Goal: Task Accomplishment & Management: Use online tool/utility

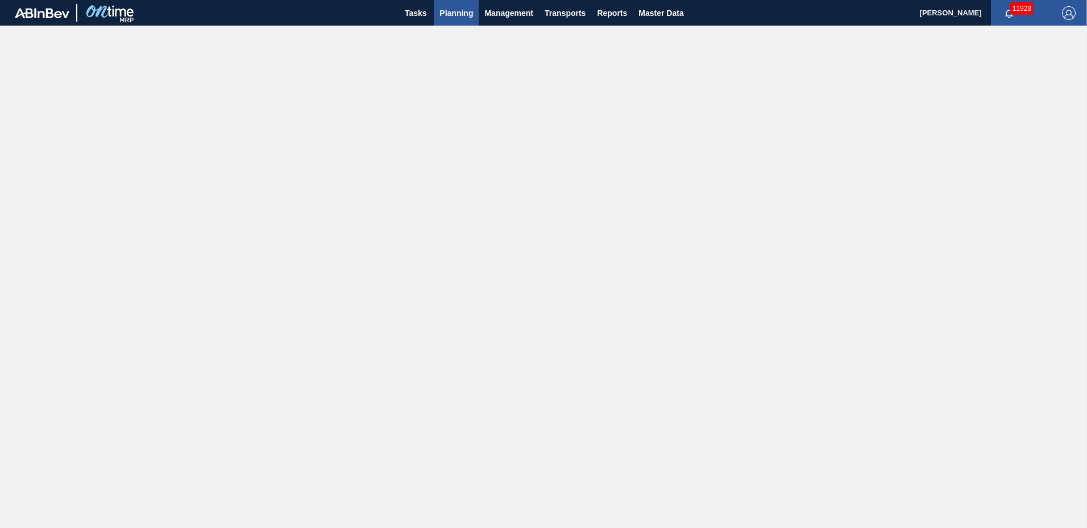
click at [463, 10] on span "Planning" at bounding box center [457, 13] width 34 height 14
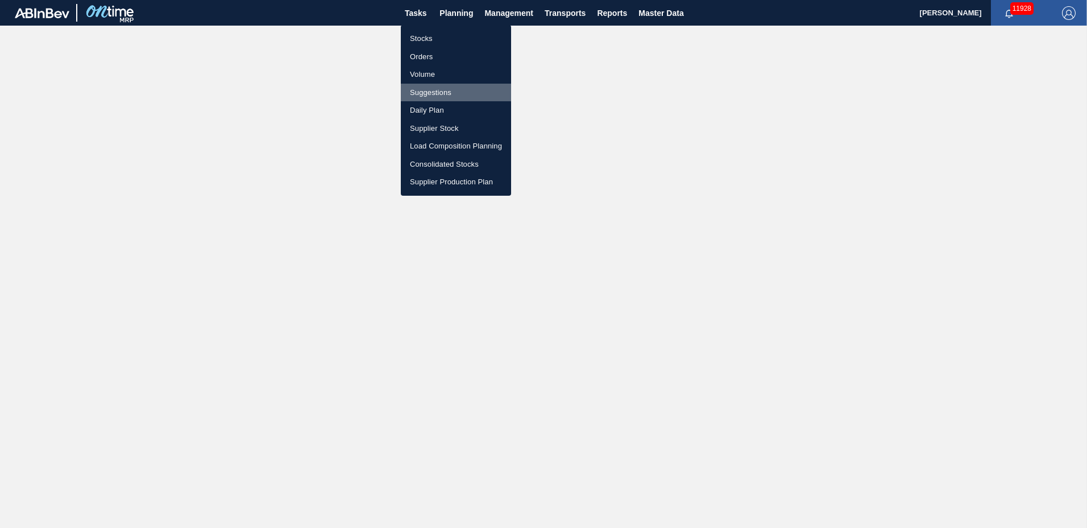
click at [452, 90] on li "Suggestions" at bounding box center [456, 93] width 110 height 18
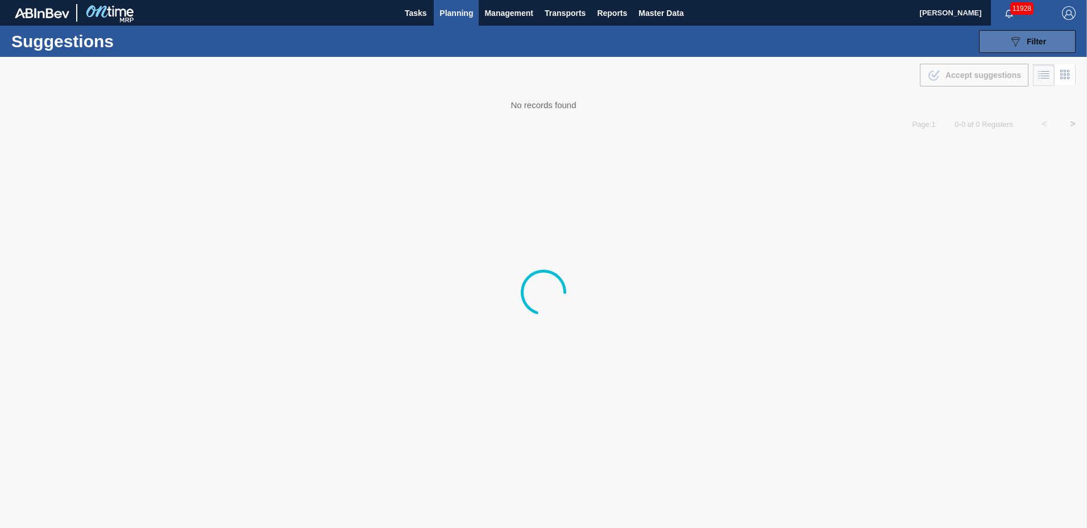
type to "[DATE]"
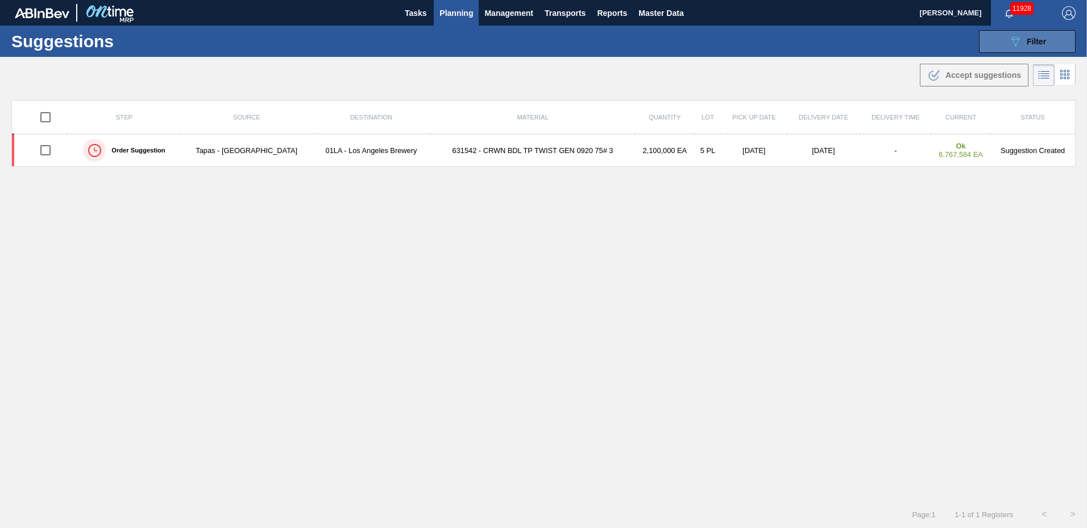
click at [1024, 36] on div "089F7B8B-B2A5-4AFE-B5C0-19BA573D28AC Filter" at bounding box center [1028, 42] width 38 height 14
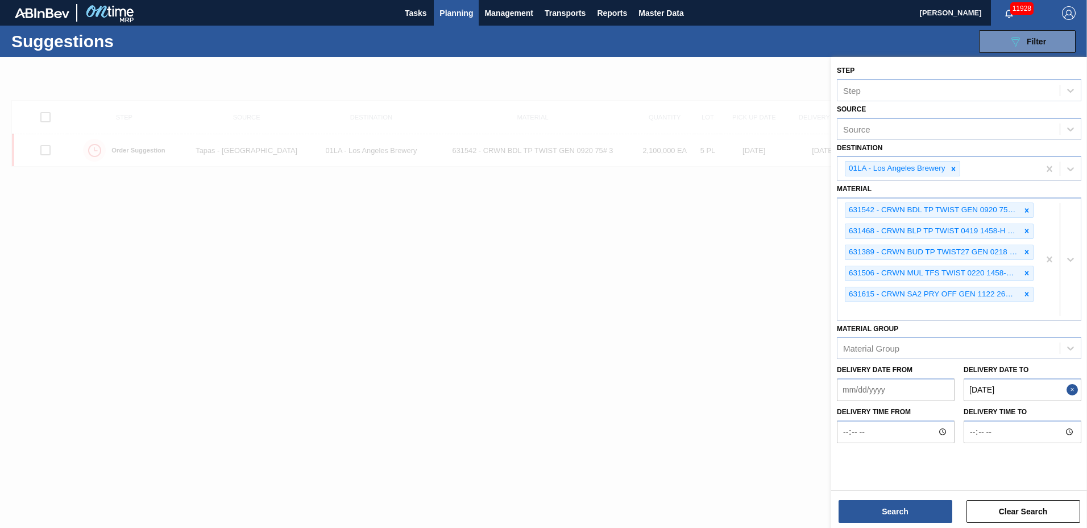
click at [682, 168] on div at bounding box center [543, 321] width 1087 height 528
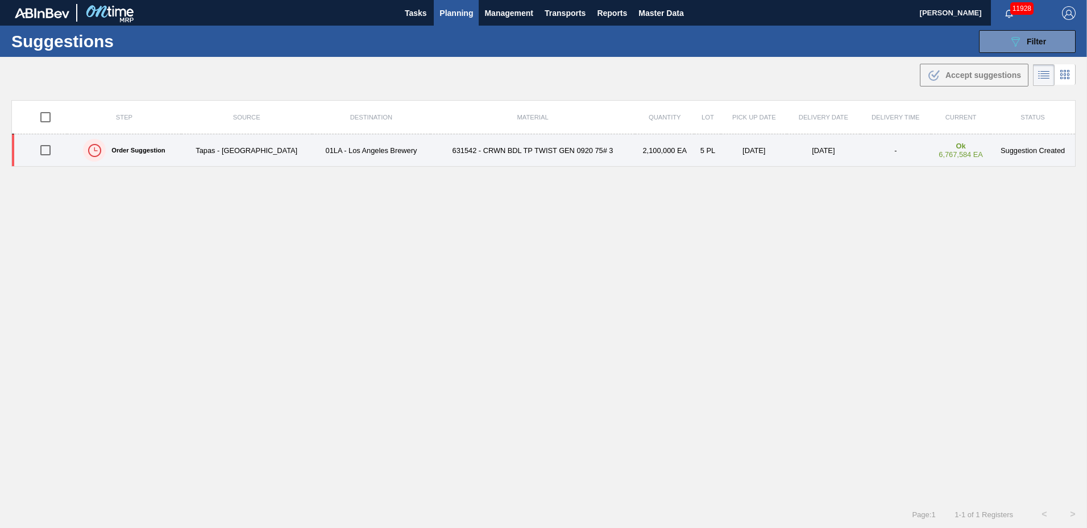
click at [442, 145] on td "631542 - CRWN BDL TP TWIST GEN 0920 75# 3" at bounding box center [532, 150] width 205 height 32
click at [442, 145] on main "Tasks Planning Management Transports Reports Master Data [PERSON_NAME] 11928 Ma…" at bounding box center [543, 264] width 1087 height 528
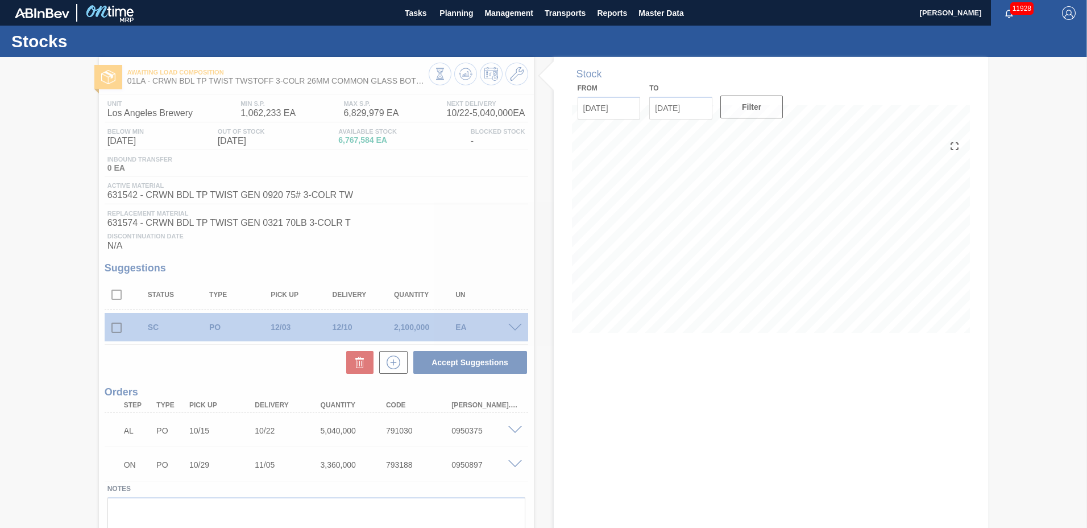
click at [596, 275] on div at bounding box center [543, 292] width 1087 height 471
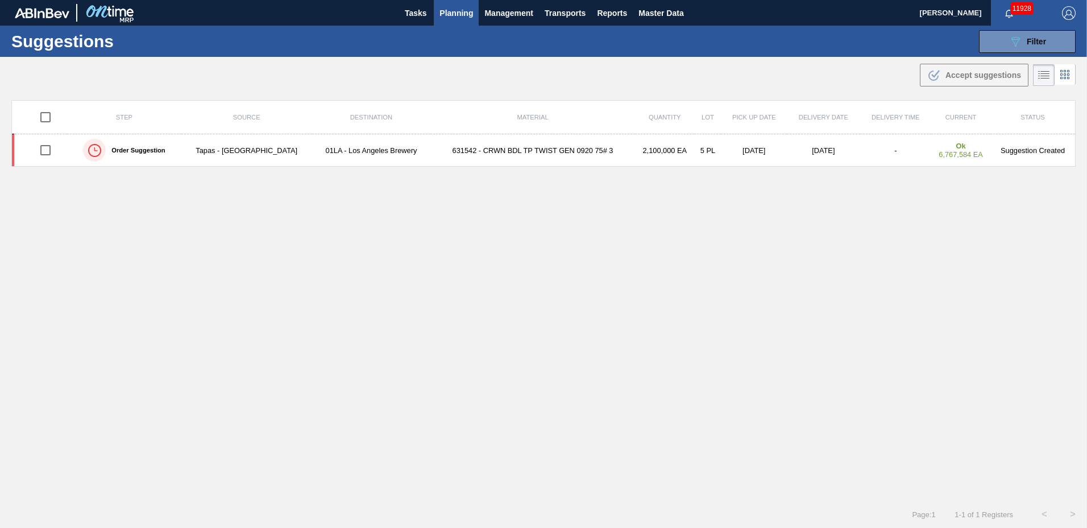
type to "[DATE]"
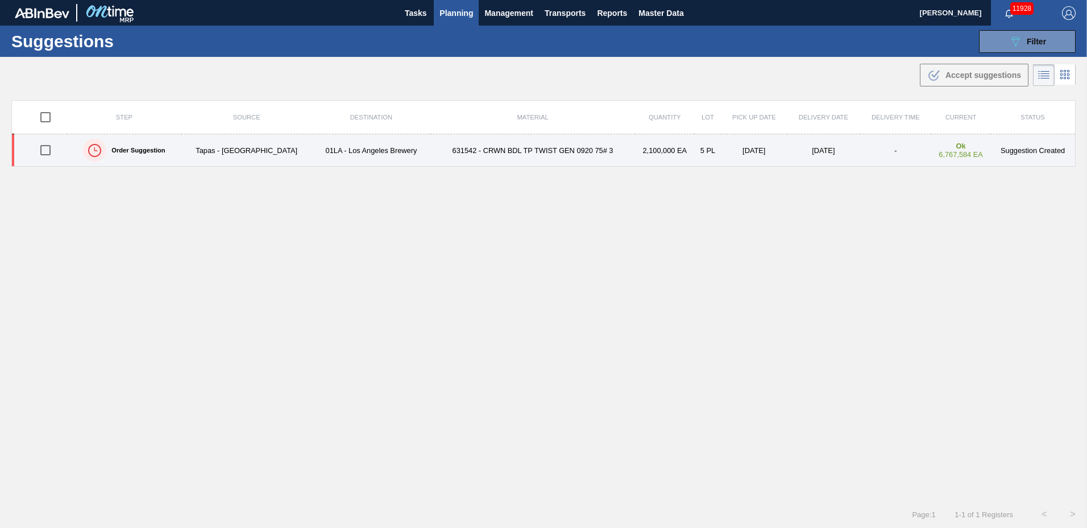
click at [479, 148] on td "631542 - CRWN BDL TP TWIST GEN 0920 75# 3" at bounding box center [532, 150] width 205 height 32
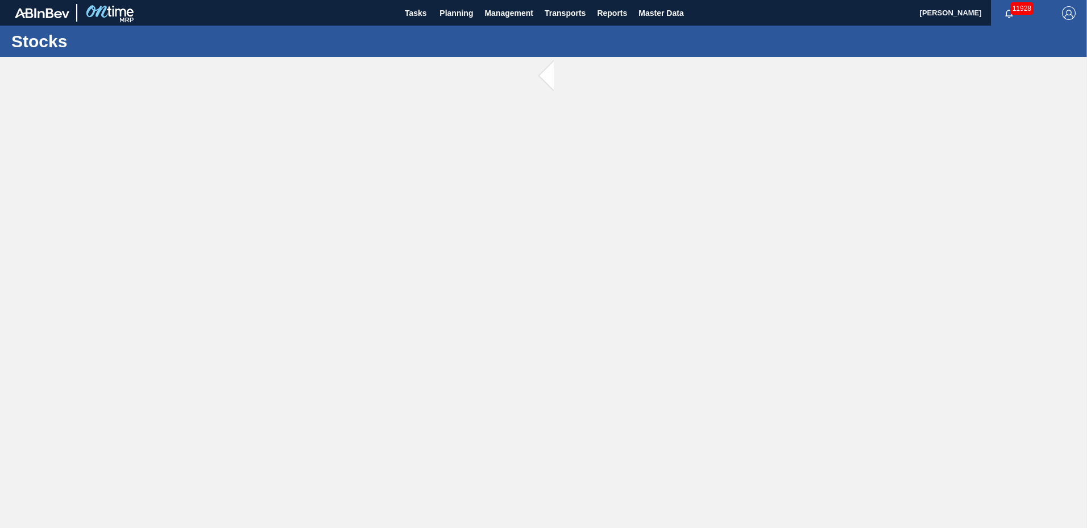
click at [479, 148] on main "Tasks Planning Management Transports Reports Master Data [PERSON_NAME] 11928 [P…" at bounding box center [543, 264] width 1087 height 528
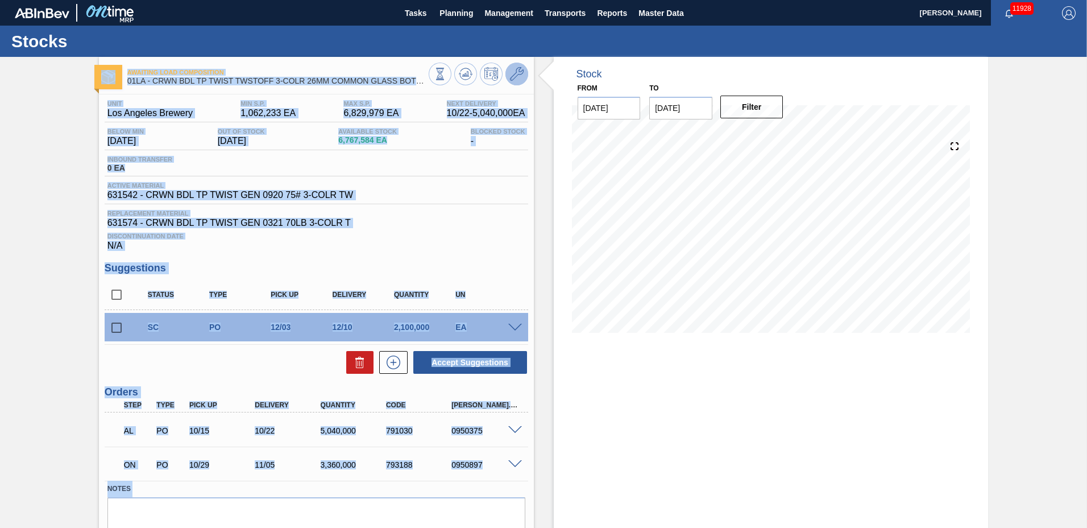
click at [520, 73] on icon at bounding box center [517, 74] width 14 height 14
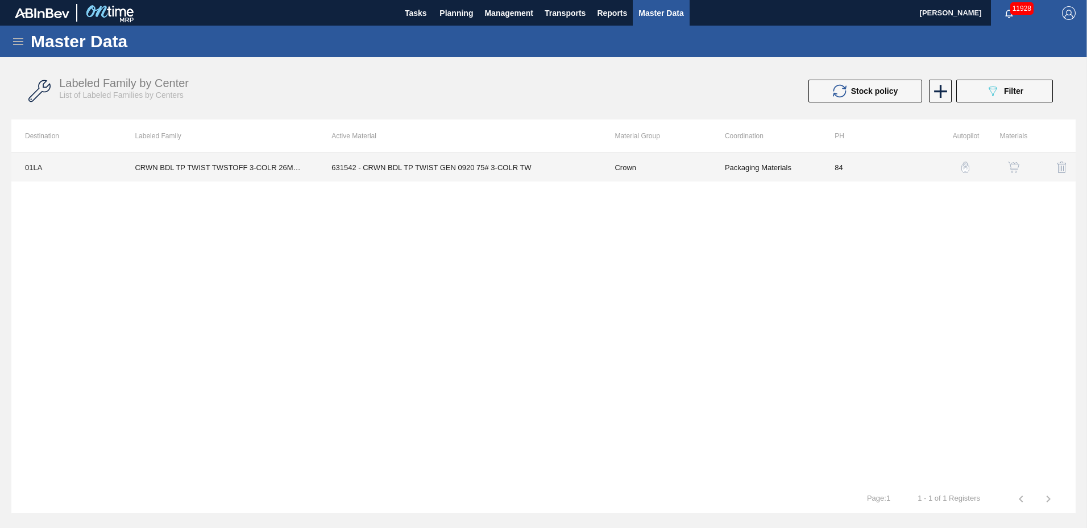
click at [449, 164] on td "631542 - CRWN BDL TP TWIST GEN 0920 75# 3-COLR TW" at bounding box center [459, 167] width 283 height 28
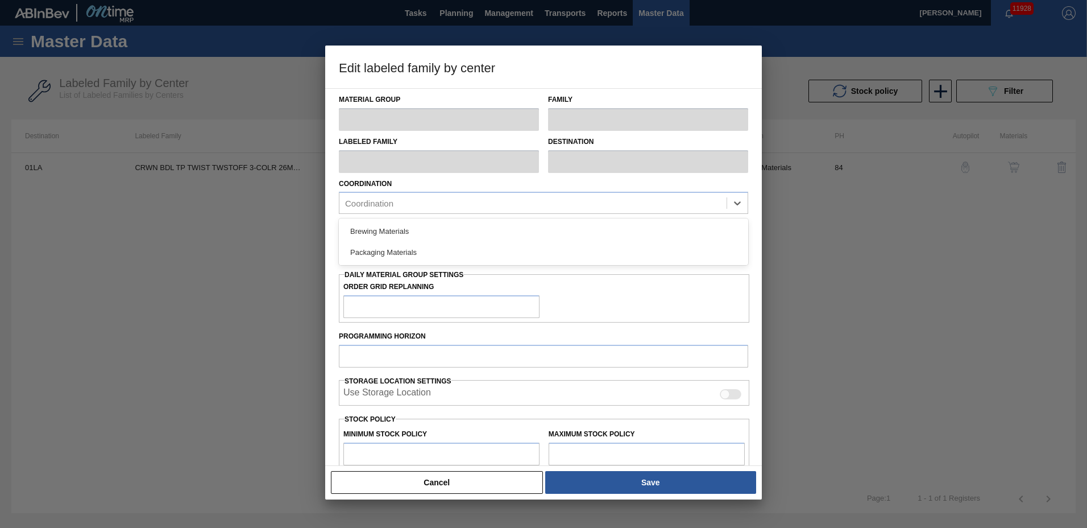
type input "Crown"
type input "Crowns"
type input "CRWN BDL TP TWIST TWSTOFF 3-COLR 26MM COMMON GLASS BOTTLE"
type input "01LA - Los Angeles Brewery"
type input "84"
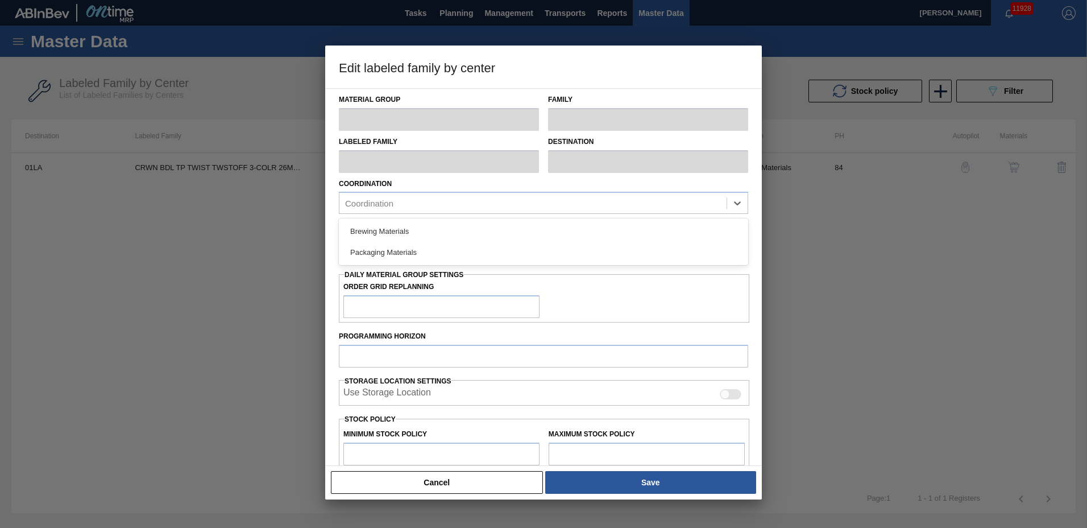
type input "1,062,233"
type input "6,829,979"
type input "0"
type input "1,062,233"
checkbox input "true"
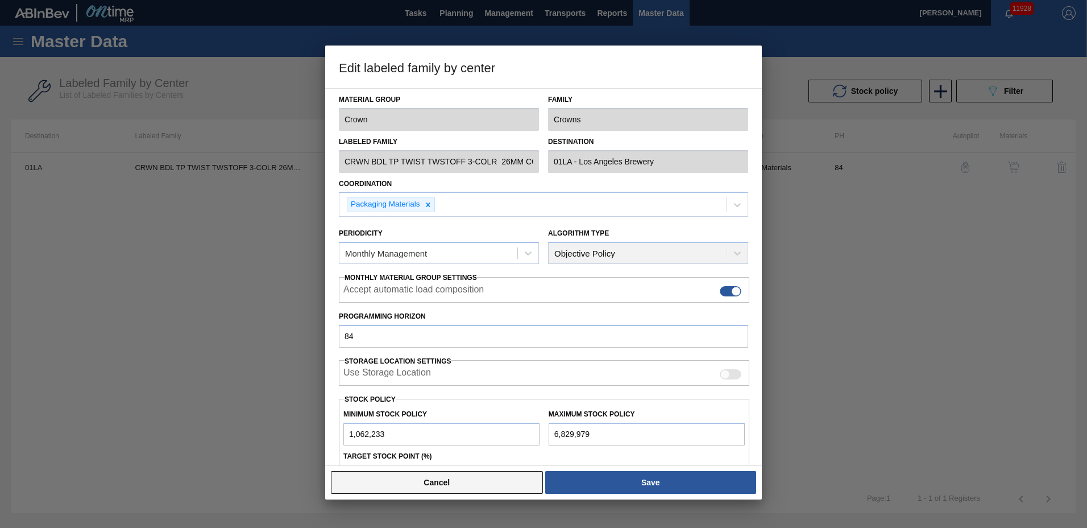
click at [429, 485] on button "Cancel" at bounding box center [437, 482] width 212 height 23
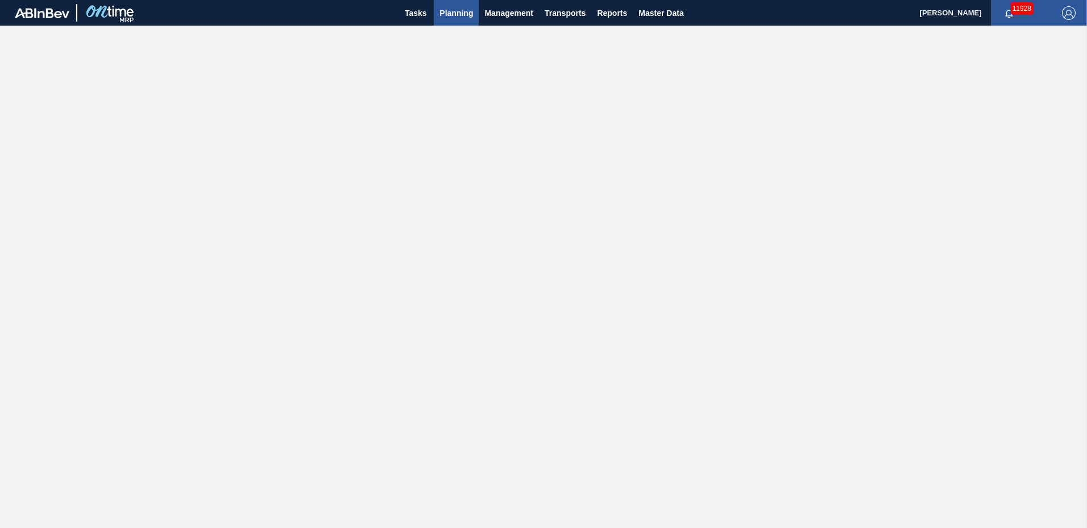
click at [457, 10] on span "Planning" at bounding box center [457, 13] width 34 height 14
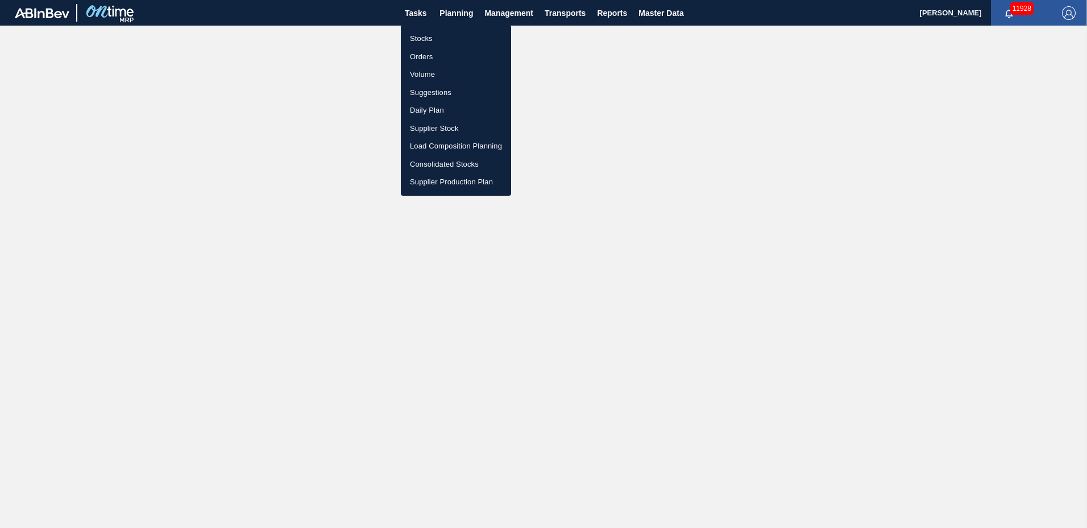
click at [451, 87] on li "Suggestions" at bounding box center [456, 93] width 110 height 18
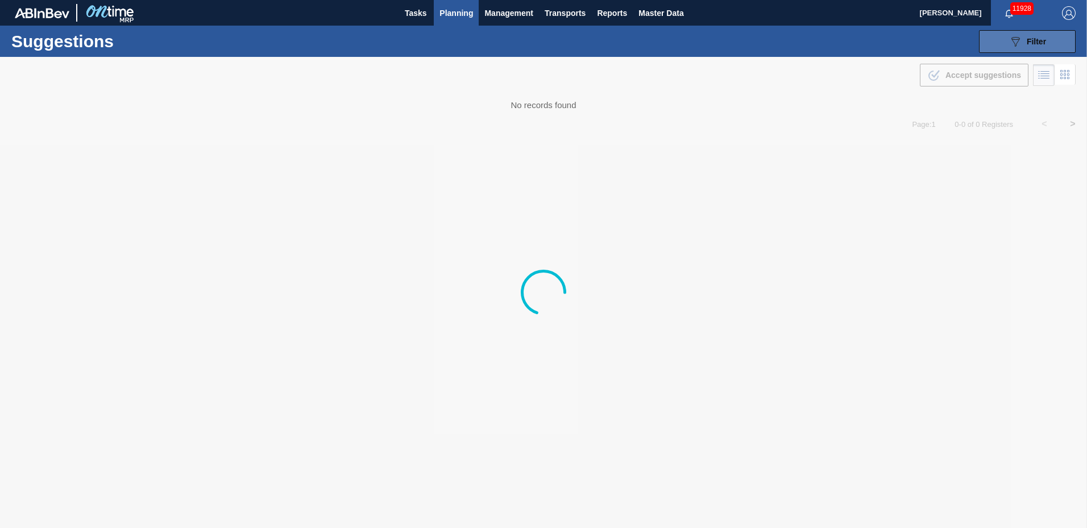
type to "[DATE]"
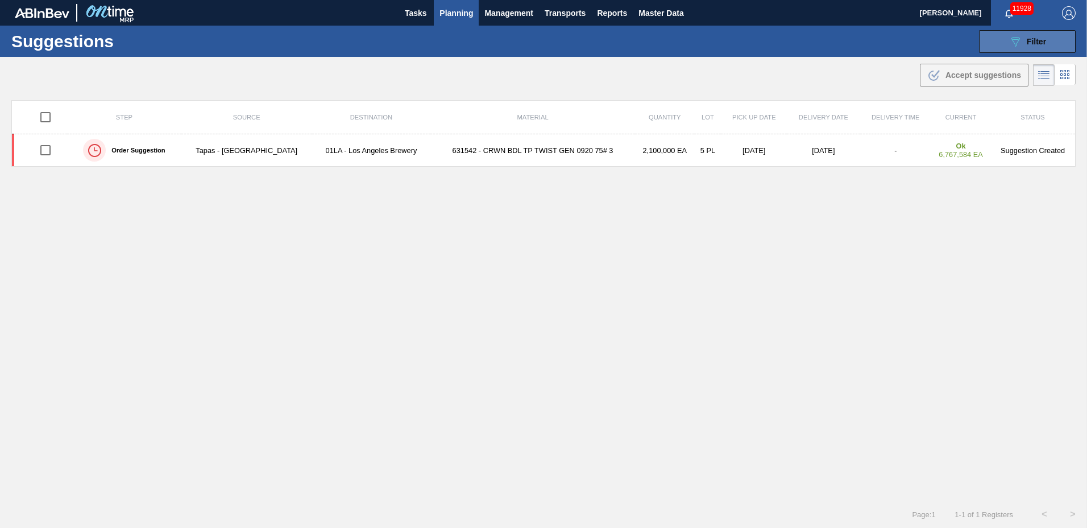
click at [1050, 40] on button "089F7B8B-B2A5-4AFE-B5C0-19BA573D28AC Filter" at bounding box center [1027, 41] width 97 height 23
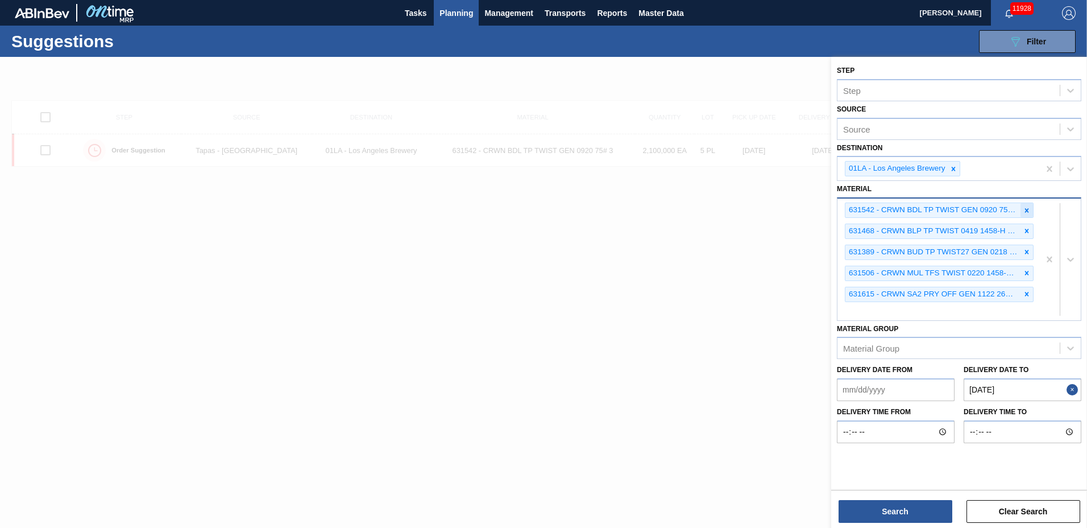
click at [1025, 212] on icon at bounding box center [1027, 210] width 4 height 4
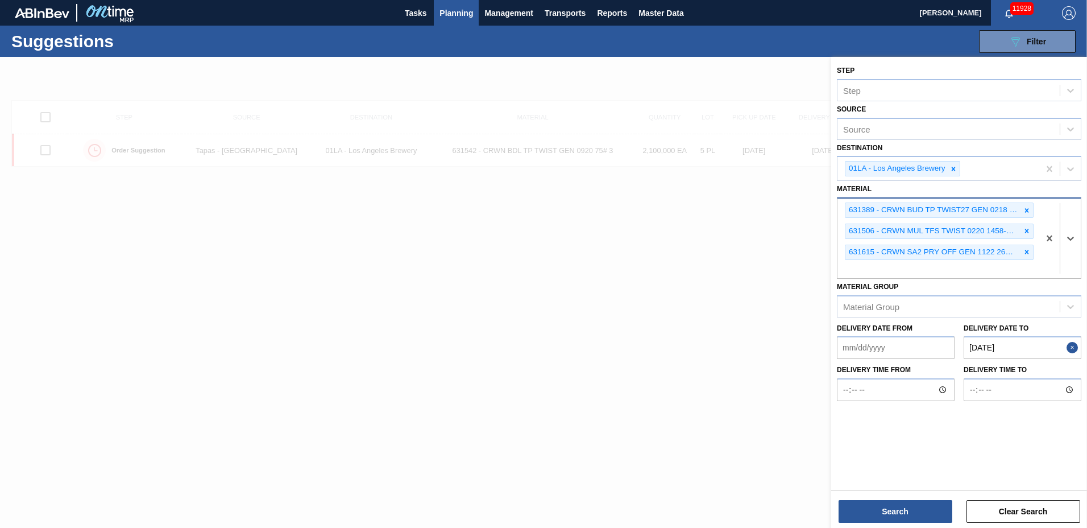
click at [1025, 212] on icon at bounding box center [1027, 210] width 4 height 4
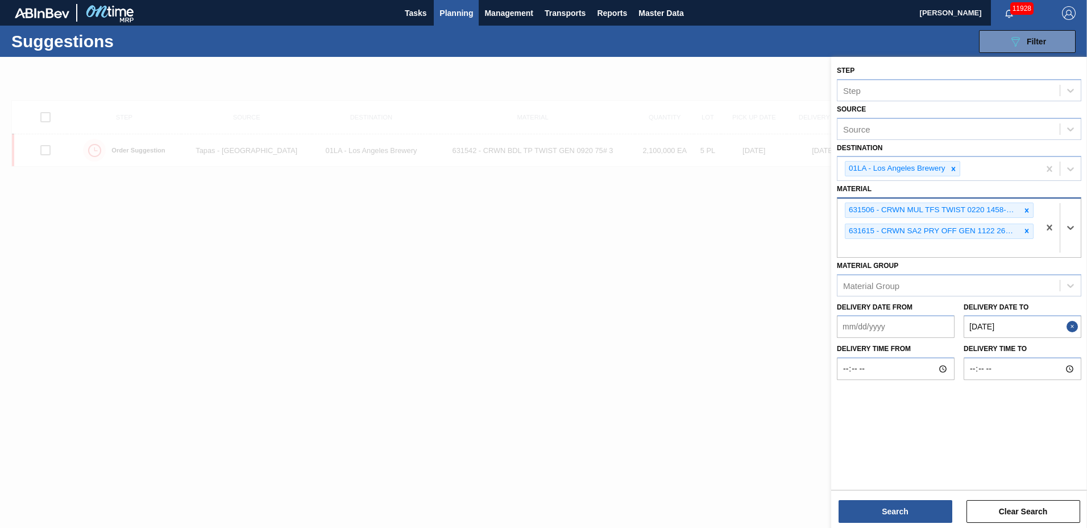
click at [1025, 212] on icon at bounding box center [1027, 210] width 4 height 4
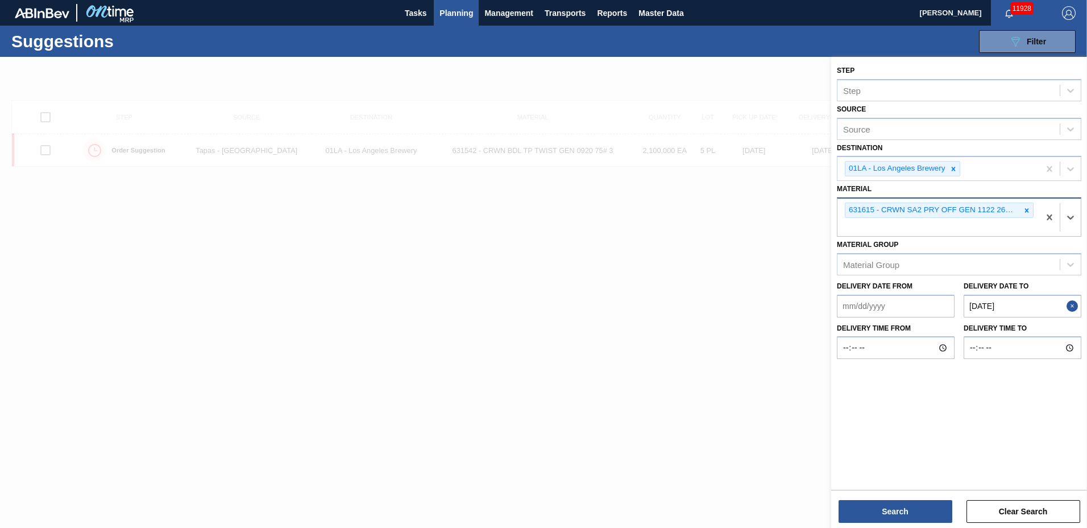
click at [1025, 212] on icon at bounding box center [1027, 210] width 4 height 4
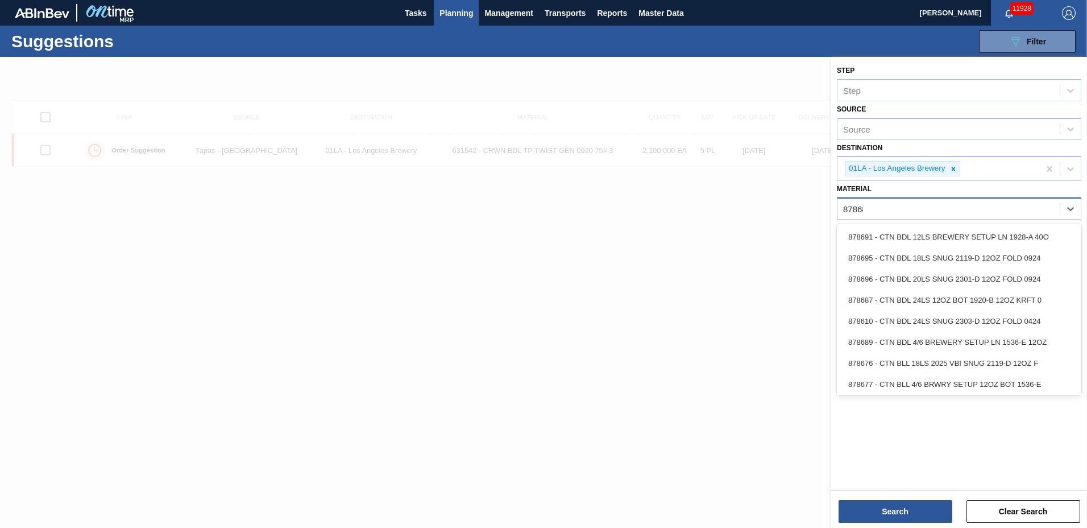
type input "878689"
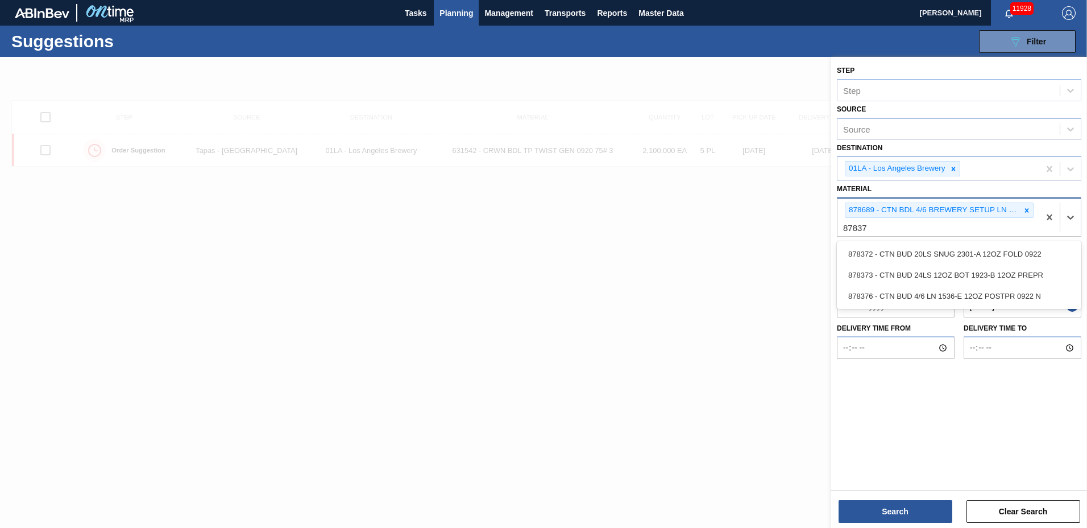
type input "878376"
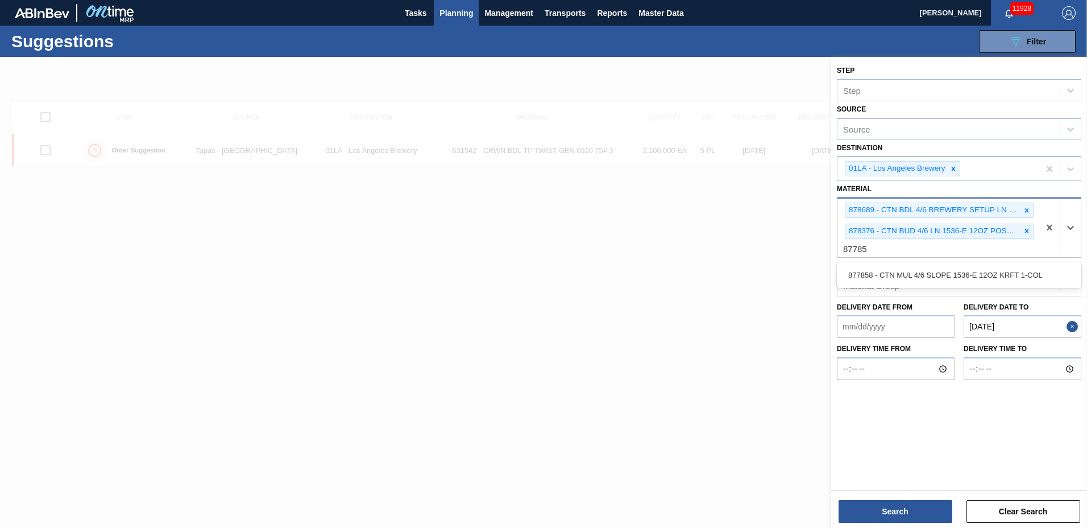
type input "877858"
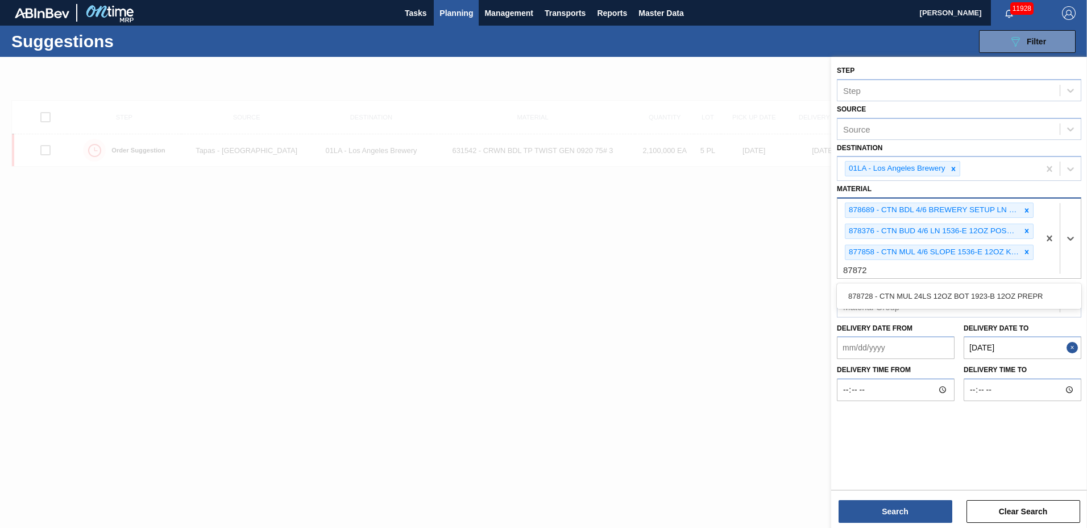
type input "878728"
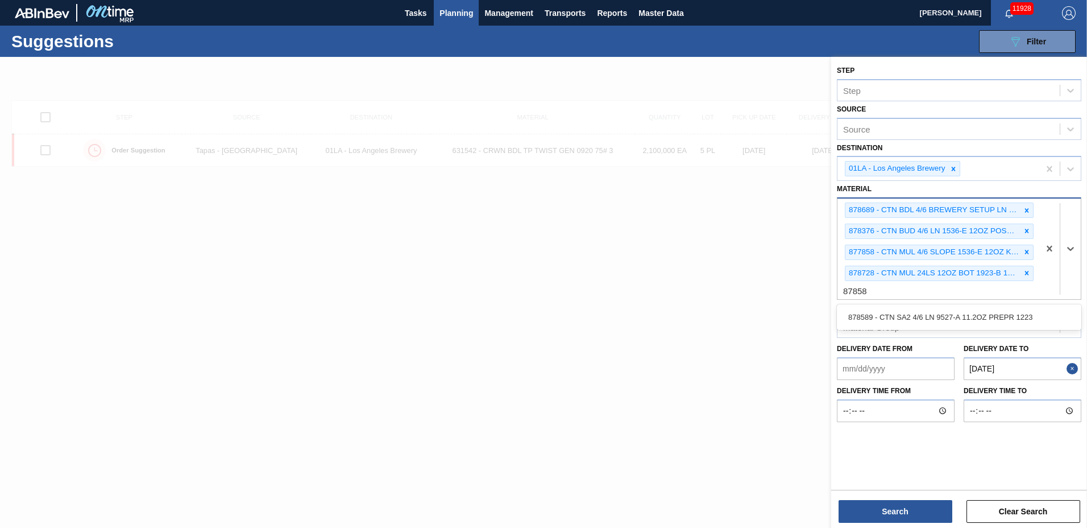
type input "878589"
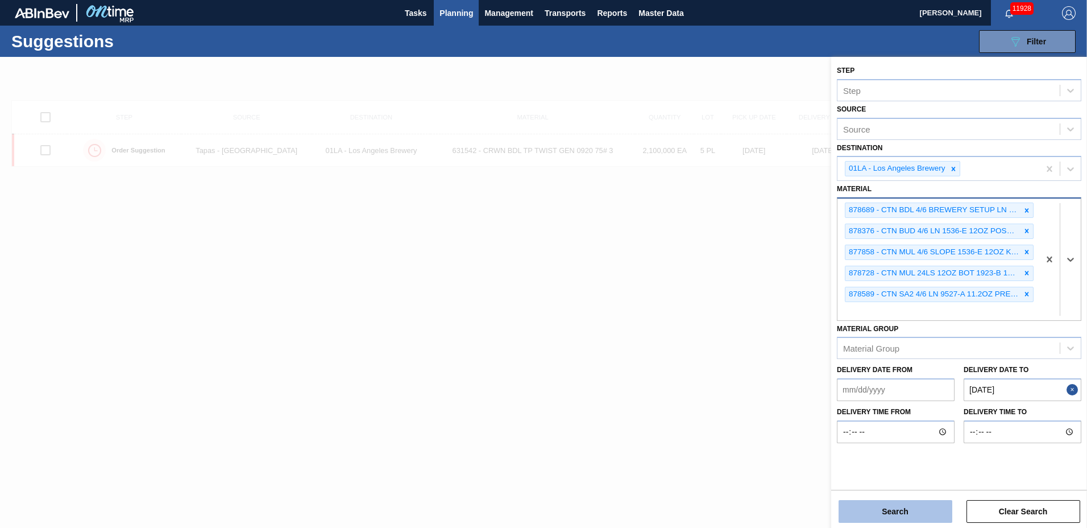
click at [926, 512] on button "Search" at bounding box center [896, 511] width 114 height 23
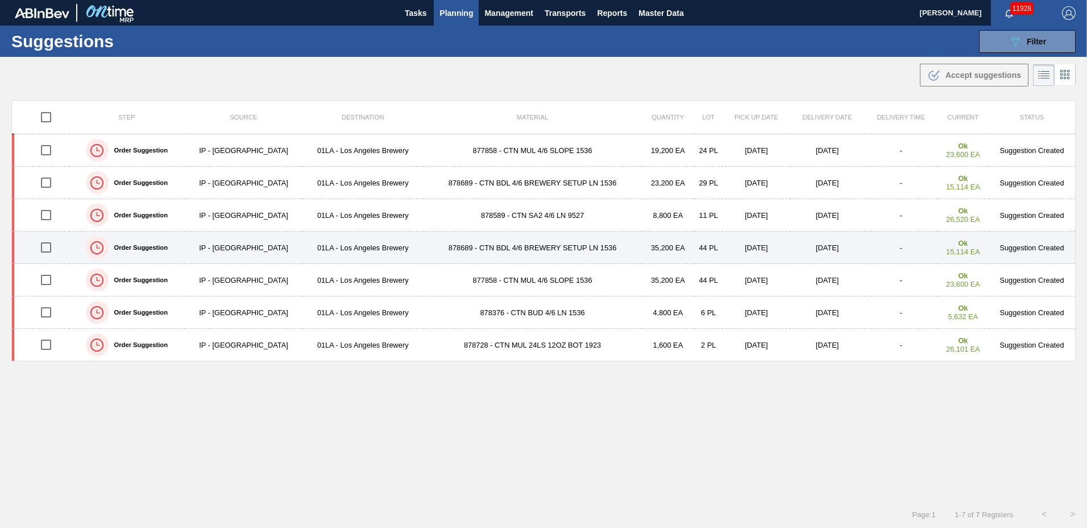
click at [46, 250] on input "checkbox" at bounding box center [46, 247] width 24 height 24
checkbox input "true"
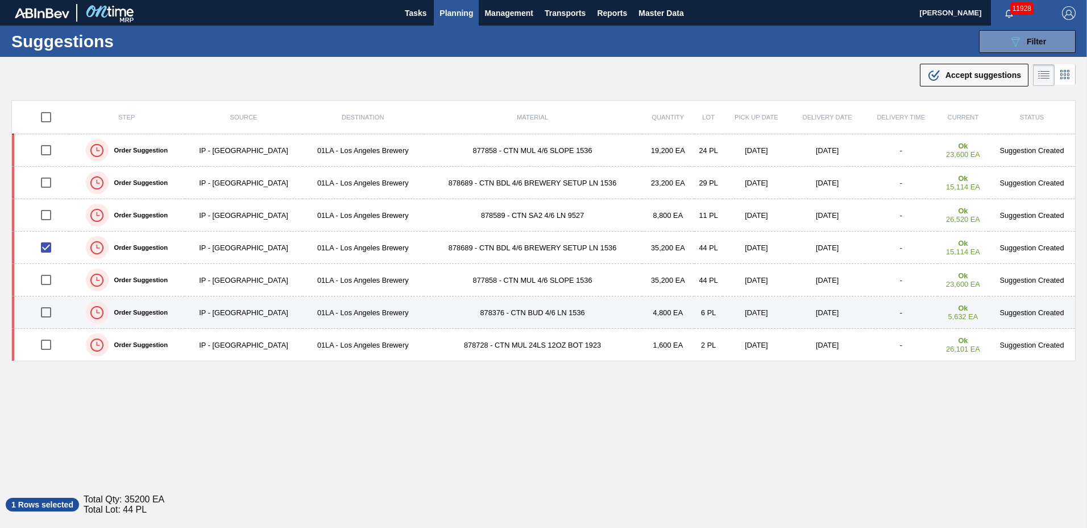
click at [49, 314] on input "checkbox" at bounding box center [46, 312] width 24 height 24
checkbox input "true"
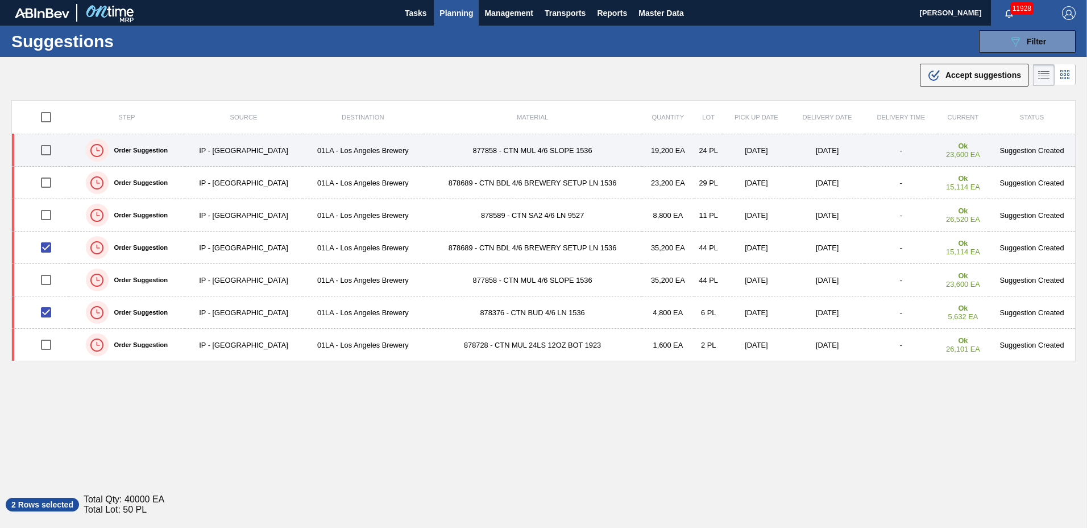
click at [45, 151] on input "checkbox" at bounding box center [46, 150] width 24 height 24
checkbox input "true"
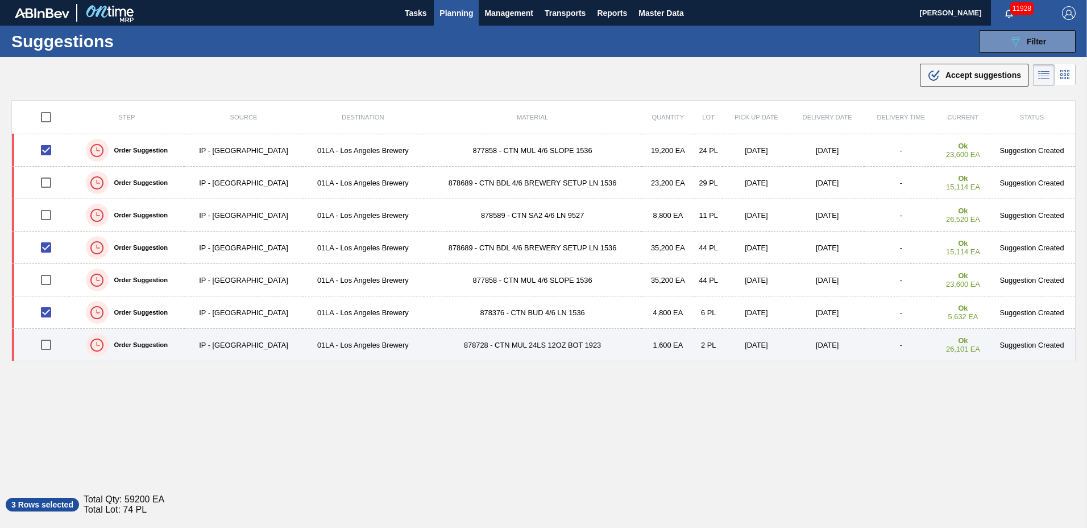
click at [49, 346] on input "checkbox" at bounding box center [46, 345] width 24 height 24
checkbox input "true"
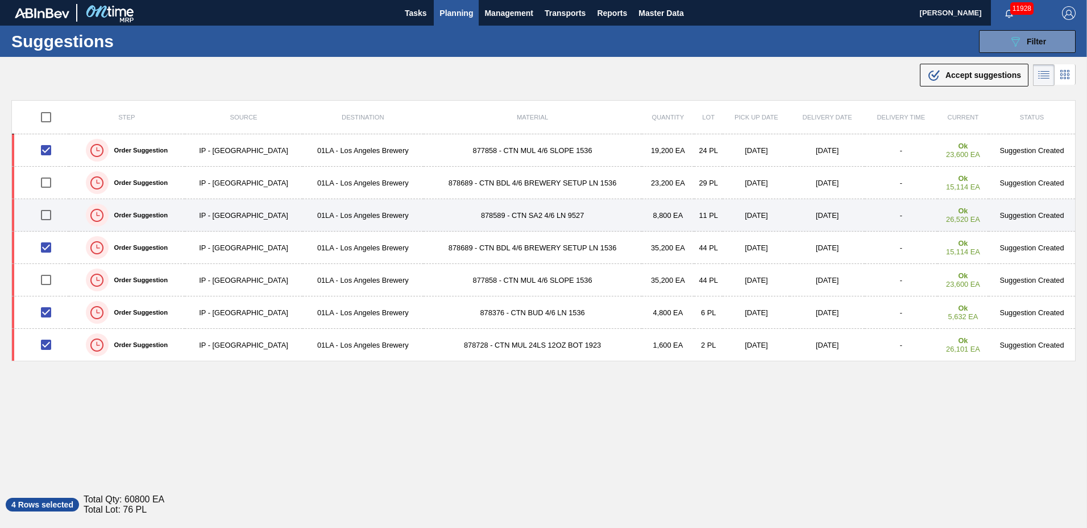
click at [47, 218] on input "checkbox" at bounding box center [46, 215] width 24 height 24
checkbox input "true"
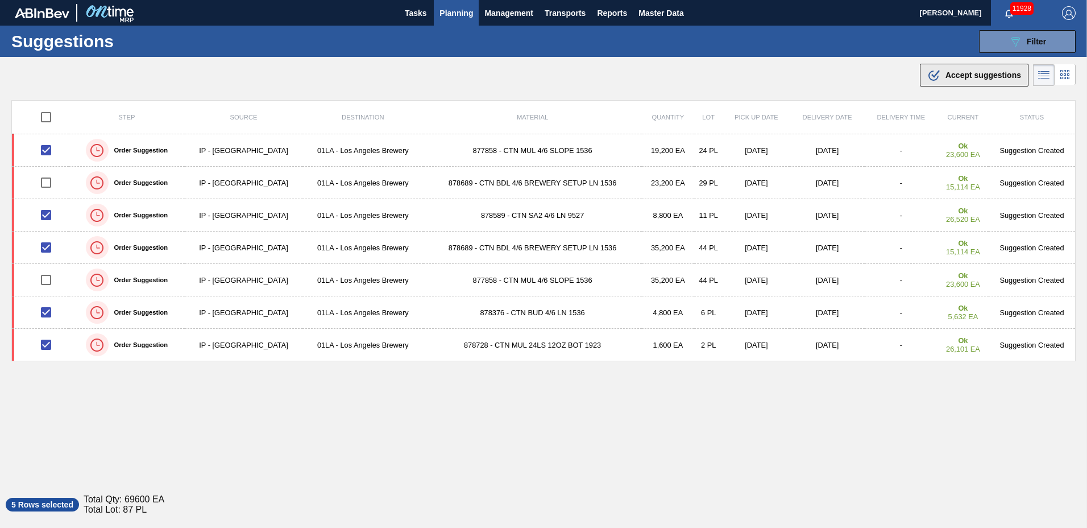
click at [974, 80] on div ".b{fill:var(--color-action-default)} Accept suggestions" at bounding box center [974, 75] width 94 height 14
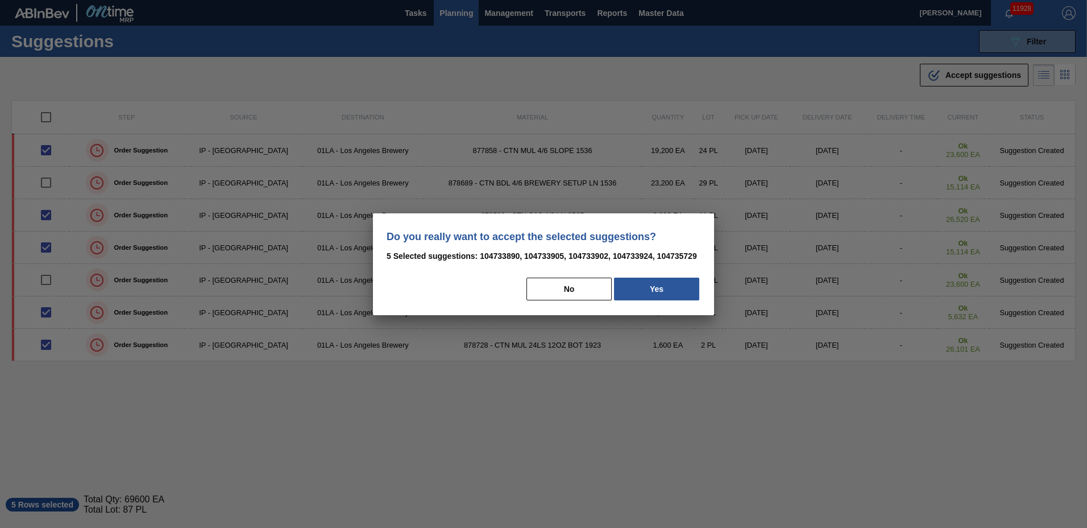
drag, startPoint x: 662, startPoint y: 295, endPoint x: 611, endPoint y: 298, distance: 51.3
click at [661, 295] on button "Yes" at bounding box center [656, 289] width 85 height 23
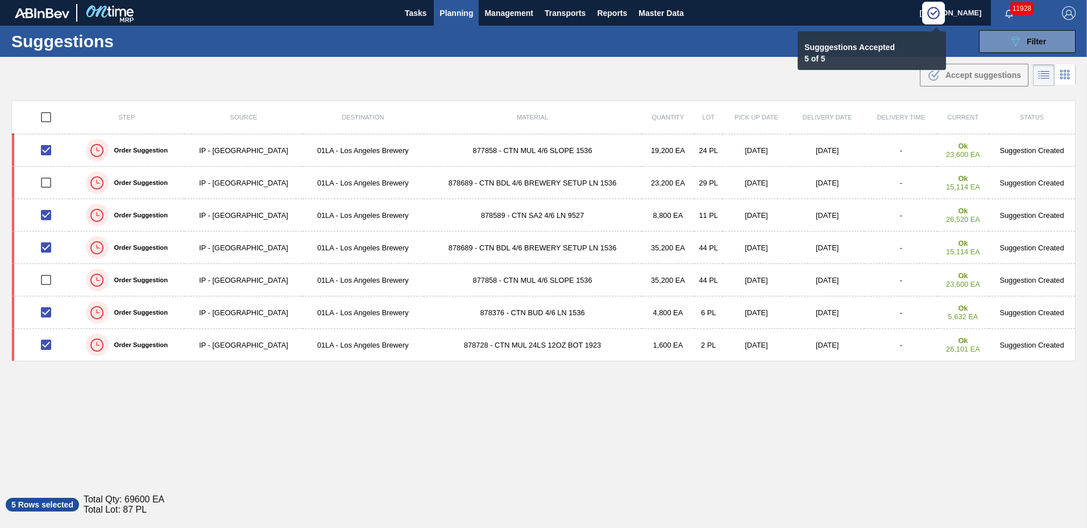
click at [446, 15] on span "Planning" at bounding box center [457, 13] width 34 height 14
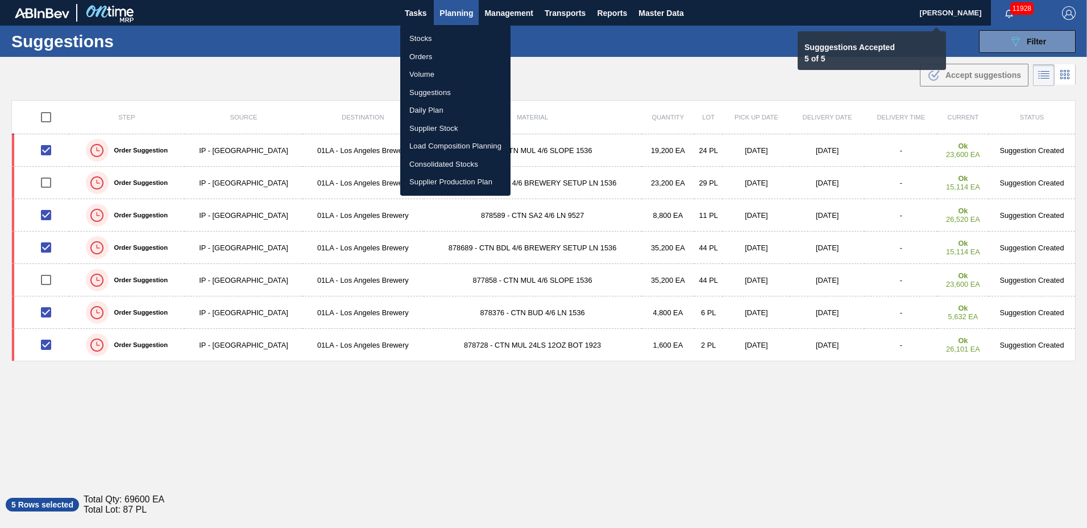
click at [450, 148] on li "Load Composition Planning" at bounding box center [455, 146] width 110 height 18
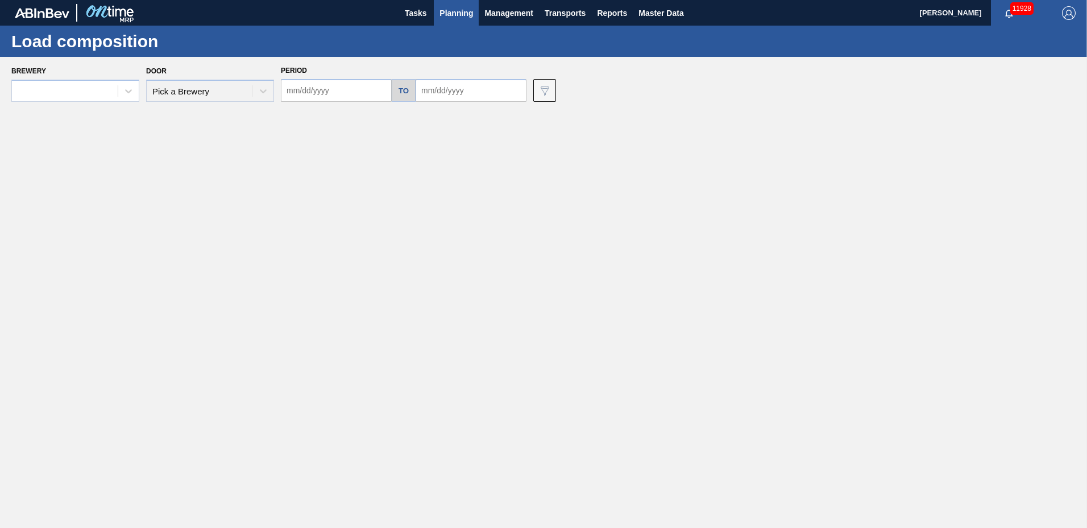
type input "[DATE]"
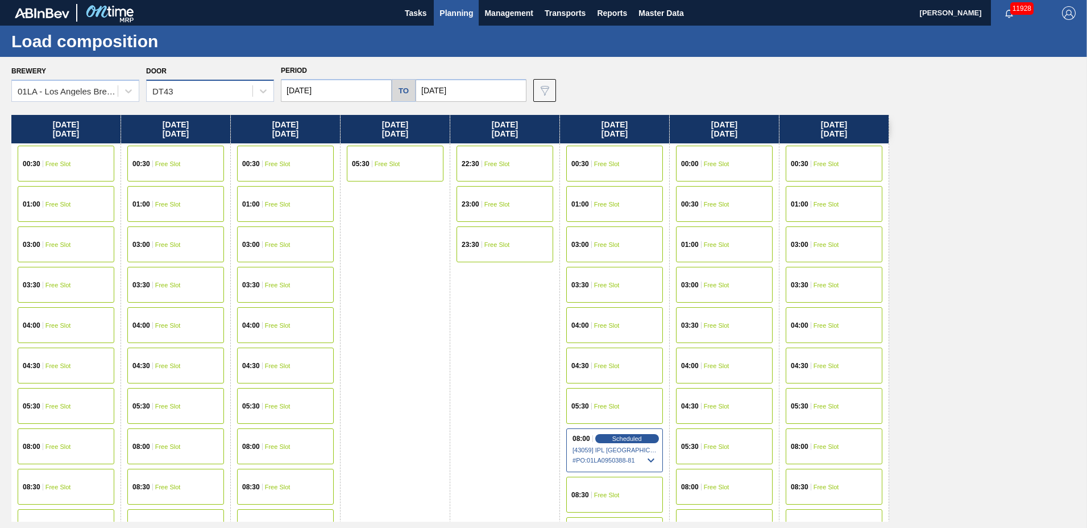
click at [173, 92] on div "DT43" at bounding box center [162, 91] width 21 height 10
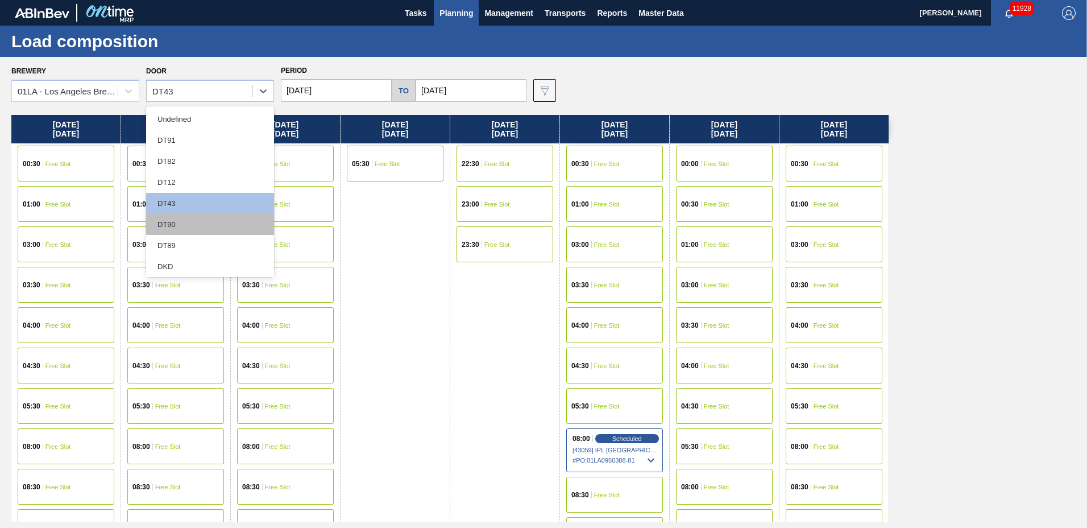
click at [205, 221] on div "DT90" at bounding box center [210, 224] width 128 height 21
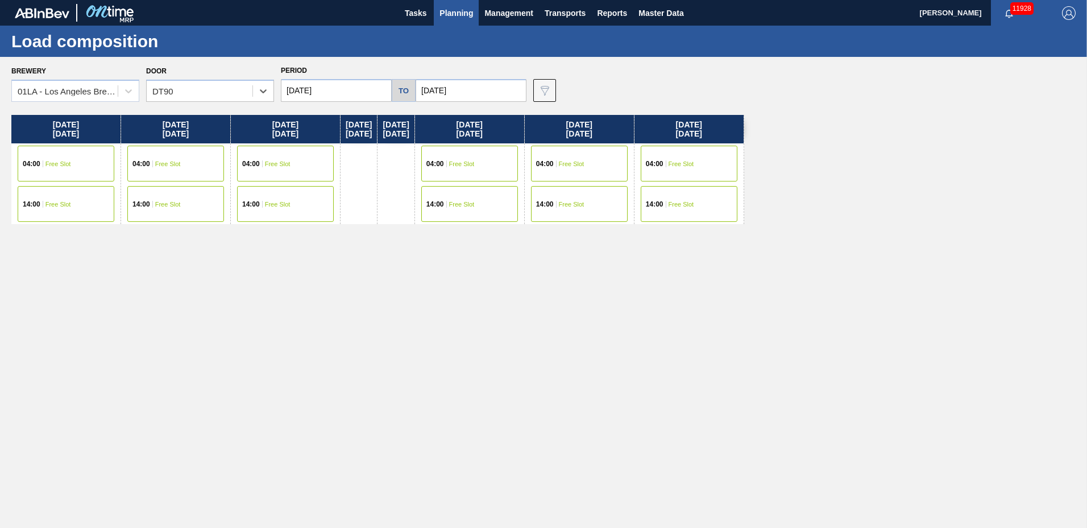
click at [74, 164] on div "04:00 Free Slot" at bounding box center [66, 164] width 97 height 36
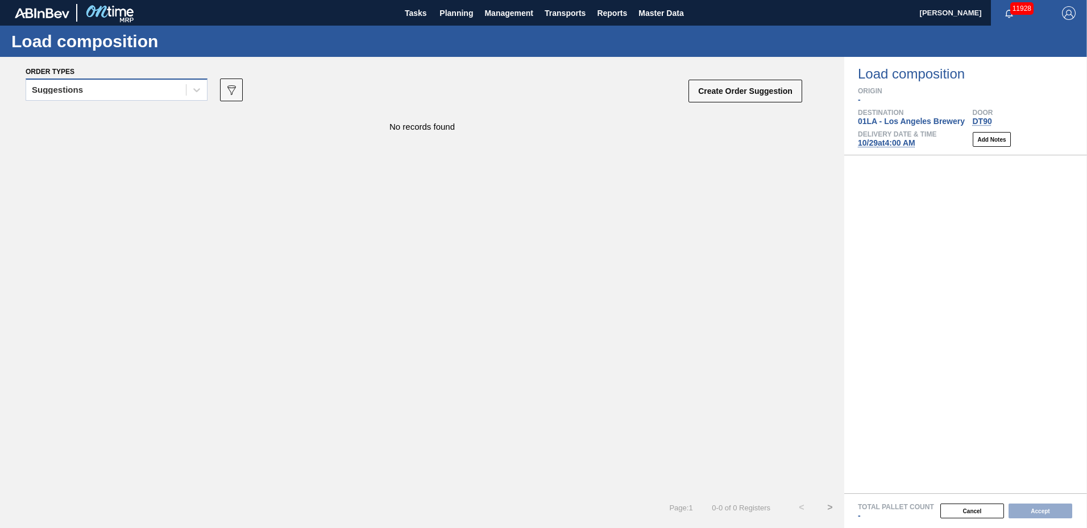
click at [107, 94] on div "Suggestions" at bounding box center [106, 90] width 160 height 16
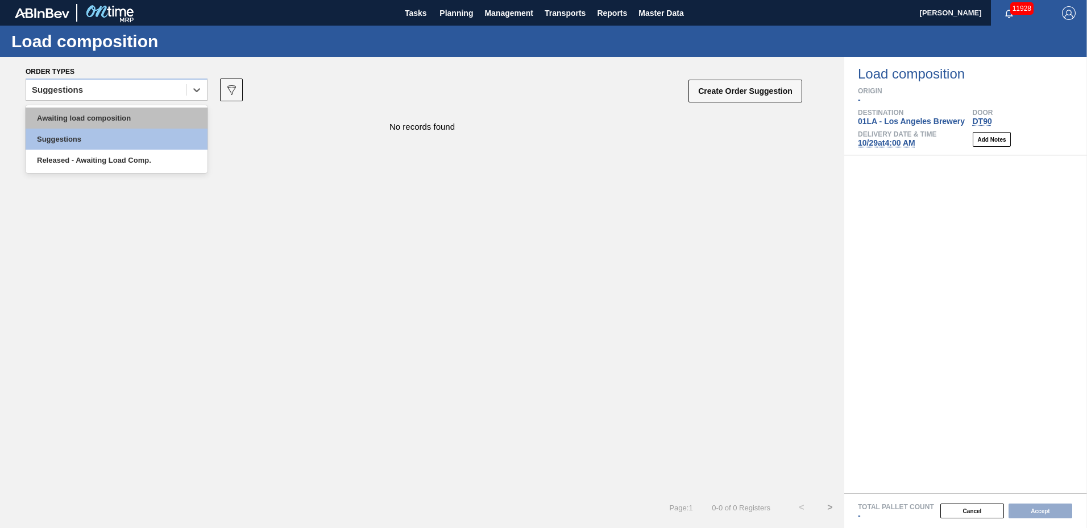
click at [121, 126] on div "Awaiting load composition" at bounding box center [117, 117] width 182 height 21
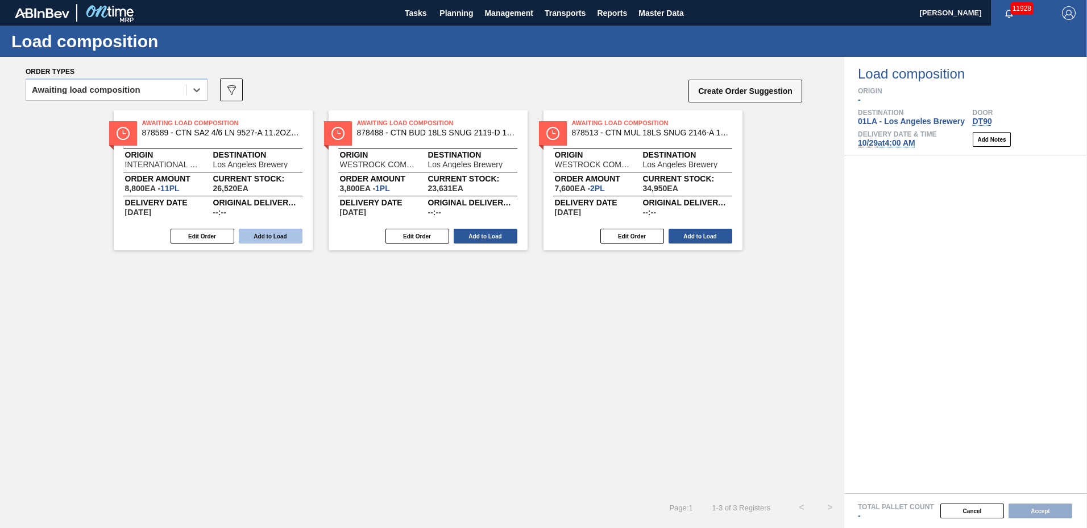
click at [282, 232] on button "Add to Load" at bounding box center [271, 236] width 64 height 15
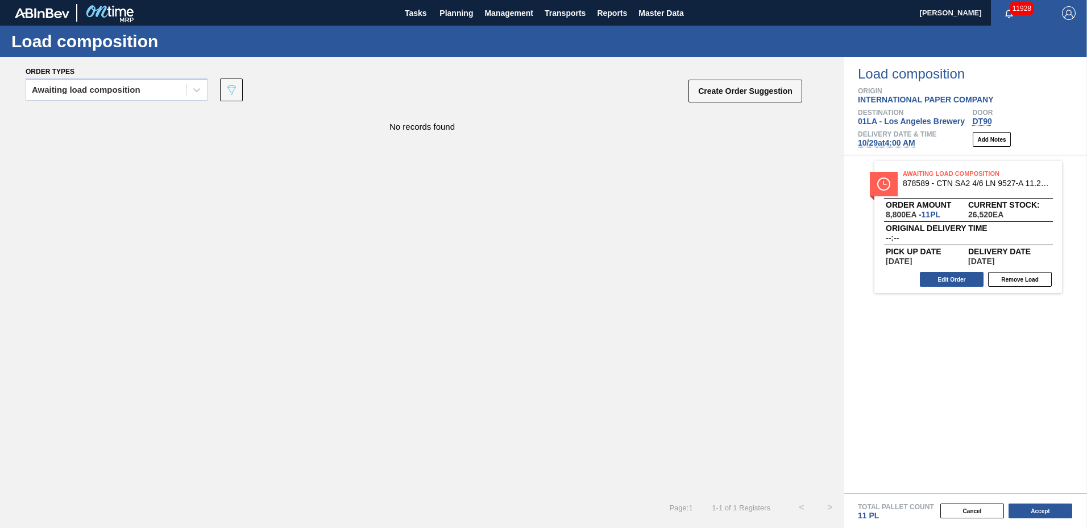
drag, startPoint x: 134, startPoint y: 86, endPoint x: 139, endPoint y: 101, distance: 16.0
click at [135, 87] on div "Awaiting load composition" at bounding box center [86, 90] width 109 height 8
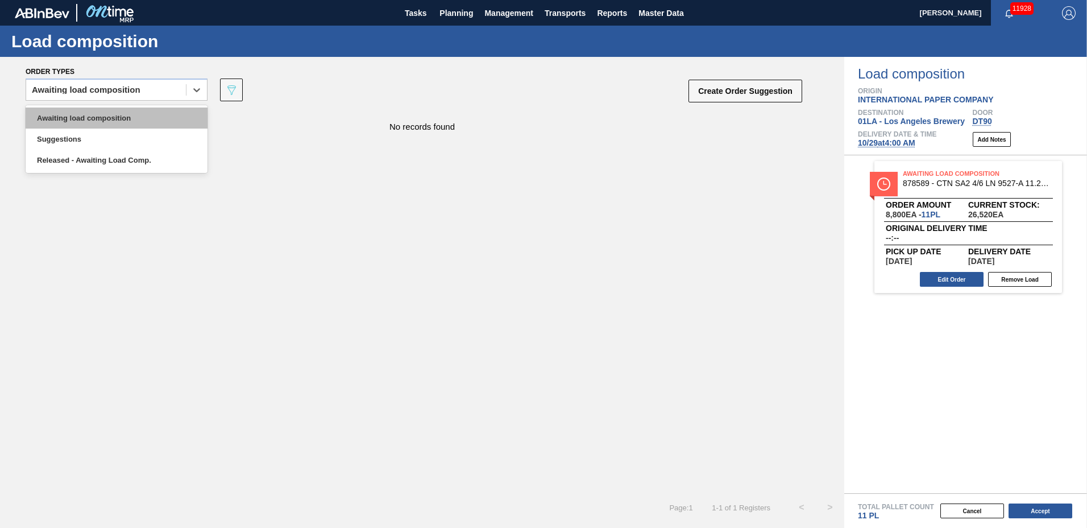
click at [135, 111] on div "Awaiting load composition" at bounding box center [117, 117] width 182 height 21
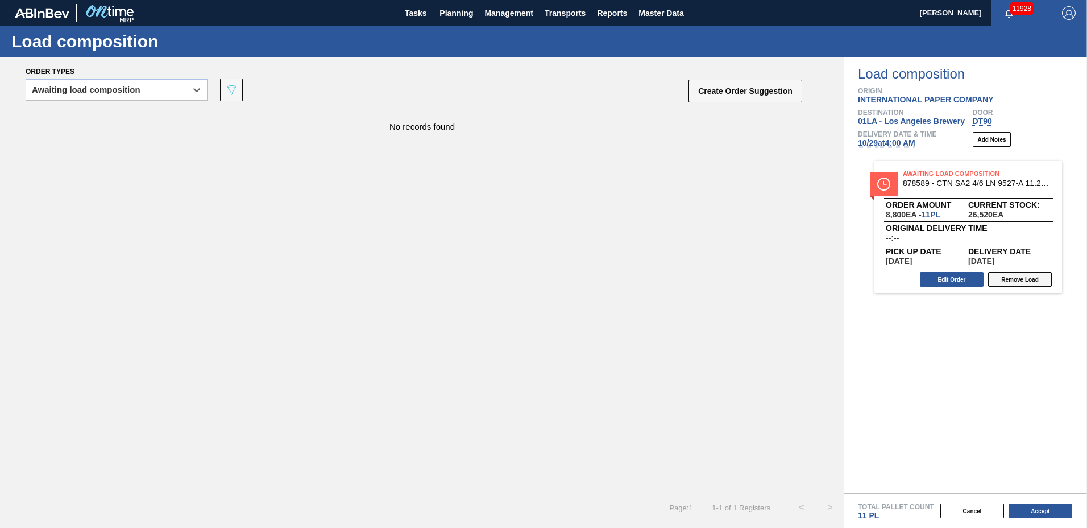
click at [1020, 276] on button "Remove Load" at bounding box center [1020, 279] width 64 height 15
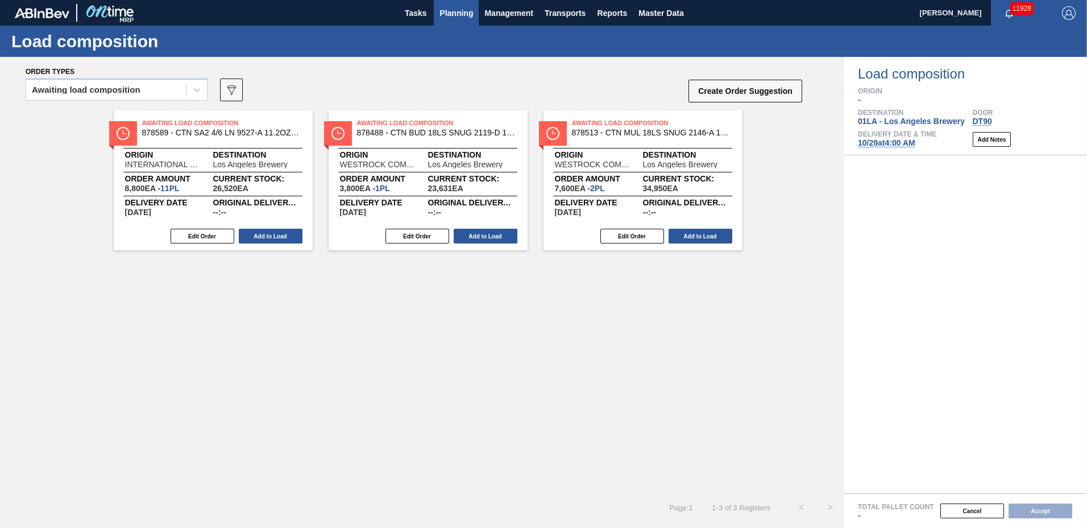
click at [438, 15] on button "Planning" at bounding box center [456, 13] width 45 height 26
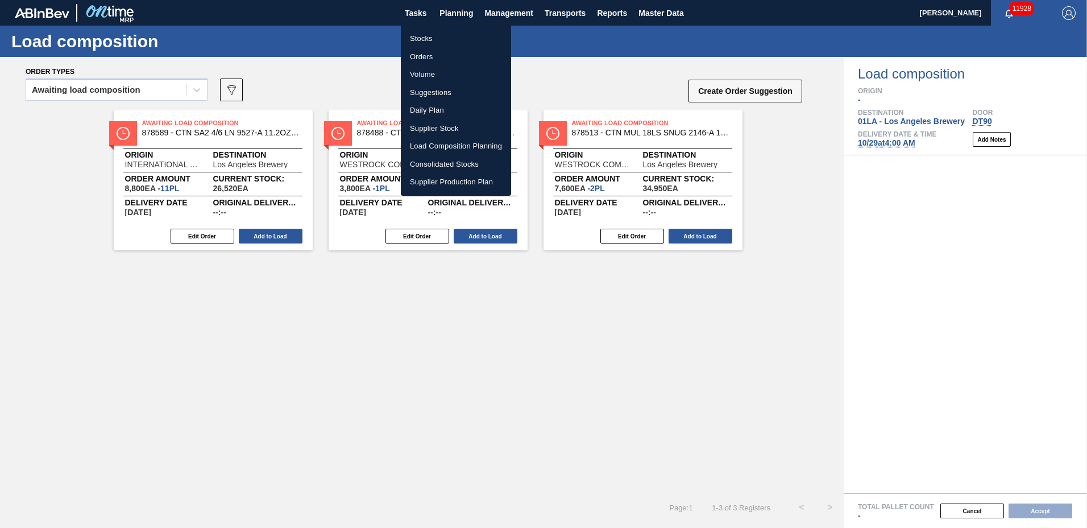
click at [418, 94] on li "Suggestions" at bounding box center [456, 93] width 110 height 18
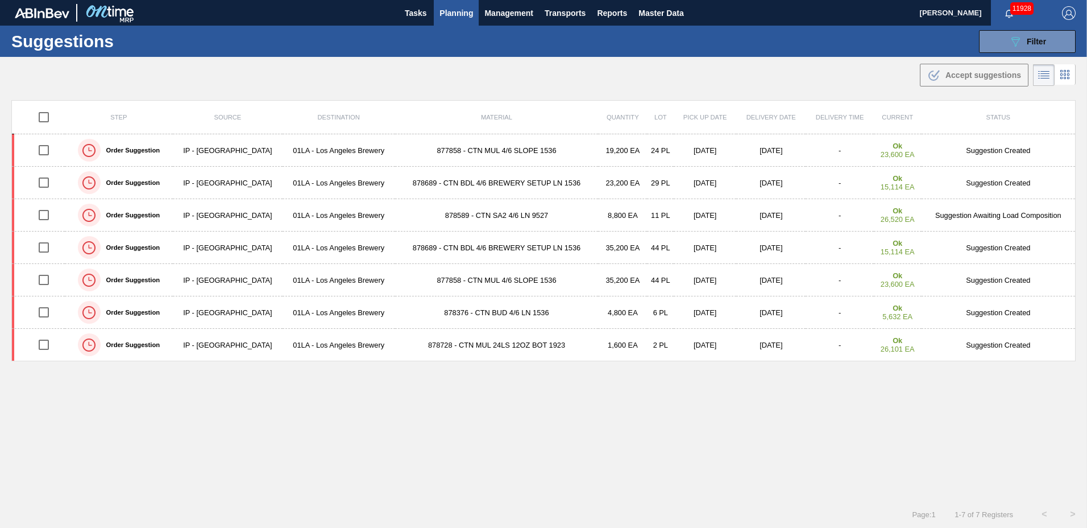
type to "[DATE]"
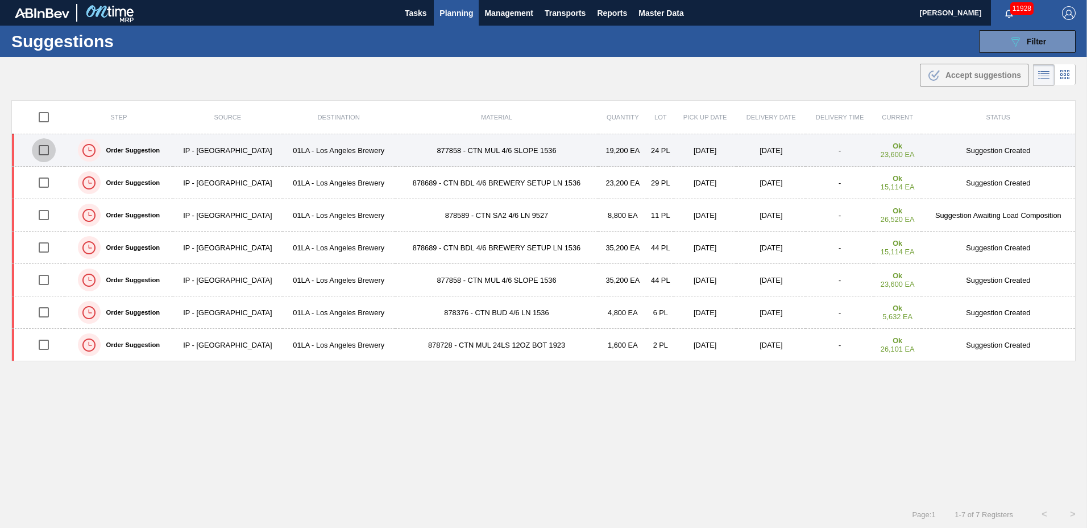
click at [47, 154] on input "checkbox" at bounding box center [44, 150] width 24 height 24
checkbox input "true"
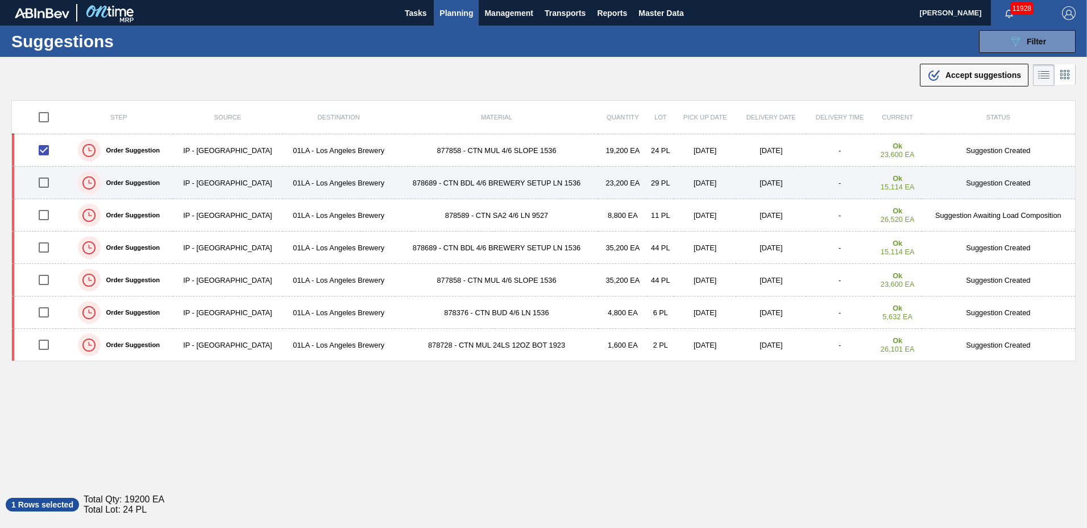
click at [48, 179] on input "checkbox" at bounding box center [44, 183] width 24 height 24
checkbox input "true"
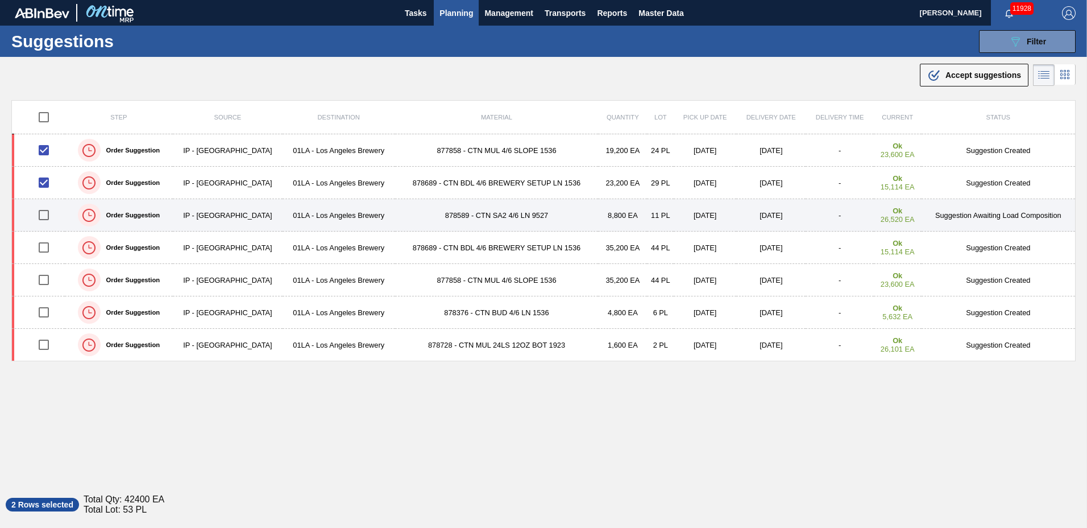
click at [43, 214] on input "checkbox" at bounding box center [44, 215] width 24 height 24
checkbox input "true"
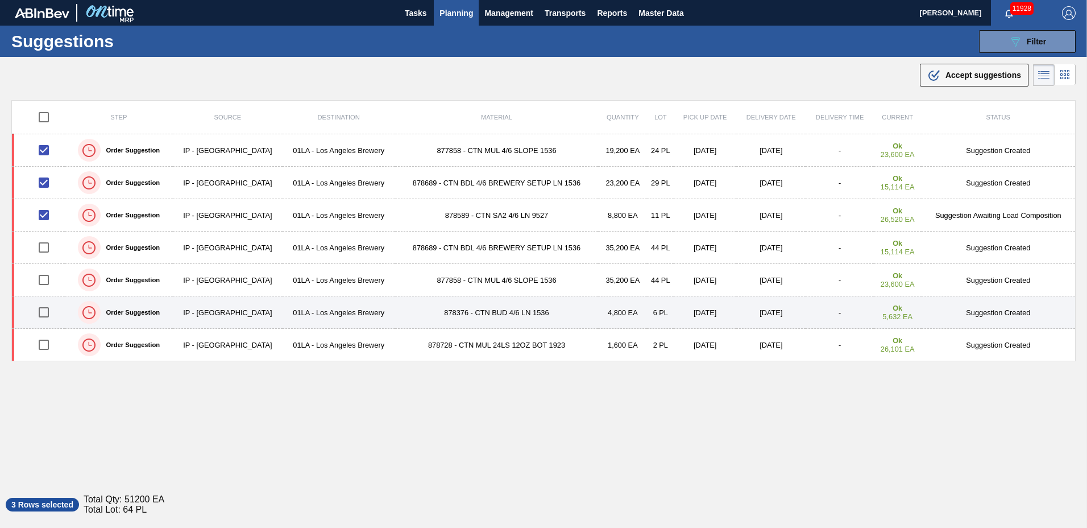
drag, startPoint x: 43, startPoint y: 313, endPoint x: 47, endPoint y: 322, distance: 9.7
click at [44, 313] on input "checkbox" at bounding box center [44, 312] width 24 height 24
checkbox input "true"
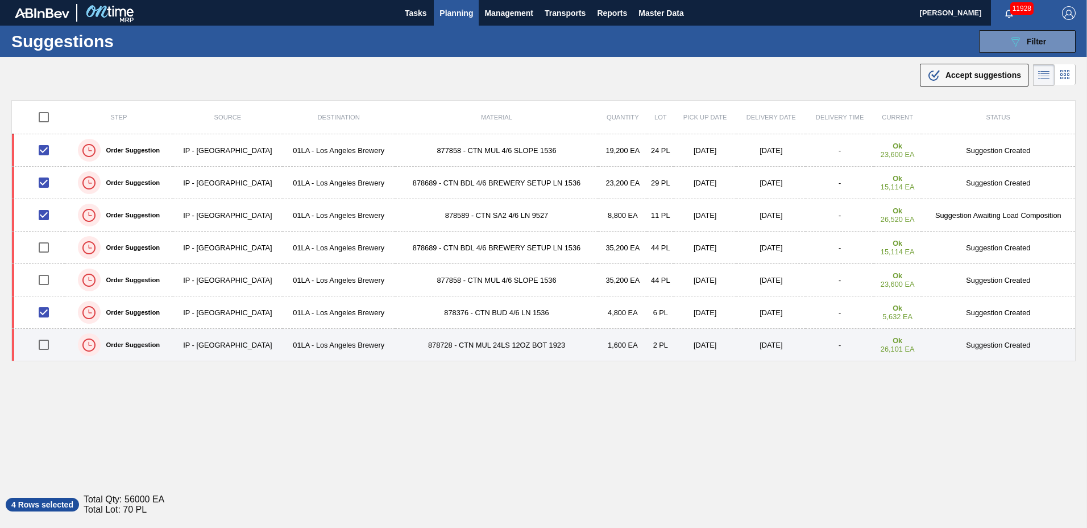
click at [41, 344] on input "checkbox" at bounding box center [44, 345] width 24 height 24
checkbox input "true"
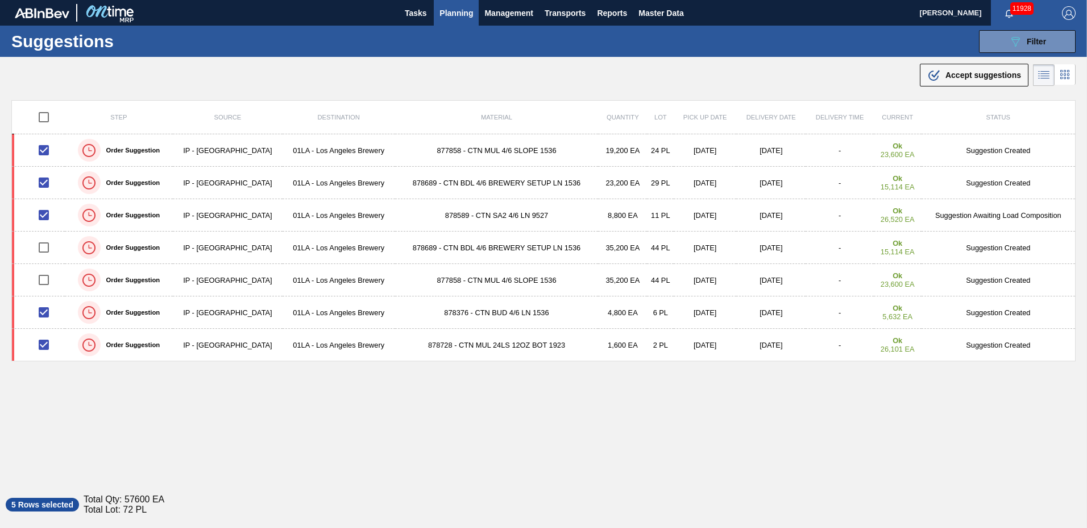
drag, startPoint x: 971, startPoint y: 71, endPoint x: 971, endPoint y: 83, distance: 11.9
click at [971, 72] on span "Accept suggestions" at bounding box center [984, 75] width 76 height 9
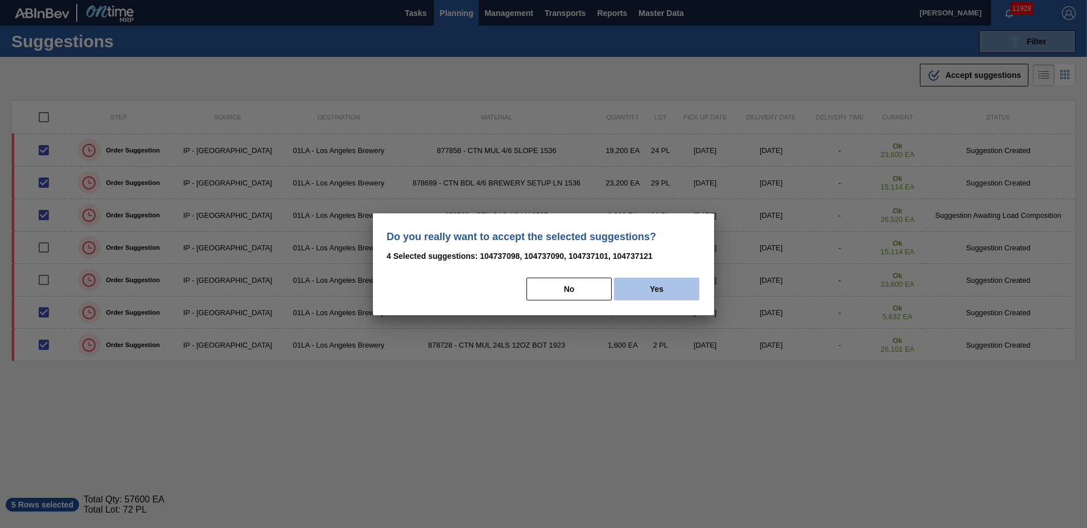
click at [676, 285] on button "Yes" at bounding box center [656, 289] width 85 height 23
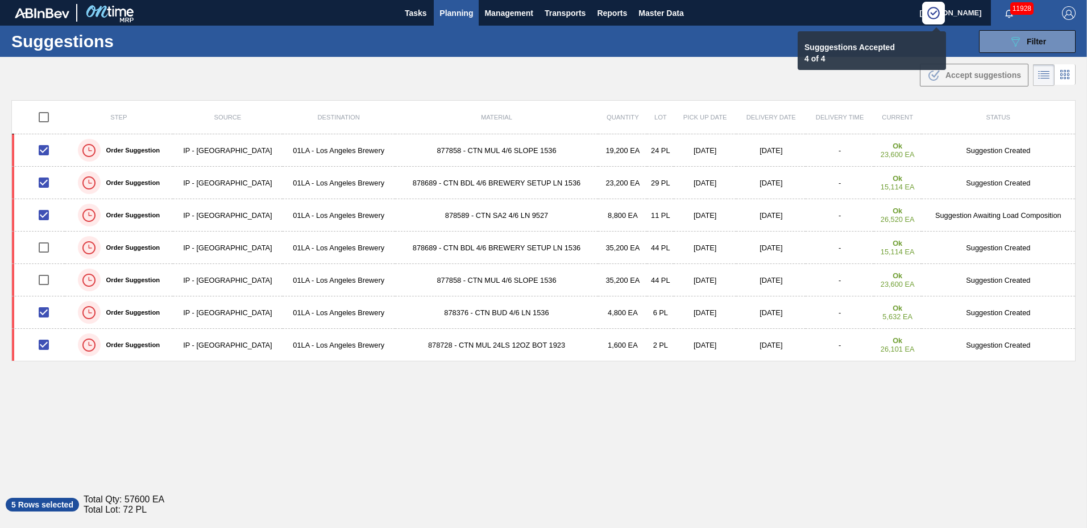
click at [455, 14] on span "Planning" at bounding box center [457, 13] width 34 height 14
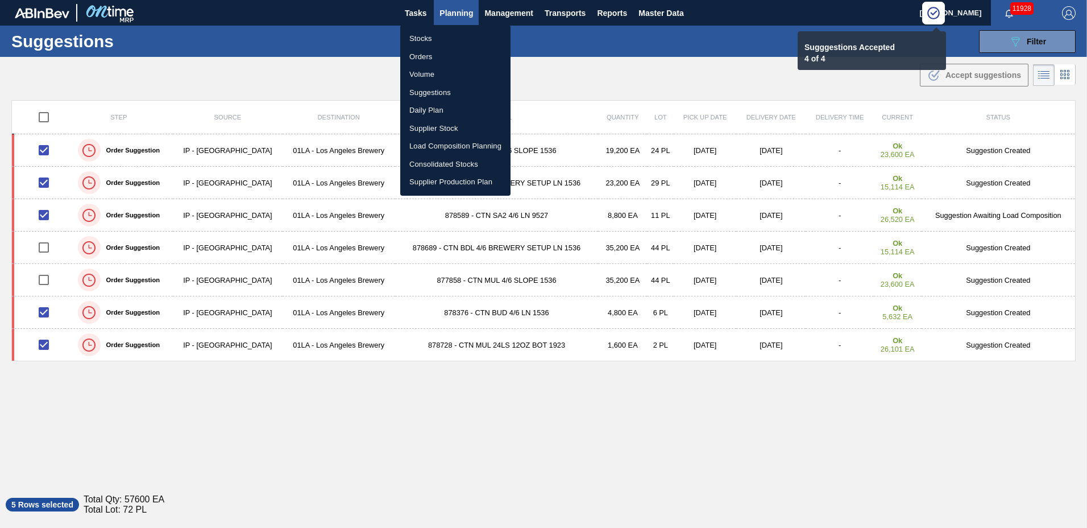
click at [454, 141] on li "Load Composition Planning" at bounding box center [455, 146] width 110 height 18
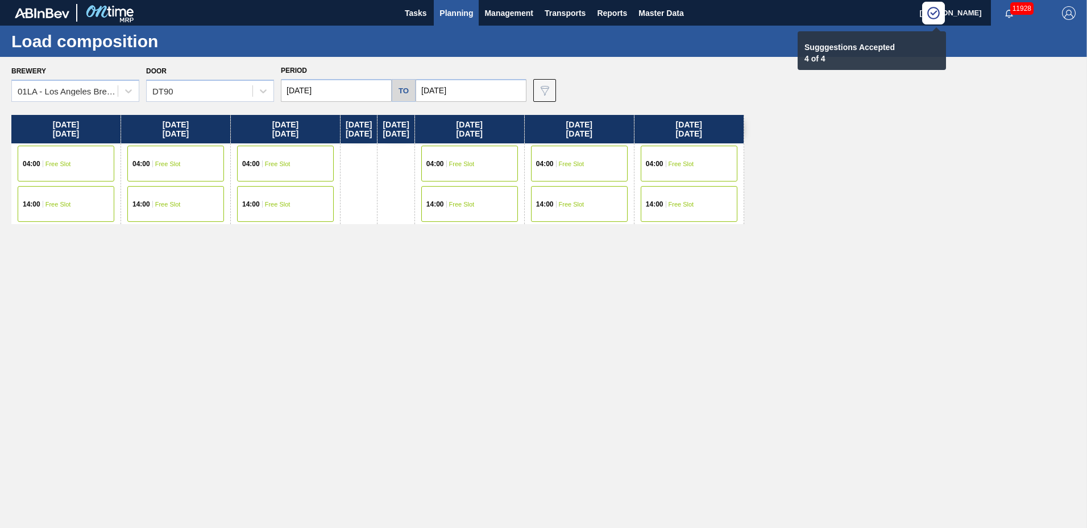
click at [80, 161] on div "04:00 Free Slot" at bounding box center [66, 164] width 97 height 36
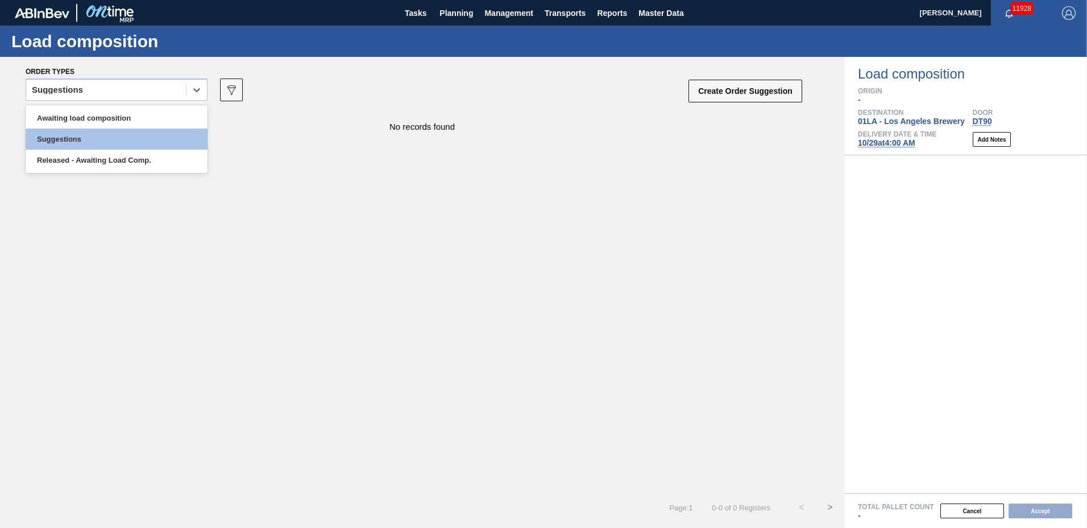
click at [100, 94] on div "Suggestions" at bounding box center [106, 90] width 160 height 16
click at [106, 112] on div "Awaiting load composition" at bounding box center [117, 117] width 182 height 21
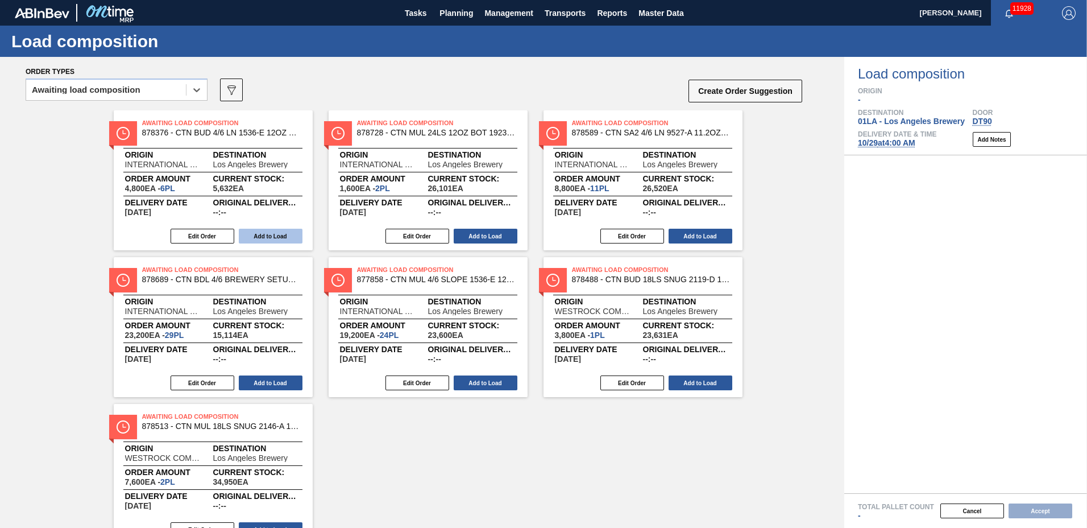
click at [280, 238] on button "Add to Load" at bounding box center [271, 236] width 64 height 15
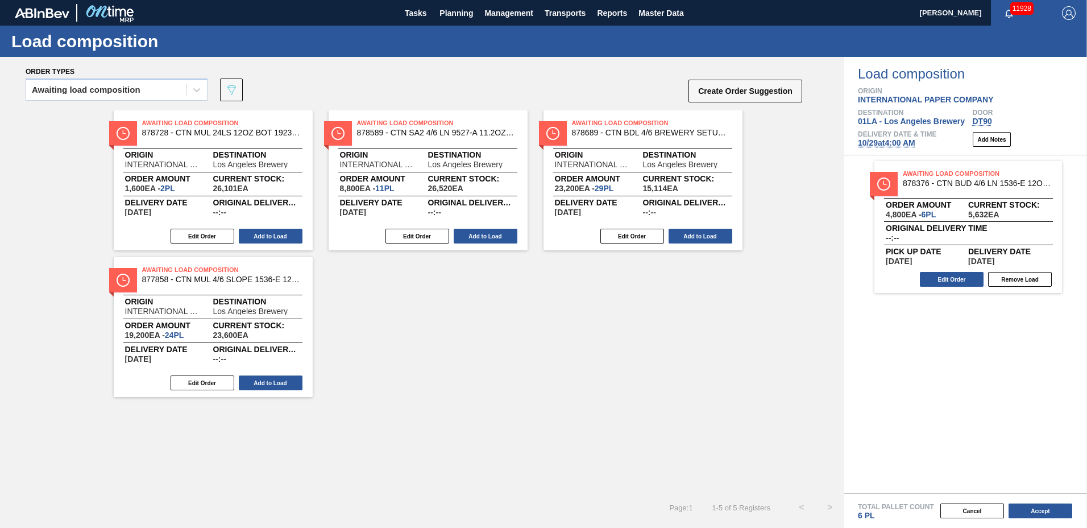
click at [280, 238] on button "Add to Load" at bounding box center [271, 236] width 64 height 15
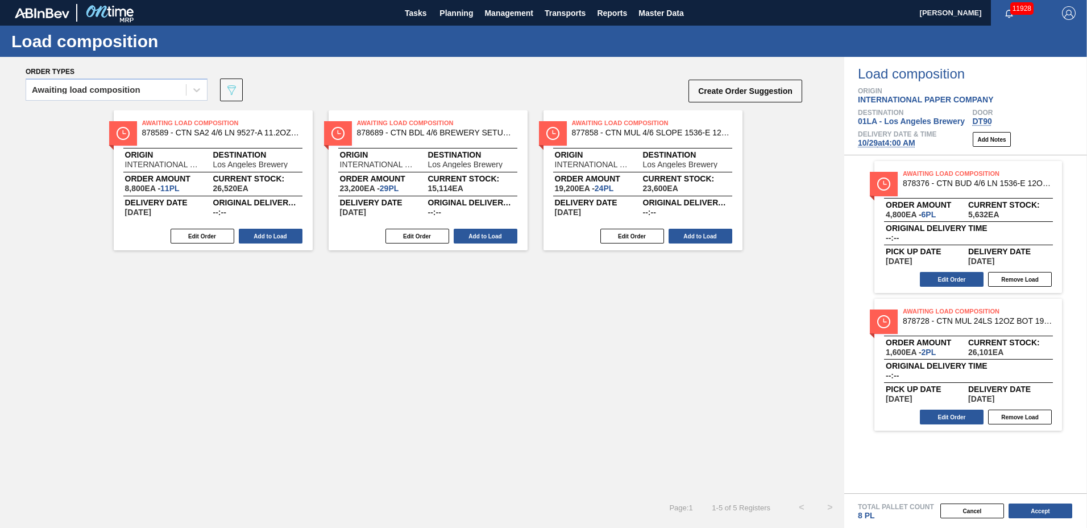
click at [280, 238] on button "Add to Load" at bounding box center [271, 236] width 64 height 15
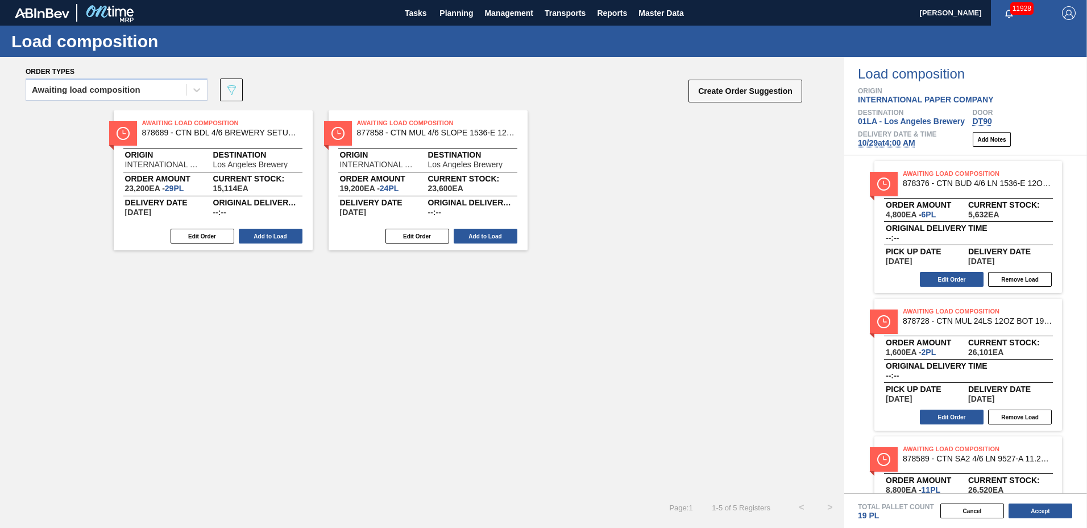
click at [280, 238] on button "Add to Load" at bounding box center [271, 236] width 64 height 15
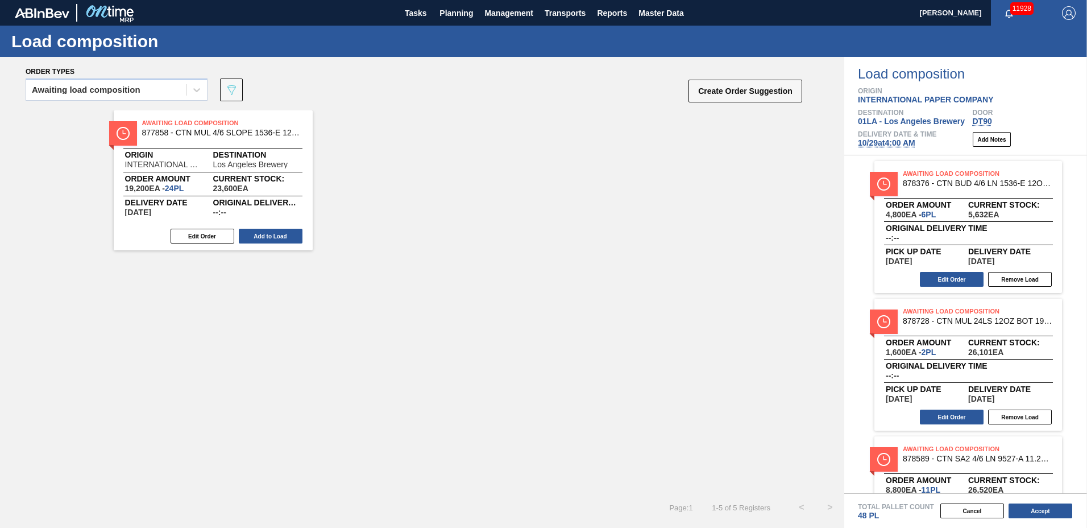
click at [280, 238] on button "Add to Load" at bounding box center [271, 236] width 64 height 15
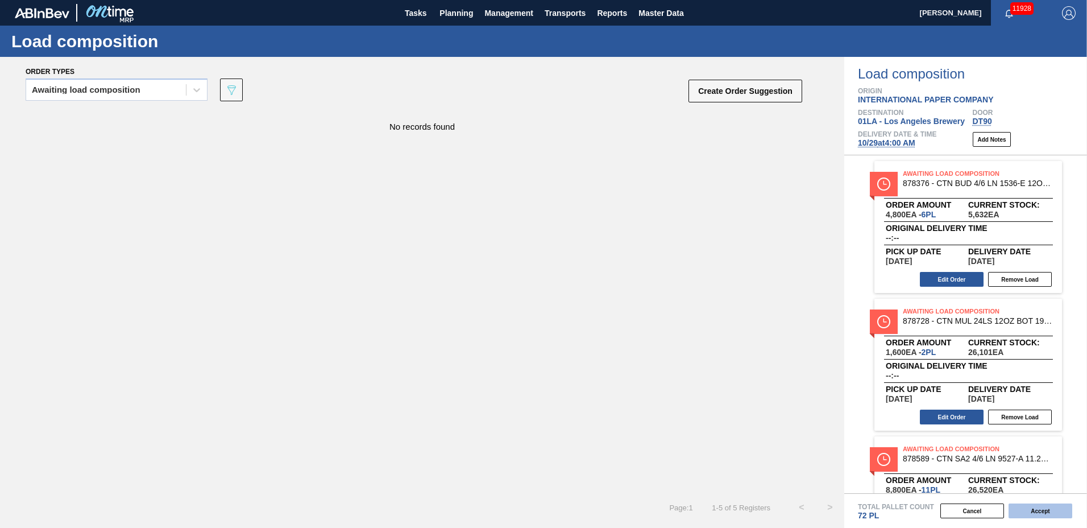
click at [1025, 509] on button "Accept" at bounding box center [1041, 510] width 64 height 15
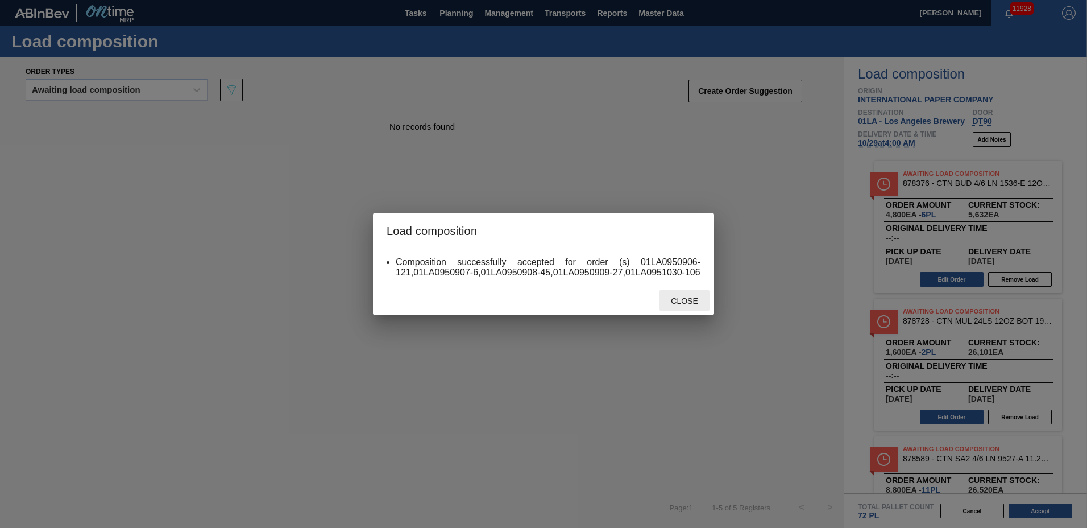
click at [690, 300] on span "Close" at bounding box center [684, 300] width 45 height 9
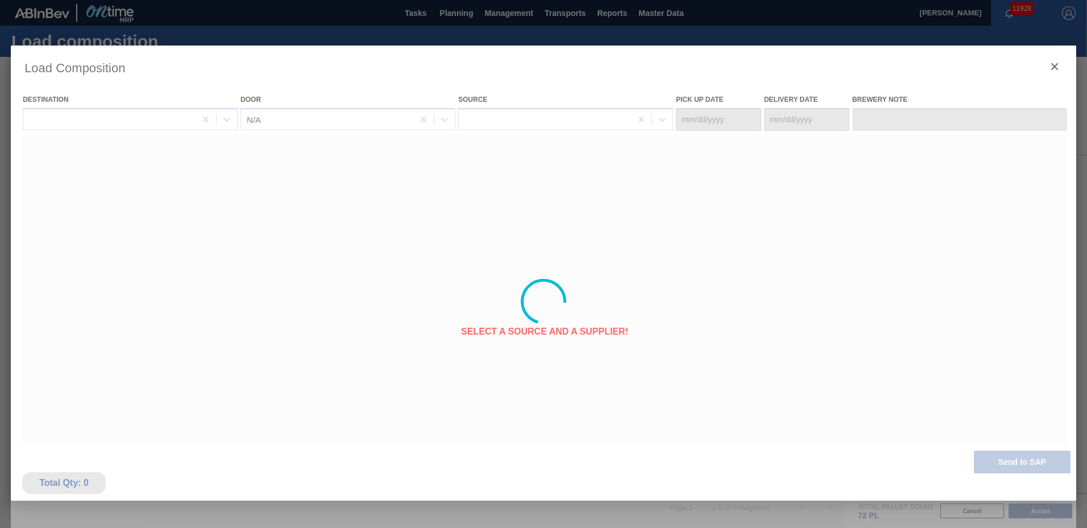
type Date "[DATE]"
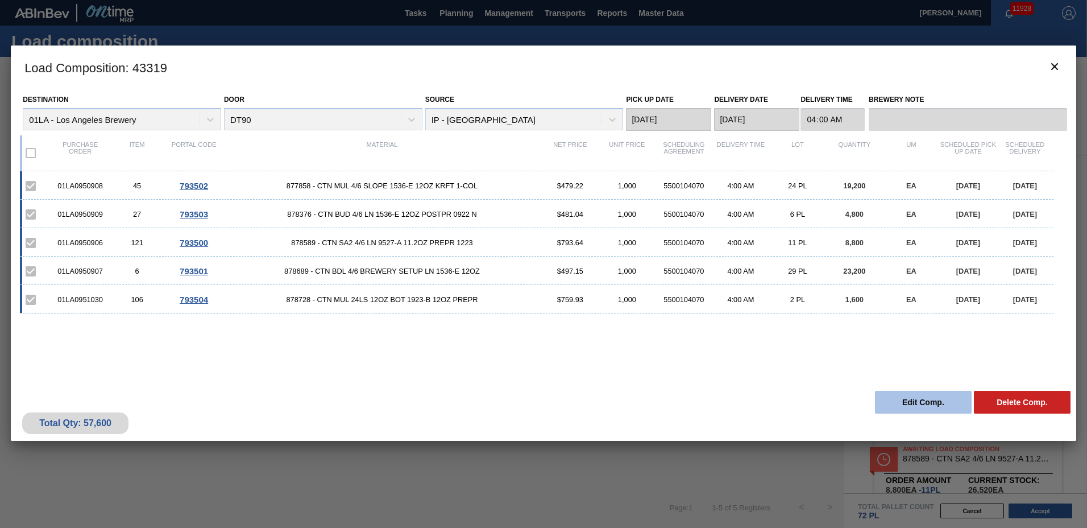
click at [941, 397] on button "Edit Comp." at bounding box center [923, 402] width 97 height 23
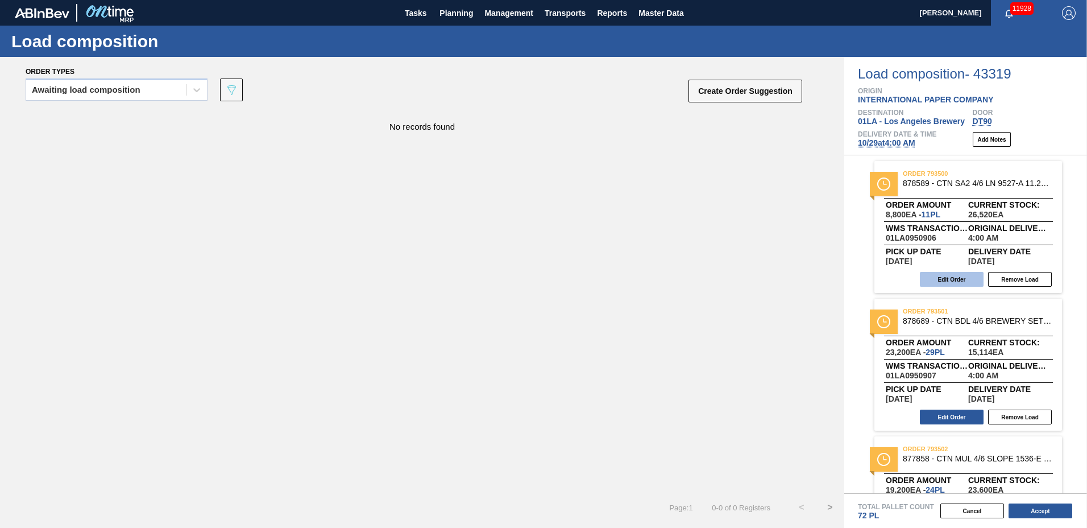
click at [939, 275] on button "Edit Order" at bounding box center [952, 279] width 64 height 15
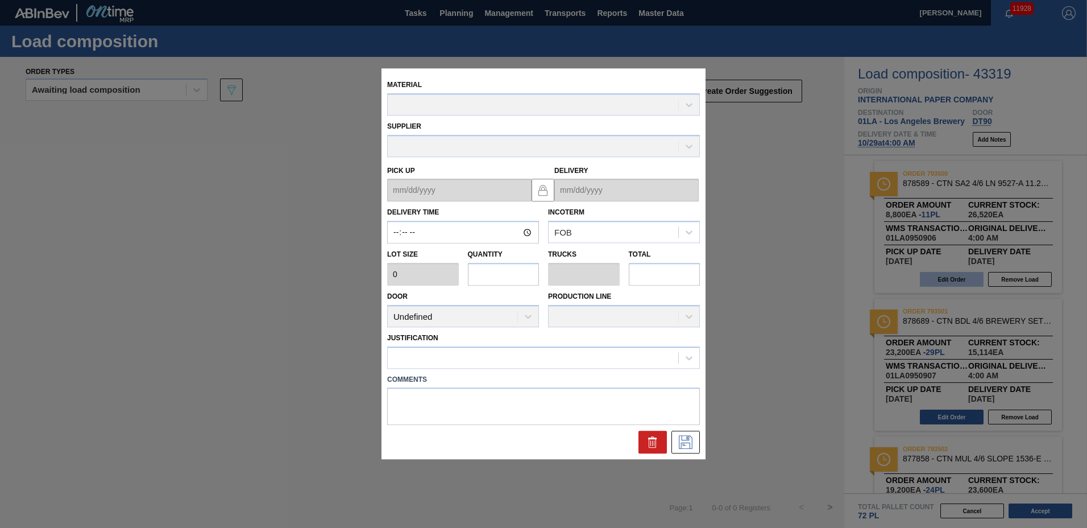
type input "04:00:00"
type input "800"
type input "11"
type input "0.25"
type input "8,800"
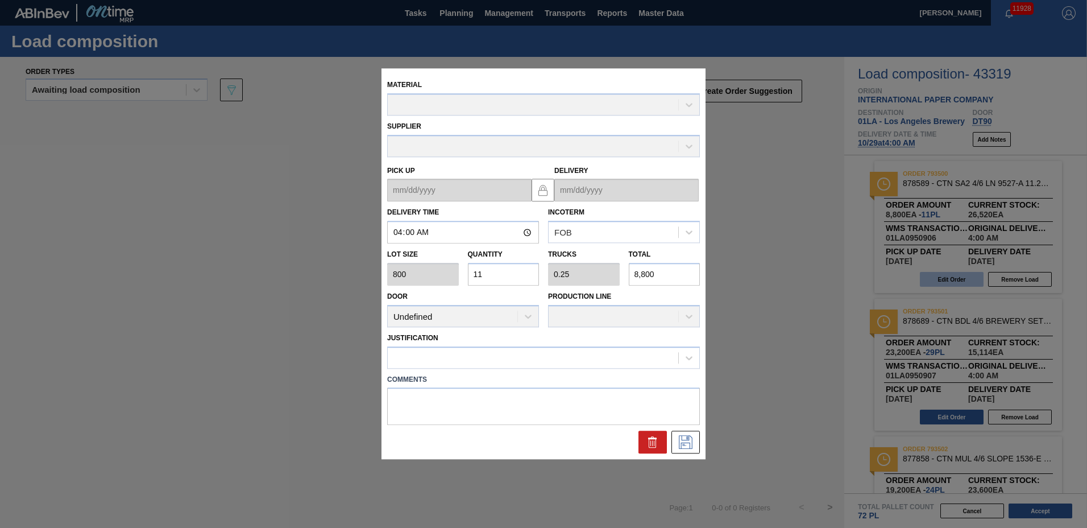
type up "[DATE]"
type input "[DATE]"
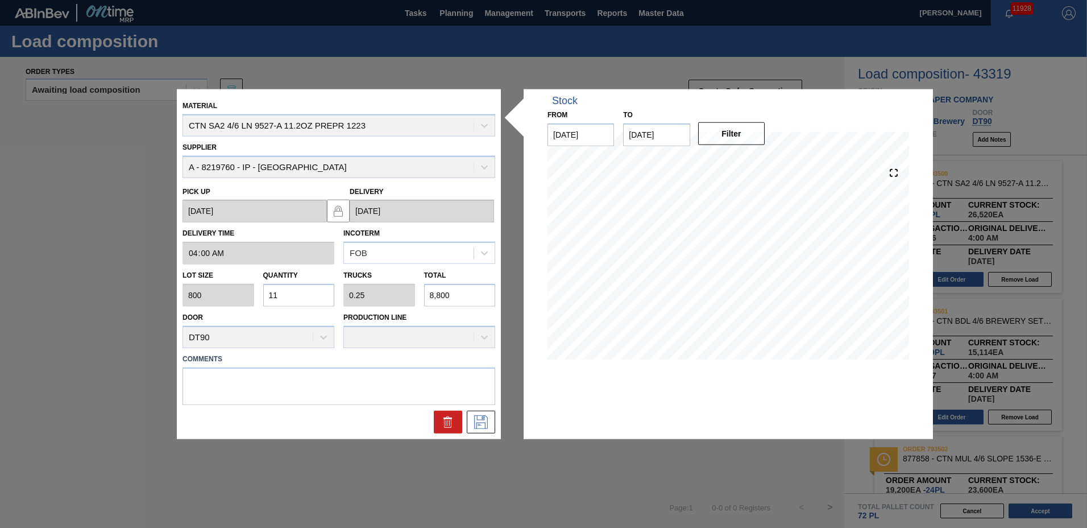
click at [229, 304] on div "Lot size 800 Quantity 11 Trucks 0.25 Total 8,800" at bounding box center [339, 285] width 322 height 42
type input "8"
type input "0.182"
type input "6,400"
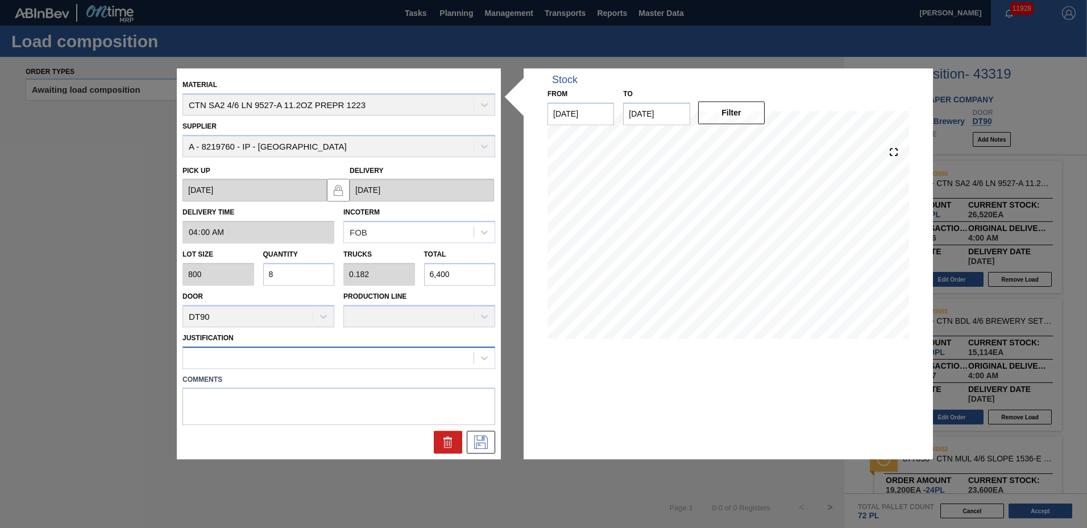
type input "8"
click at [356, 363] on div at bounding box center [328, 357] width 291 height 16
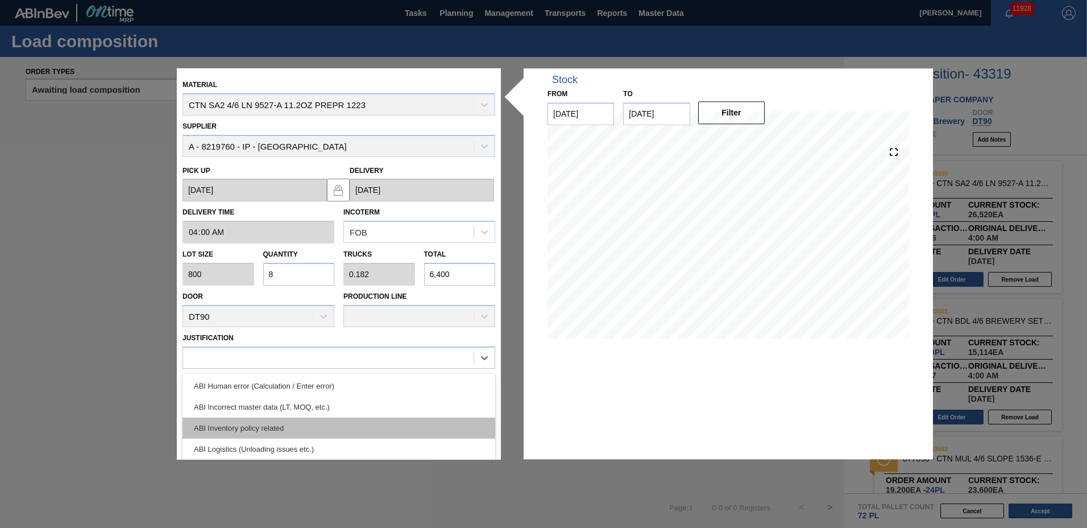
click at [257, 422] on div "ABI Inventory policy related" at bounding box center [339, 427] width 313 height 21
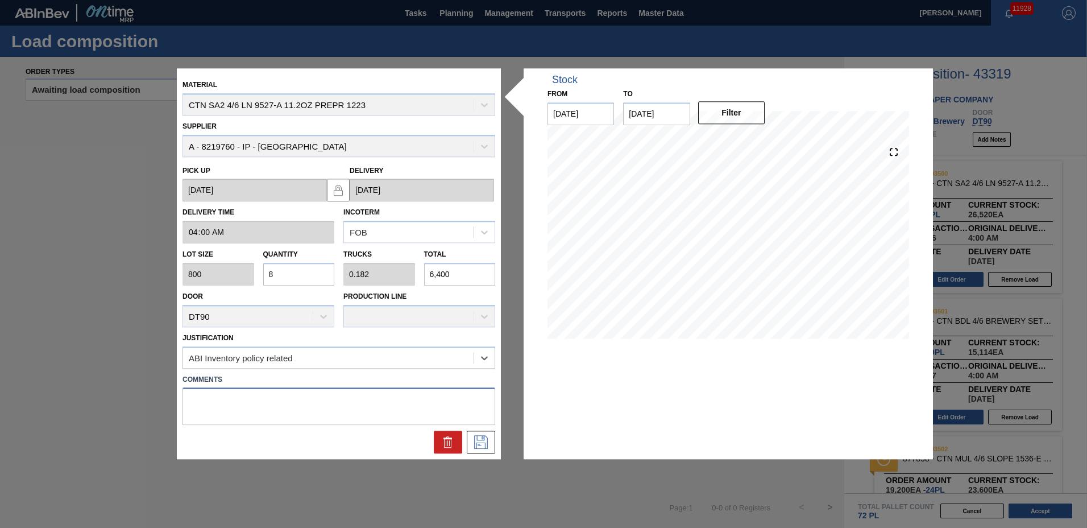
click at [258, 411] on textarea at bounding box center [339, 407] width 313 height 38
type textarea "2"
click at [486, 445] on icon at bounding box center [481, 443] width 18 height 14
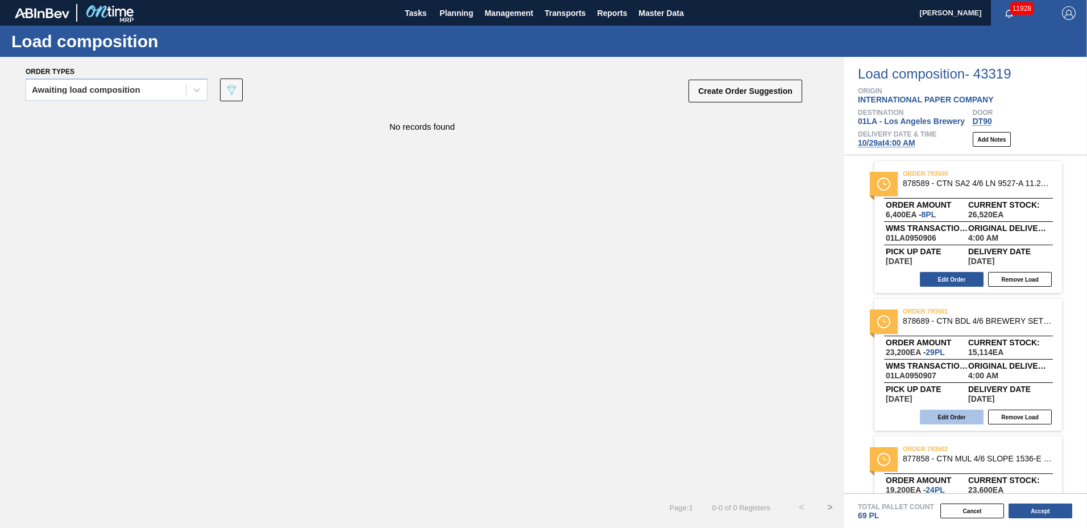
click at [974, 413] on button "Edit Order" at bounding box center [952, 416] width 64 height 15
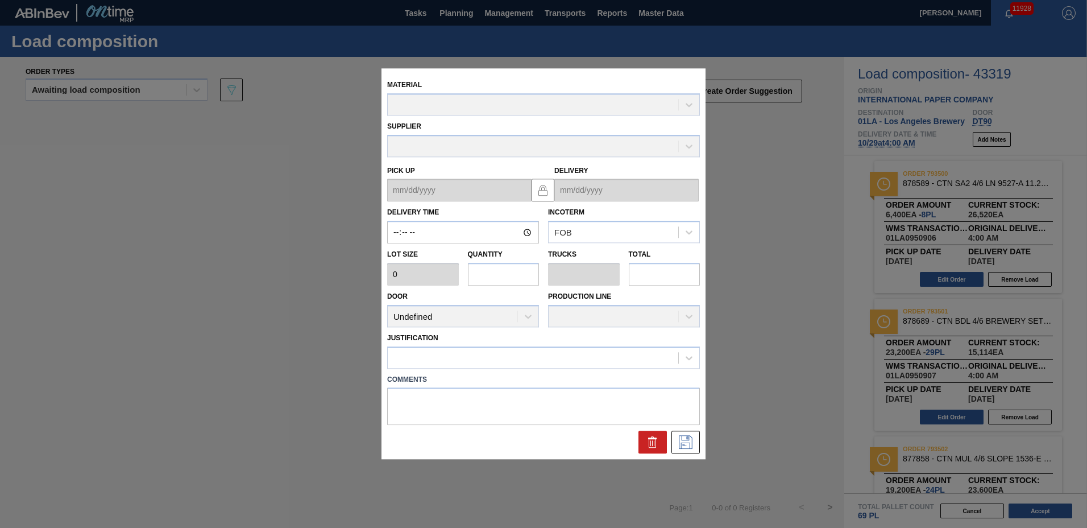
type input "04:00:00"
type input "800"
type input "29"
type input "0.558"
type input "23,200"
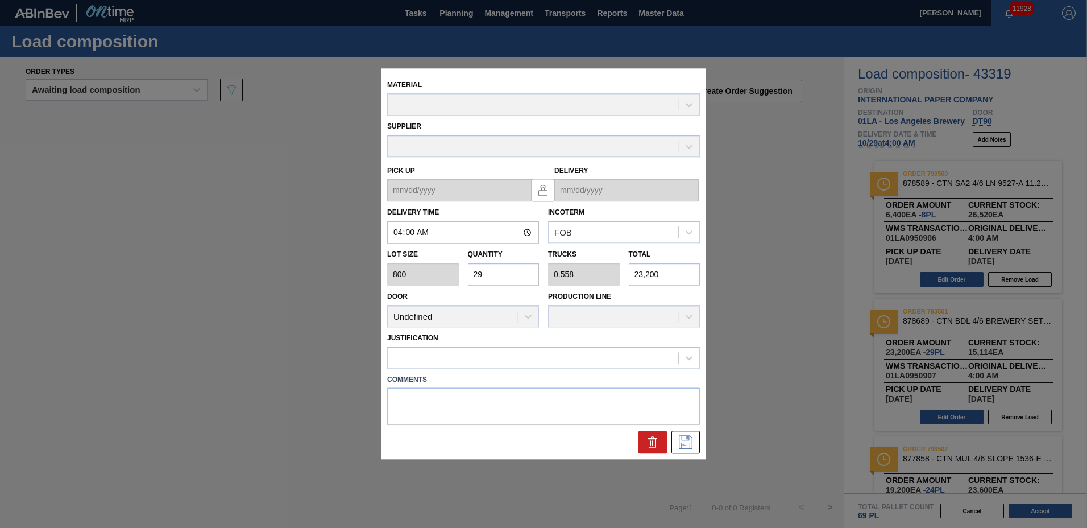
type up "[DATE]"
type input "[DATE]"
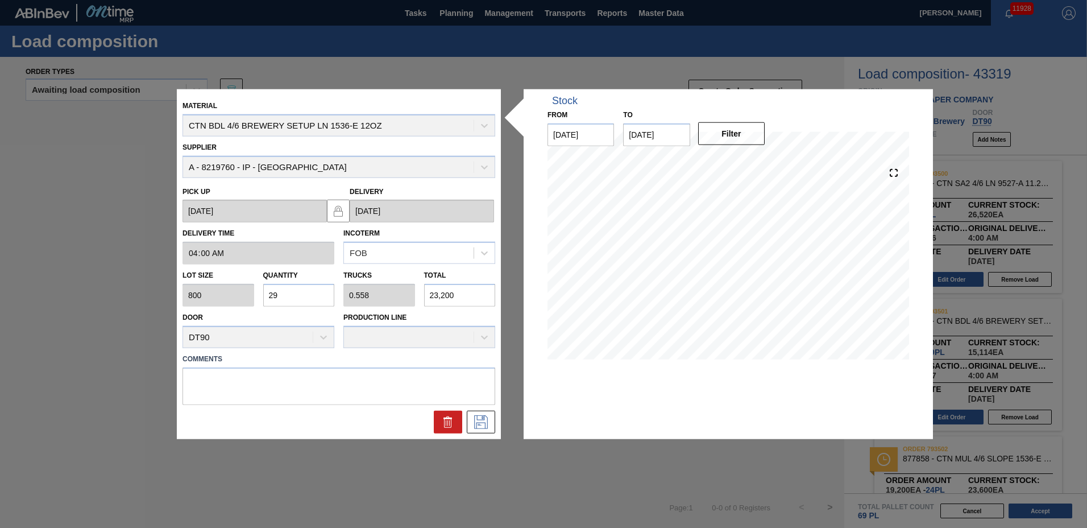
click at [190, 301] on div "Lot size 800 Quantity 29 Trucks 0.558 Total 23,200" at bounding box center [339, 285] width 322 height 42
type input "8"
type input "0.154"
type input "6,400"
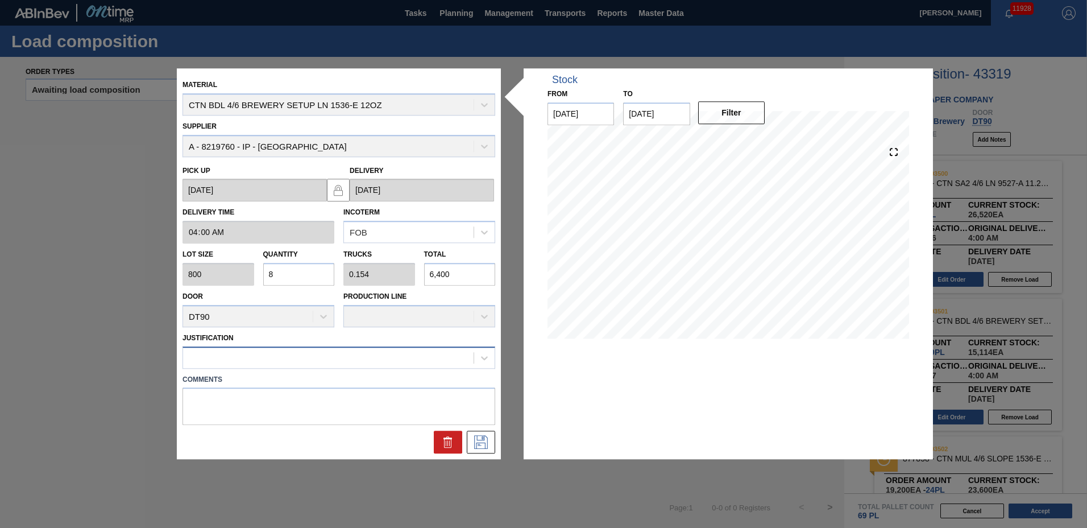
type input "8"
click at [226, 352] on div at bounding box center [328, 357] width 291 height 16
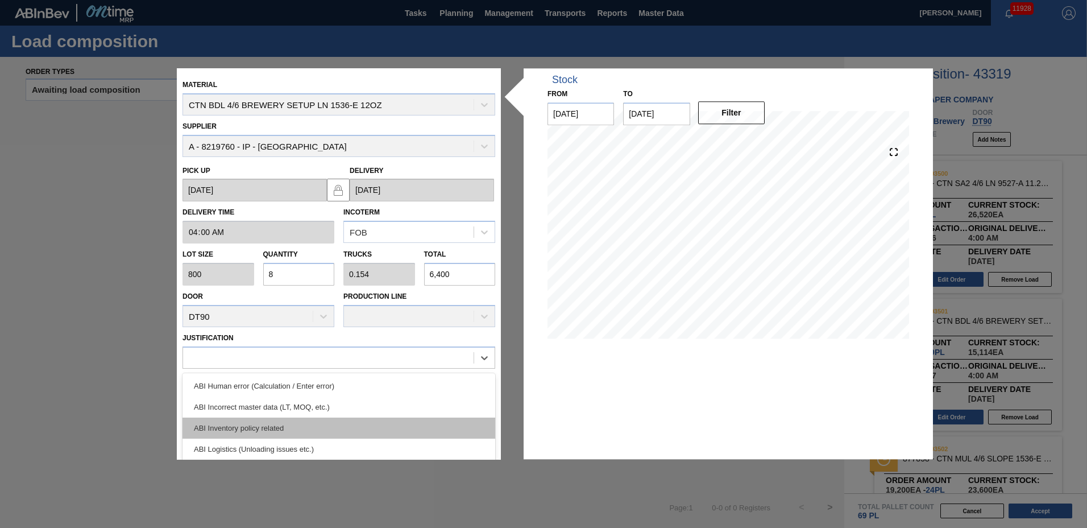
click at [219, 430] on div "ABI Inventory policy related" at bounding box center [339, 427] width 313 height 21
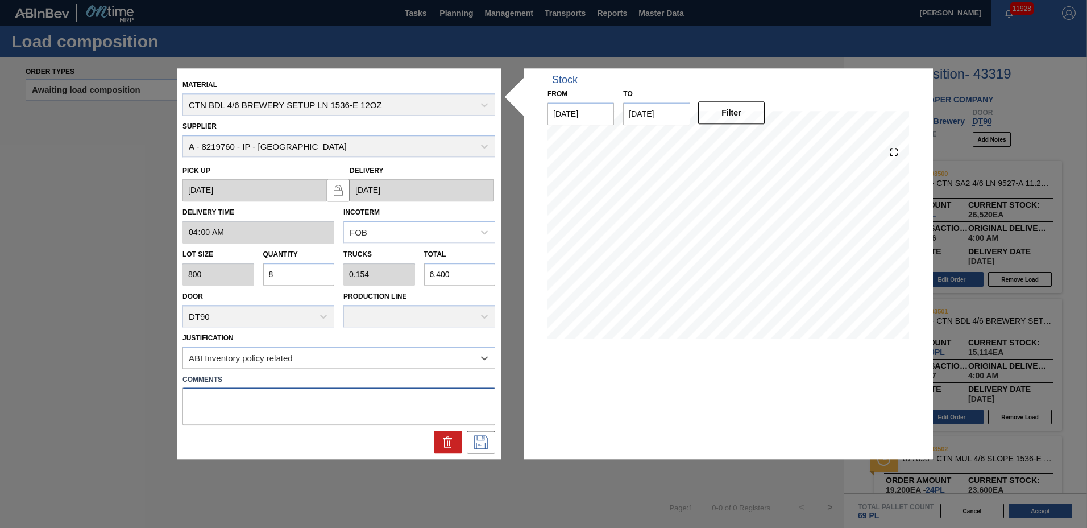
click at [219, 407] on textarea at bounding box center [339, 407] width 313 height 38
type textarea "3"
click at [475, 436] on icon at bounding box center [481, 443] width 18 height 14
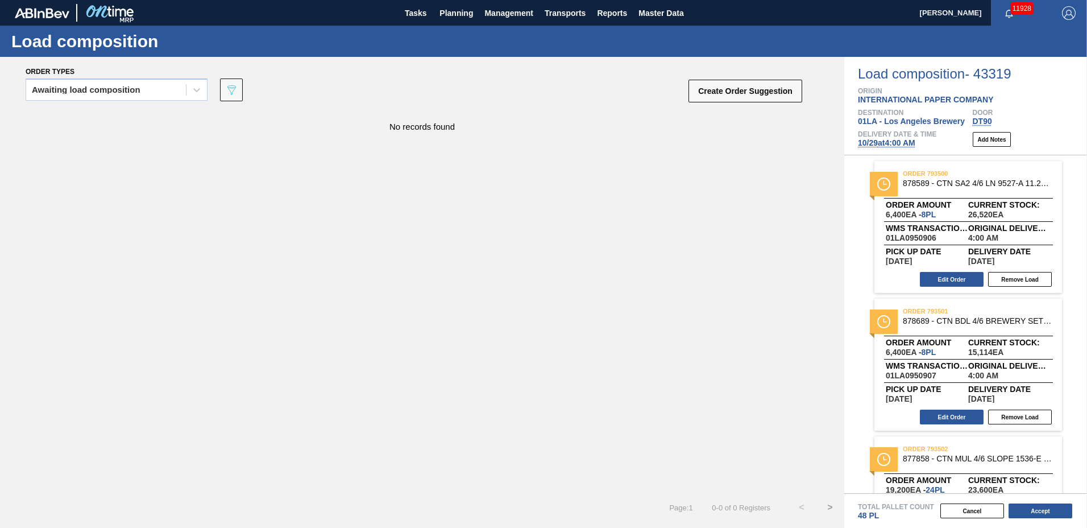
scroll to position [356, 0]
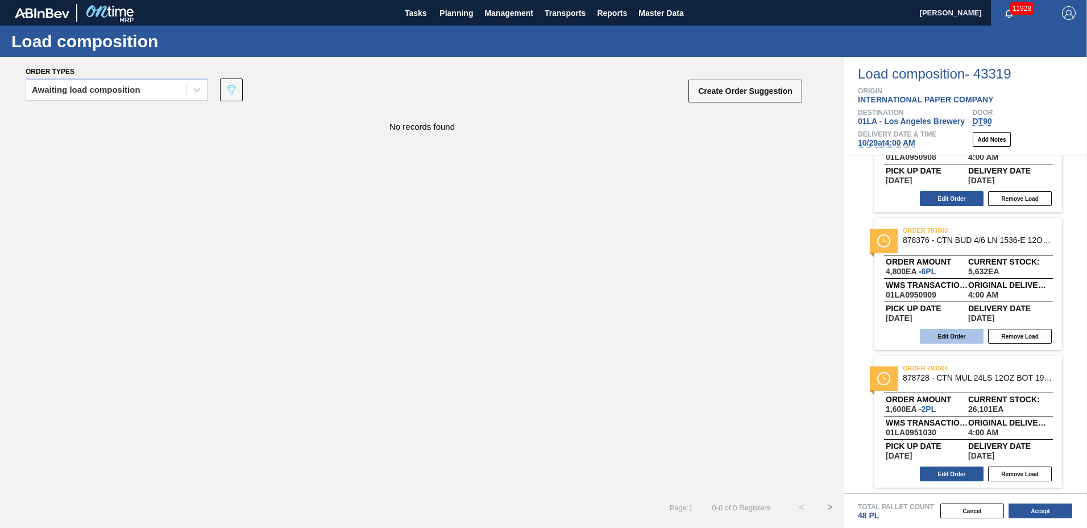
click at [965, 332] on button "Edit Order" at bounding box center [952, 336] width 64 height 15
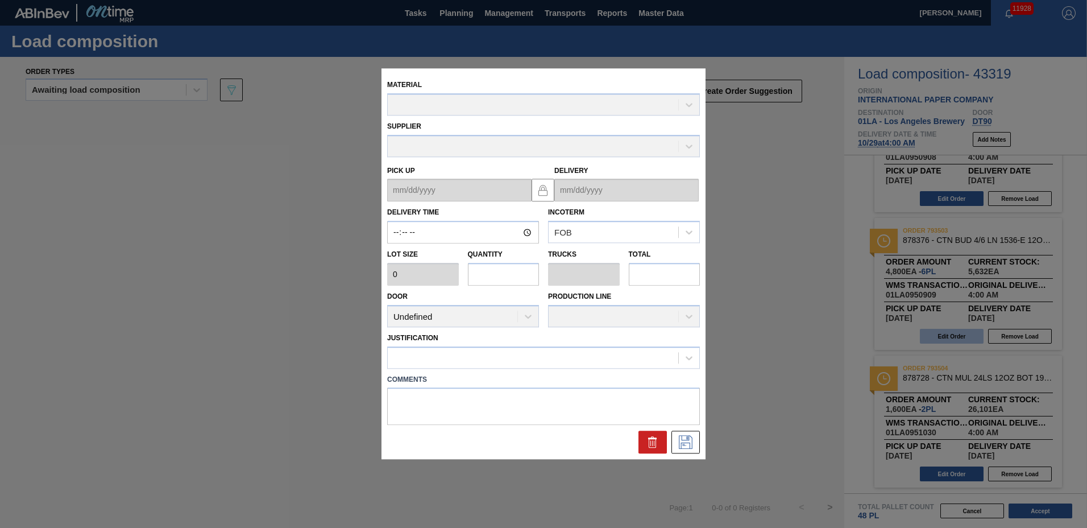
type input "04:00:00"
type input "800"
type input "6"
type input "0.136"
type input "4,800"
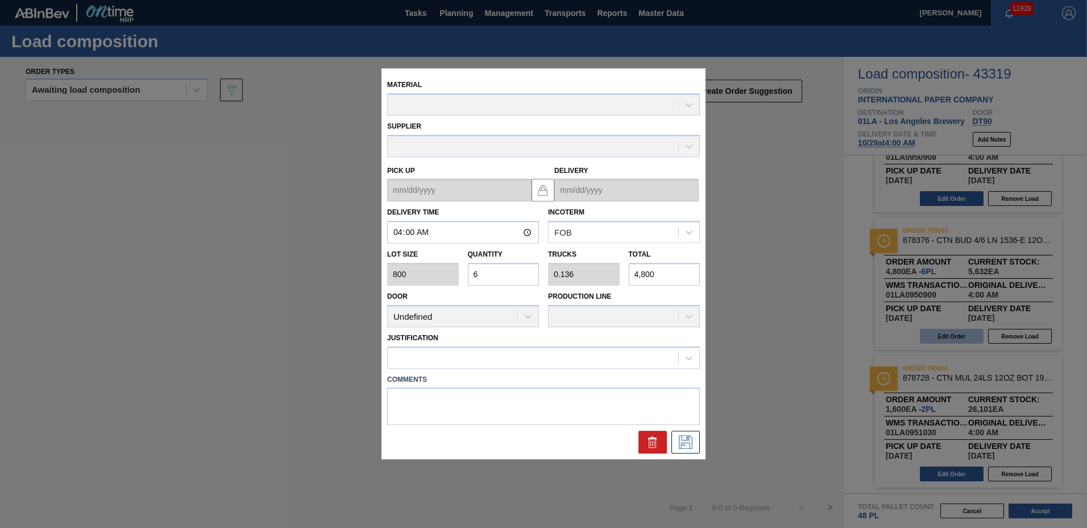
type up "[DATE]"
type input "[DATE]"
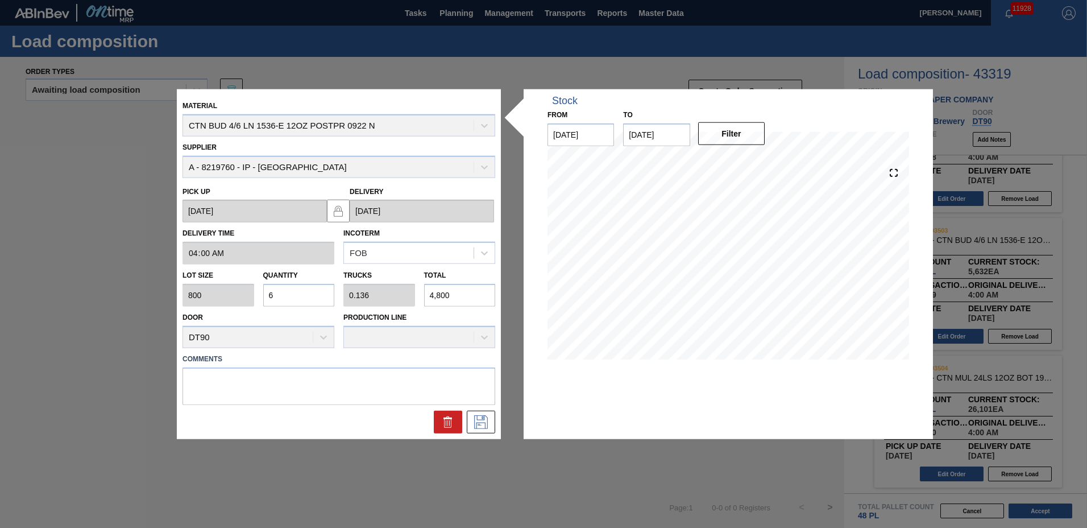
click at [284, 285] on input "6" at bounding box center [299, 295] width 72 height 23
type input "0"
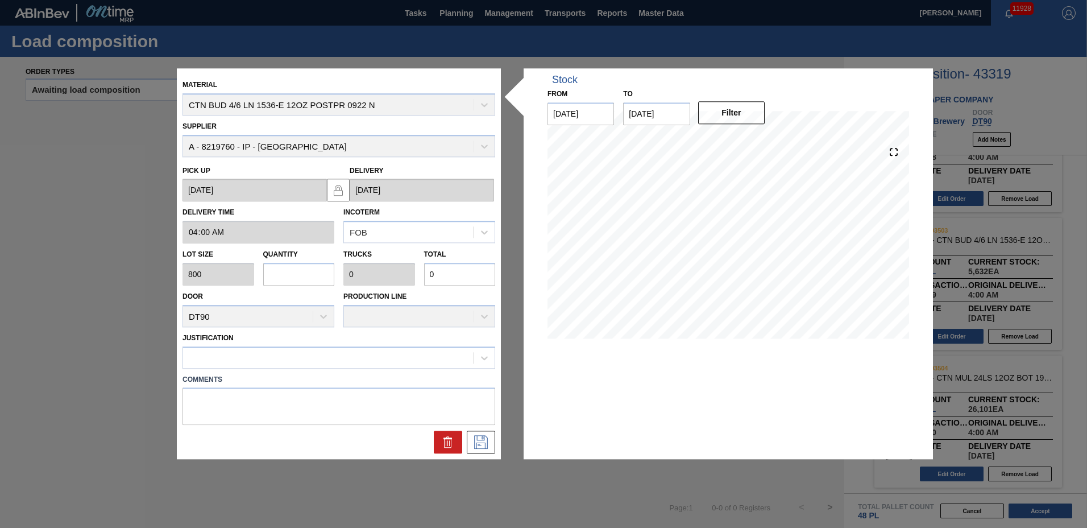
type input "1"
type input "0.023"
type input "800"
type input "10"
type input "0.227"
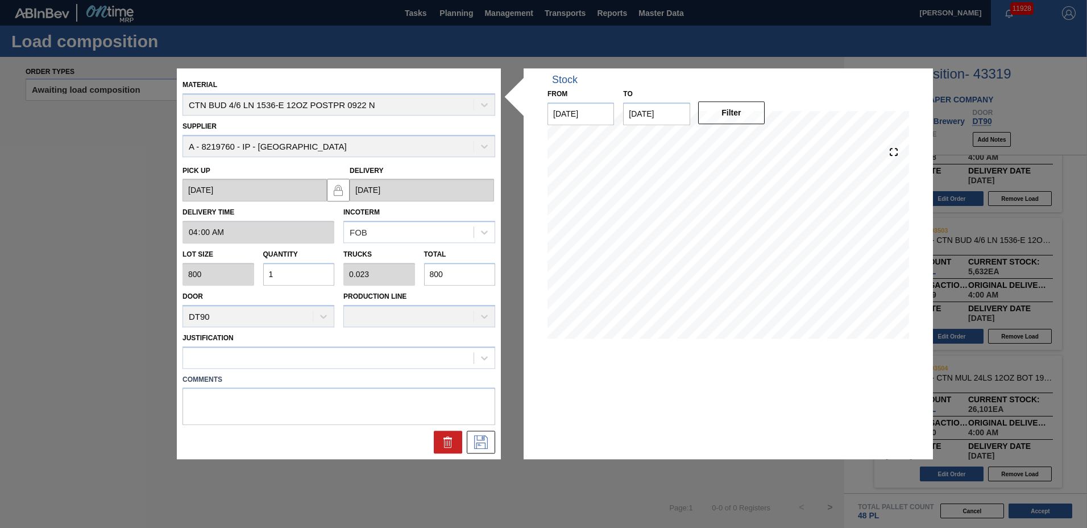
type input "8,000"
type input "10"
click at [274, 347] on div at bounding box center [339, 357] width 313 height 22
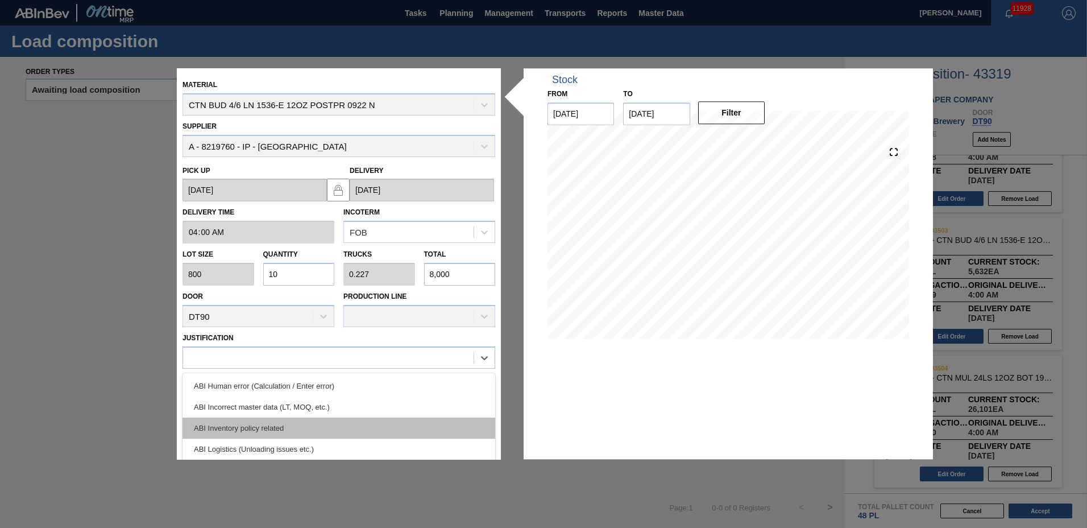
click at [263, 421] on div "ABI Inventory policy related" at bounding box center [339, 427] width 313 height 21
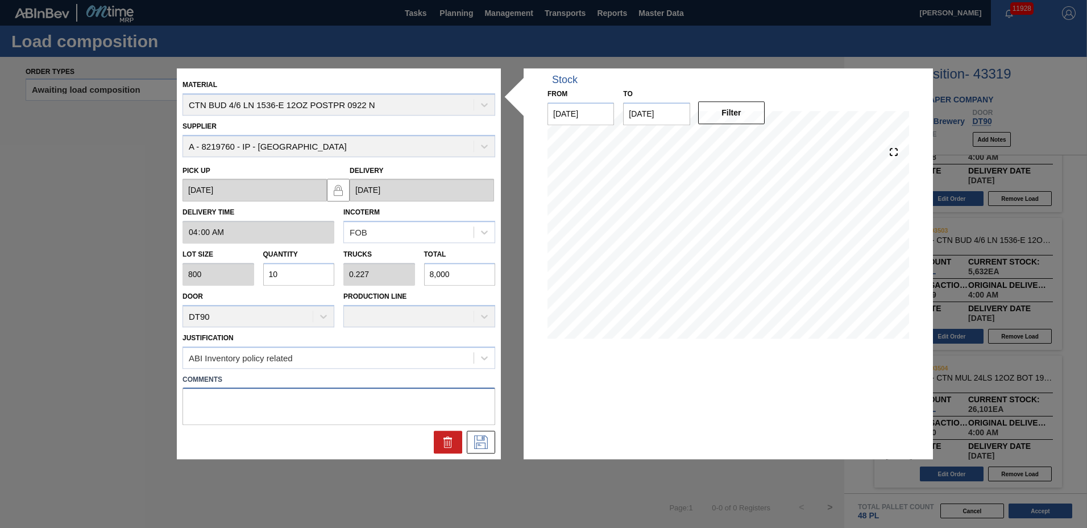
click at [246, 397] on textarea at bounding box center [339, 407] width 313 height 38
type textarea "4"
click at [485, 437] on icon at bounding box center [481, 443] width 18 height 14
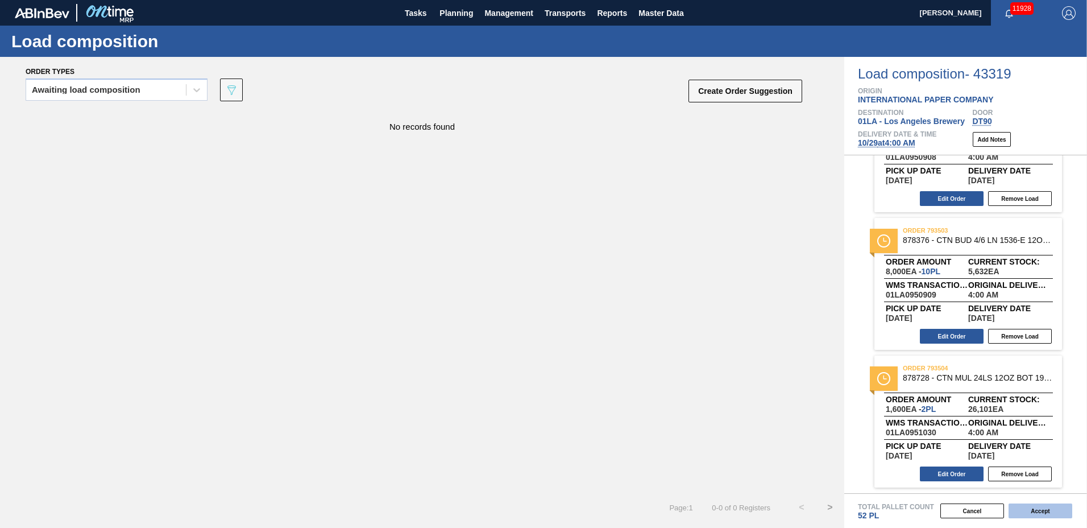
click at [1037, 516] on button "Accept" at bounding box center [1041, 510] width 64 height 15
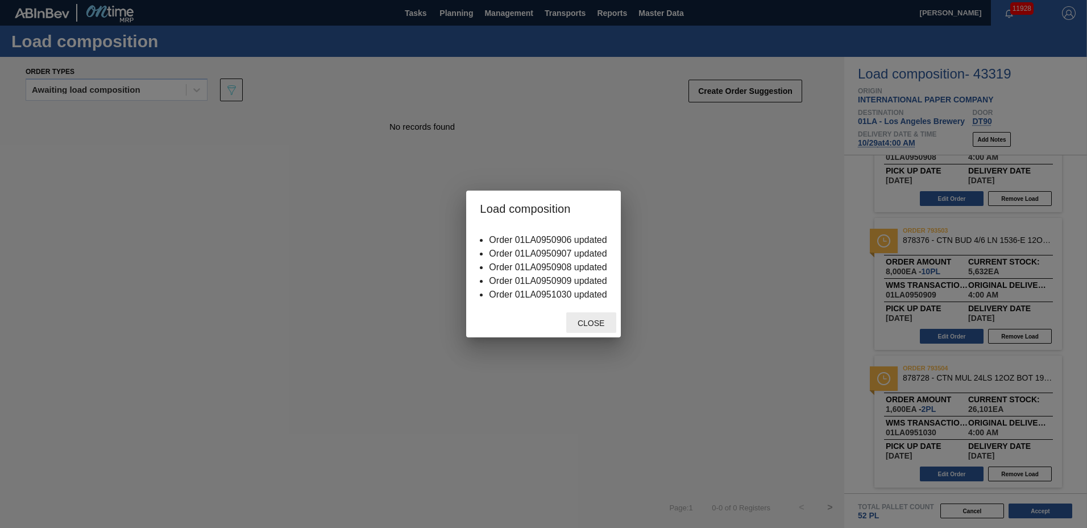
click at [593, 324] on span "Close" at bounding box center [591, 322] width 45 height 9
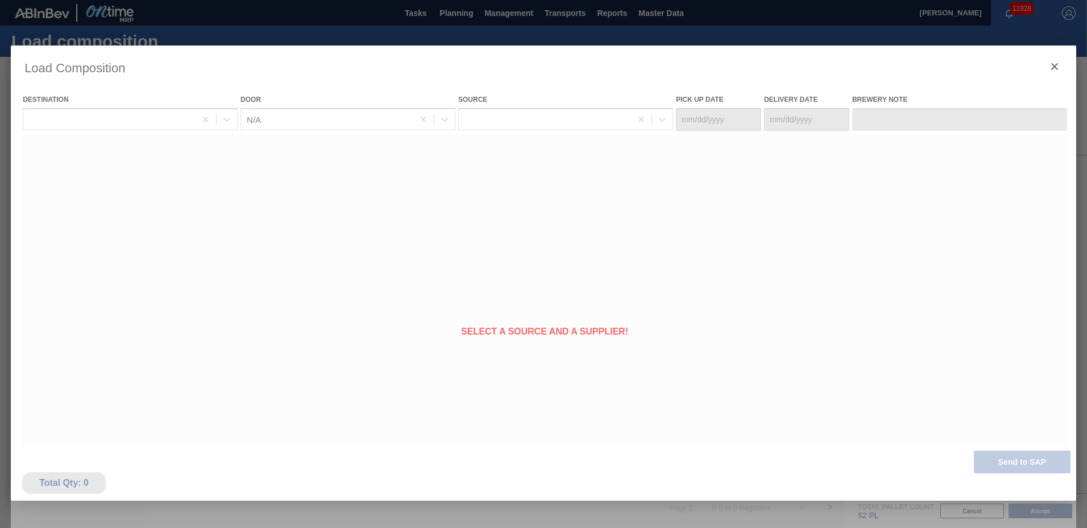
type Date "[DATE]"
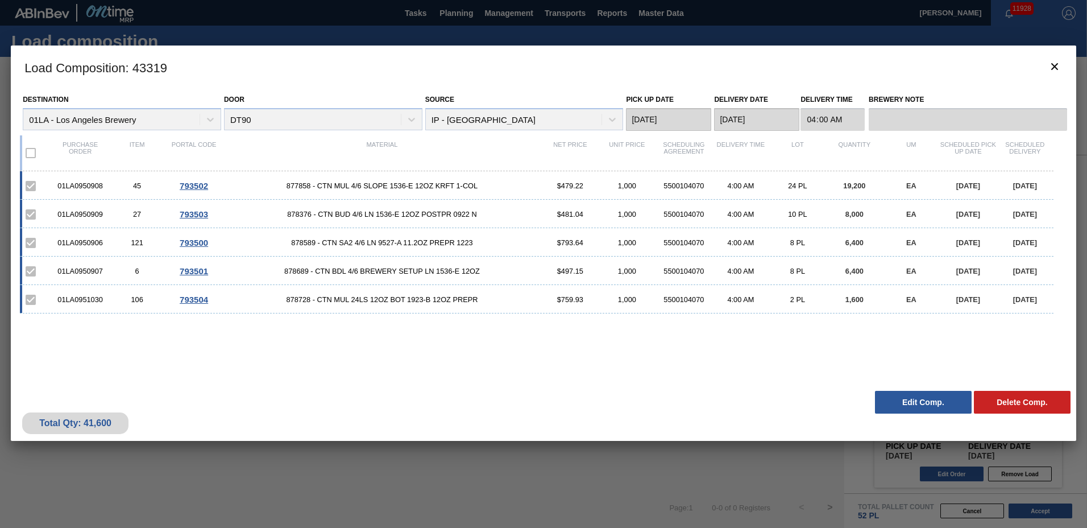
drag, startPoint x: 921, startPoint y: 404, endPoint x: 851, endPoint y: 409, distance: 70.1
click at [922, 405] on button "Edit Comp." at bounding box center [923, 402] width 97 height 23
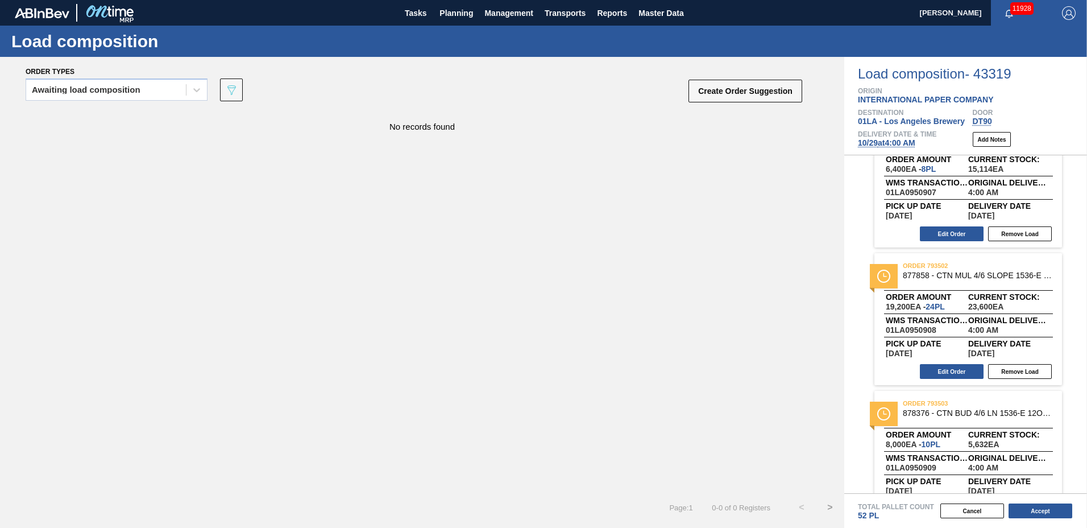
scroll to position [266, 0]
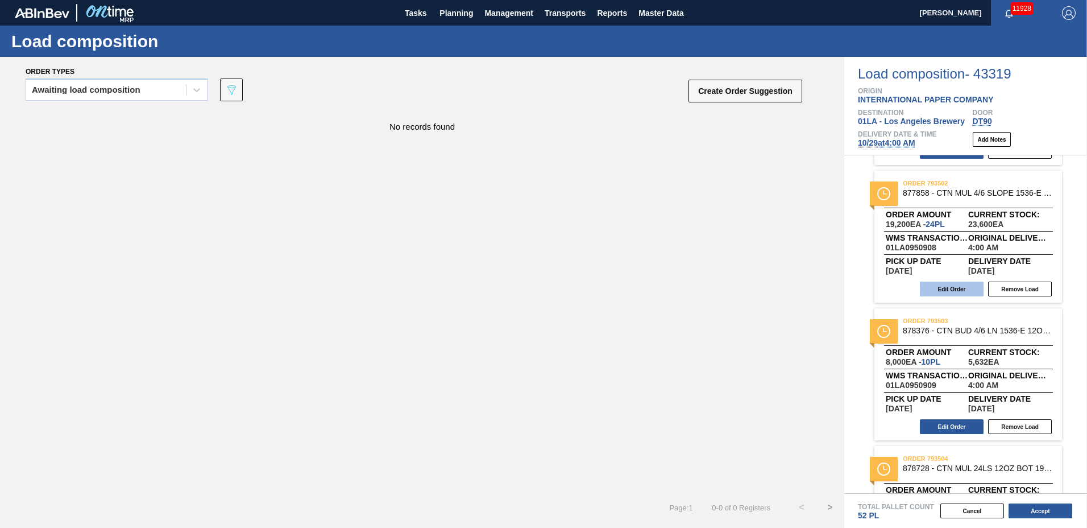
click at [954, 288] on button "Edit Order" at bounding box center [952, 288] width 64 height 15
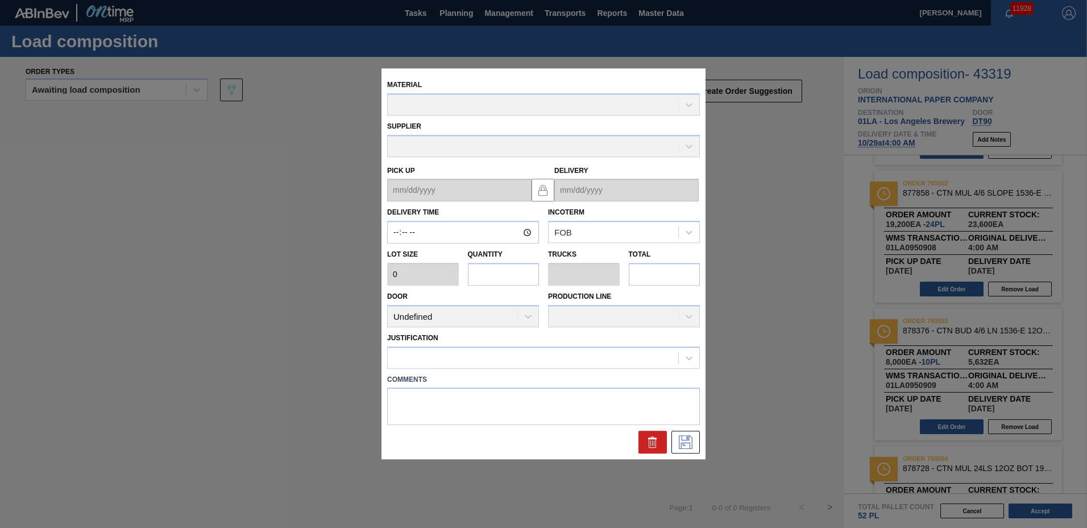
type input "04:00:00"
type input "800"
type input "24"
type input "0.545"
type input "19,200"
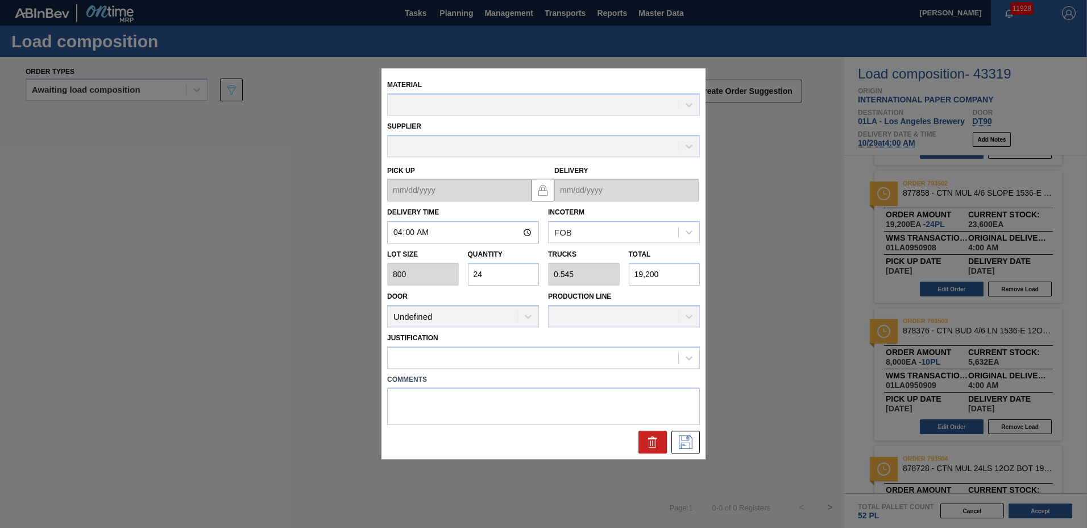
type up "[DATE]"
type input "[DATE]"
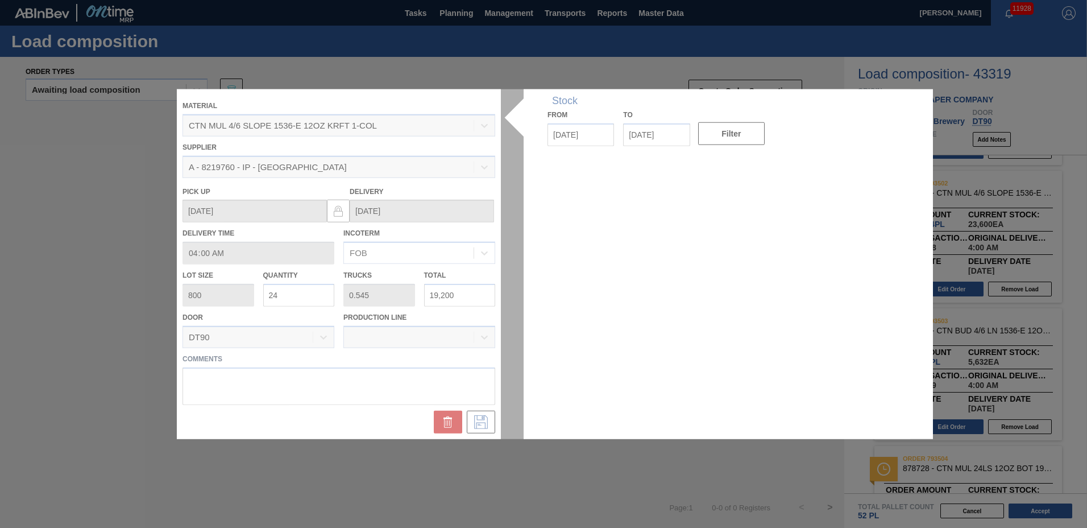
click at [281, 297] on div at bounding box center [544, 264] width 734 height 350
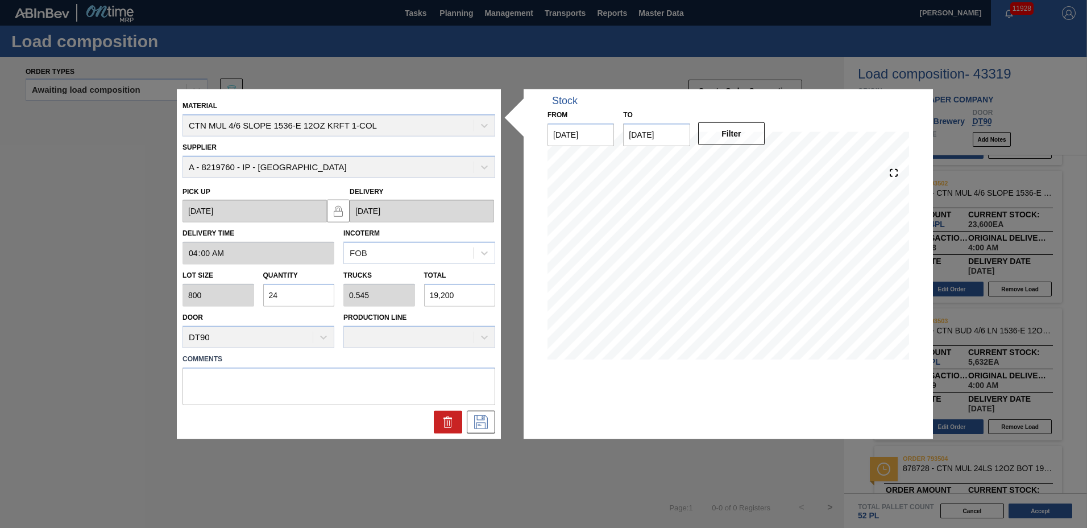
click at [281, 295] on input "24" at bounding box center [299, 295] width 72 height 23
type input "2"
type input "0.045"
type input "1,600"
type input "0"
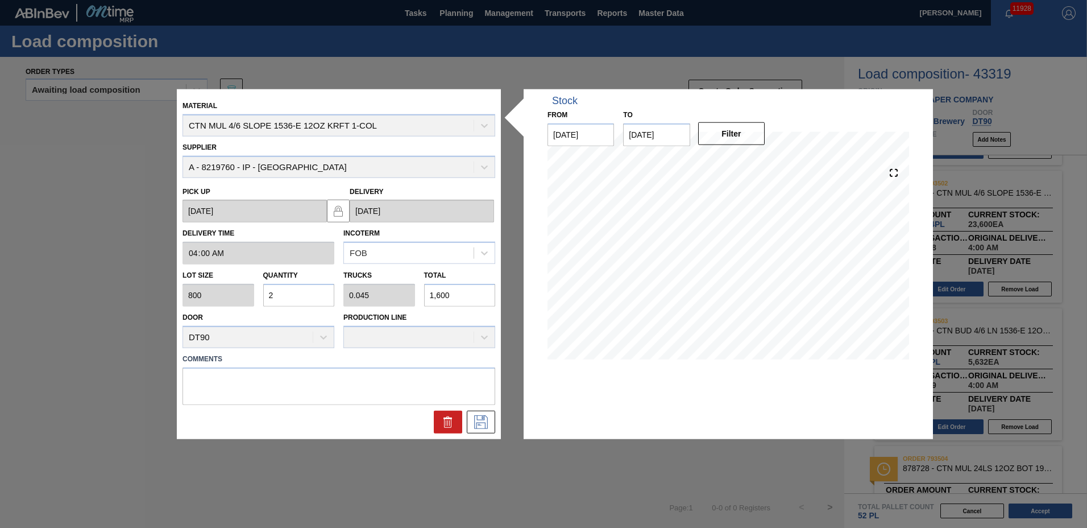
type input "0"
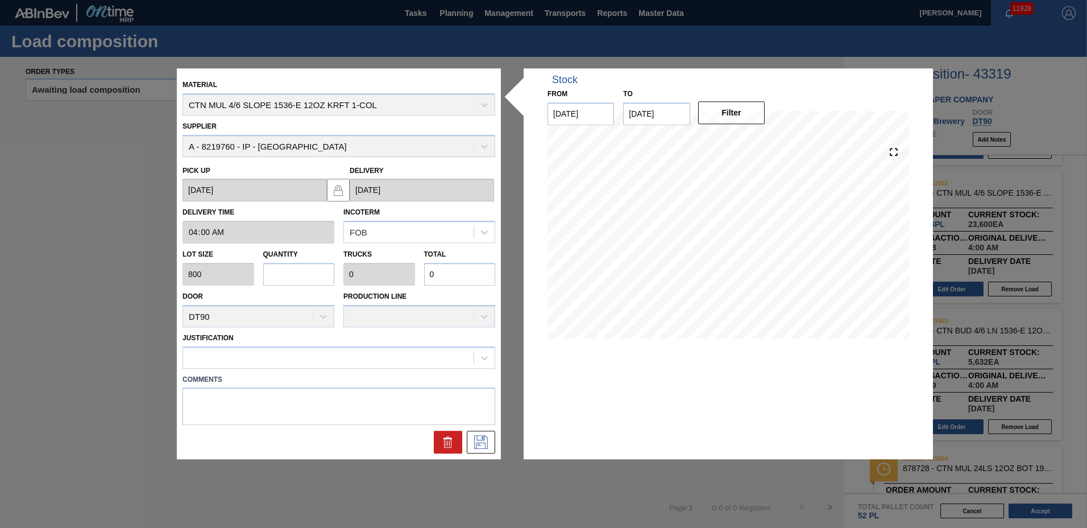
type input "1"
type input "0.023"
type input "800"
type input "16"
type input "0.364"
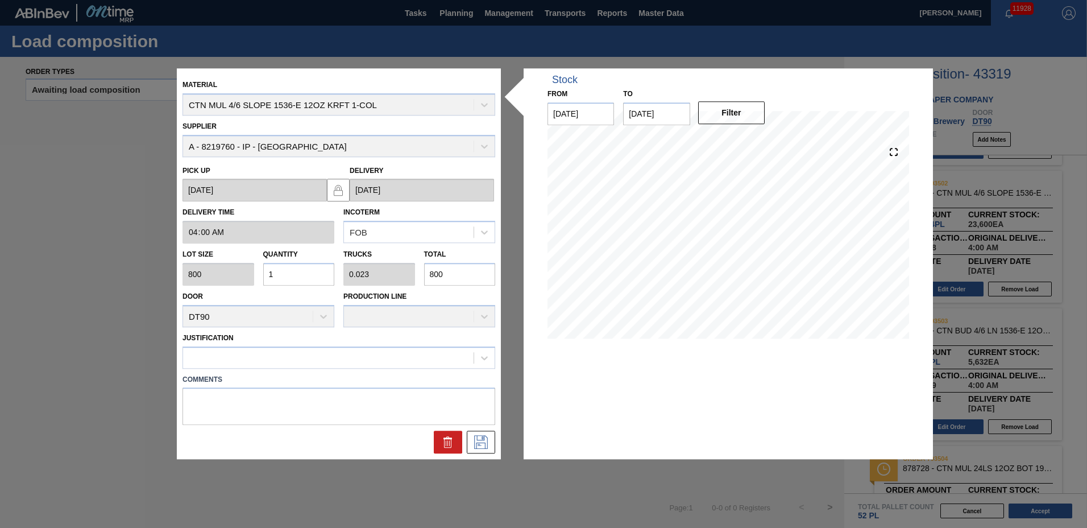
type input "12,800"
type input "16"
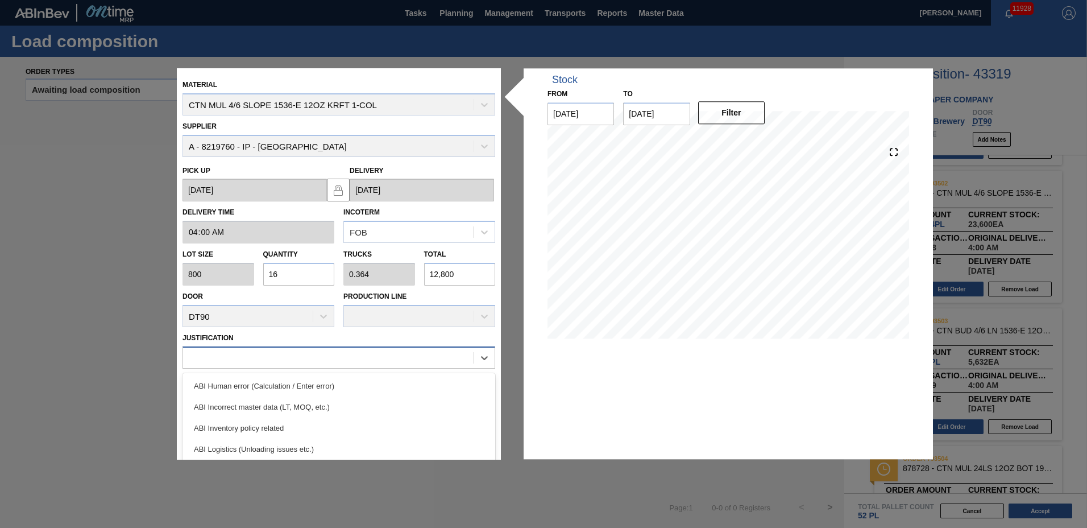
click at [238, 362] on div at bounding box center [328, 357] width 291 height 16
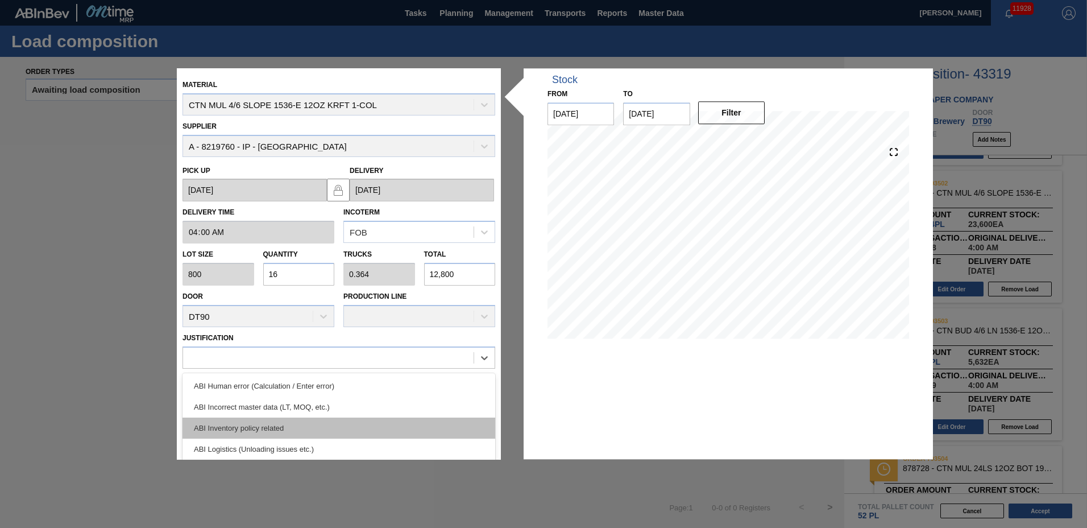
drag, startPoint x: 228, startPoint y: 409, endPoint x: 237, endPoint y: 432, distance: 23.8
click at [237, 432] on div "ABI Human error (Calculation / Enter error) ABI Incorrect master data (LT, MOQ,…" at bounding box center [339, 458] width 313 height 171
click at [235, 430] on div "ABI Inventory policy related" at bounding box center [339, 427] width 313 height 21
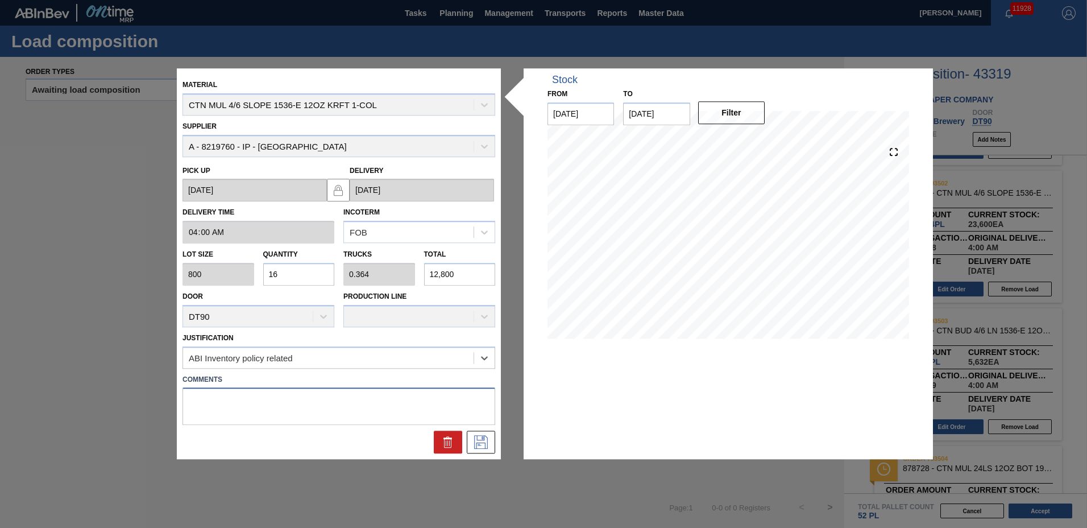
click at [225, 394] on textarea at bounding box center [339, 407] width 313 height 38
type textarea "NOSE"
click at [478, 437] on icon at bounding box center [481, 443] width 18 height 14
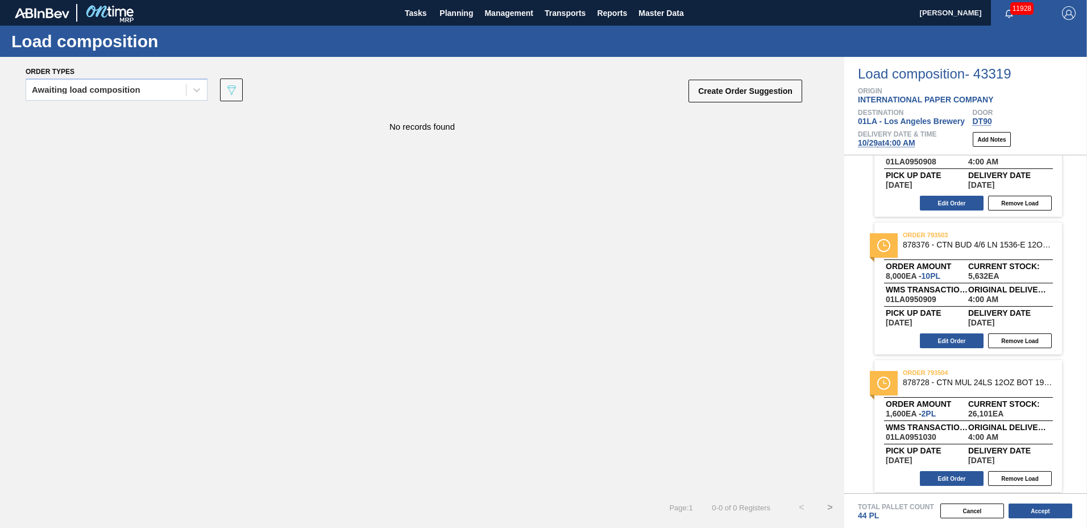
scroll to position [356, 0]
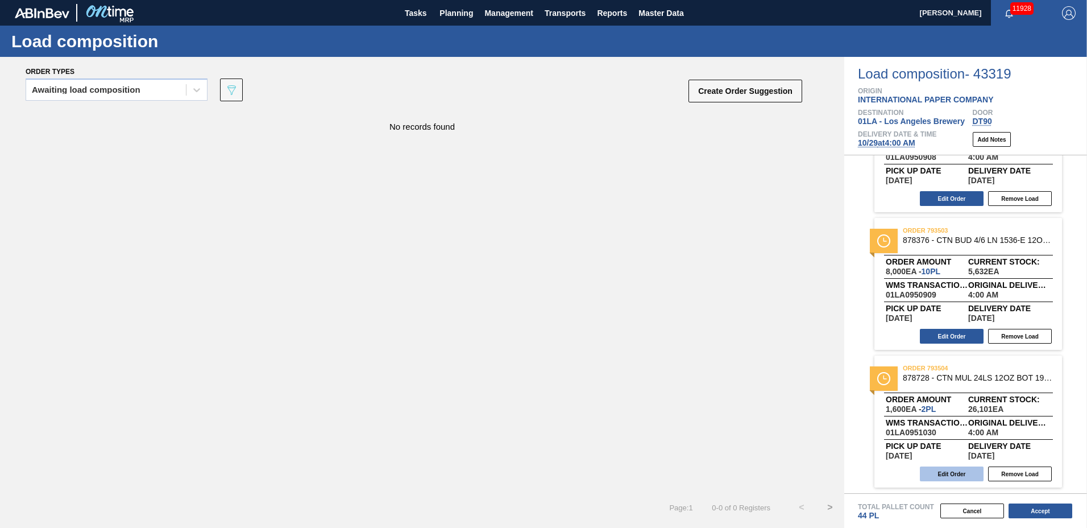
click at [962, 475] on button "Edit Order" at bounding box center [952, 473] width 64 height 15
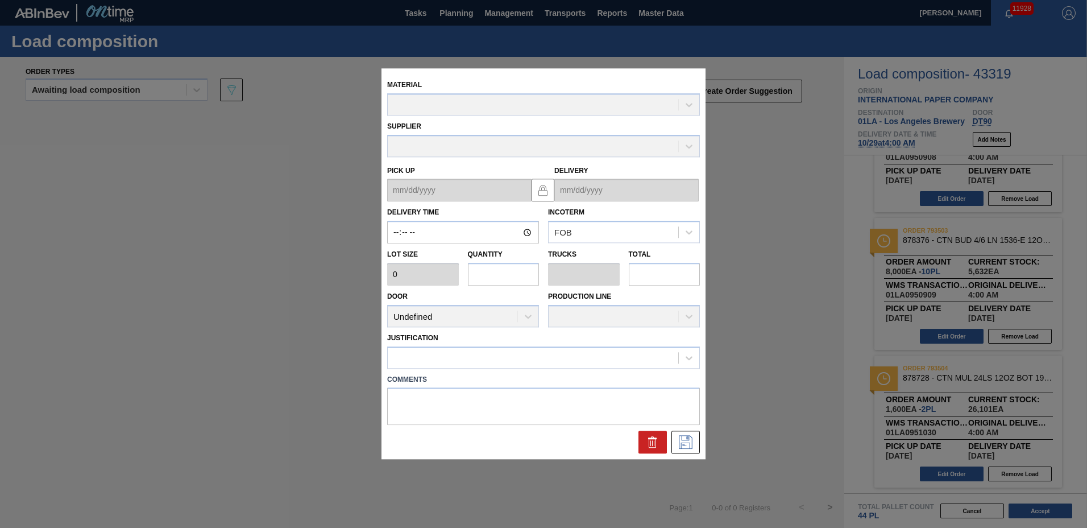
type input "04:00:00"
type input "800"
type input "2"
type input "0.038"
type input "1,600"
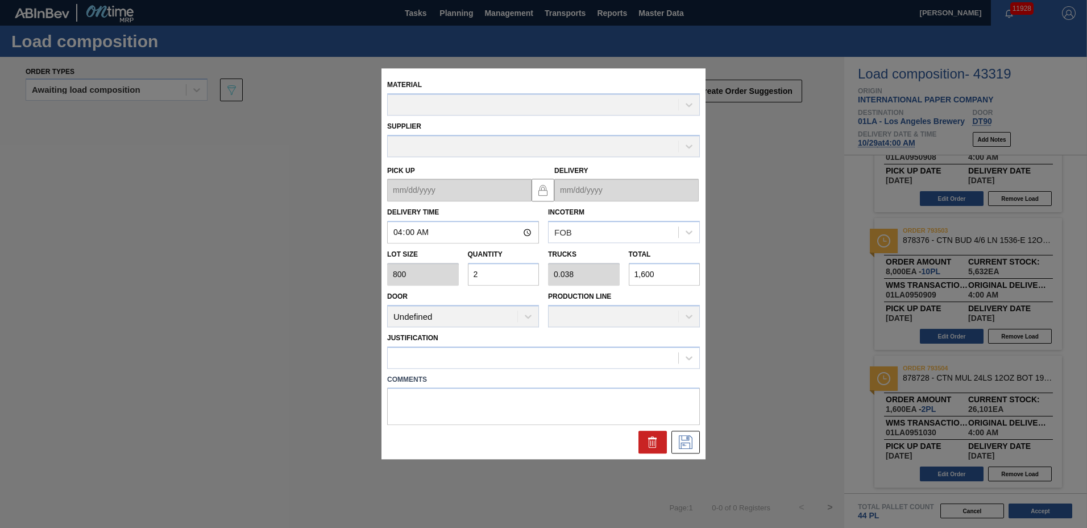
type up "[DATE]"
type input "[DATE]"
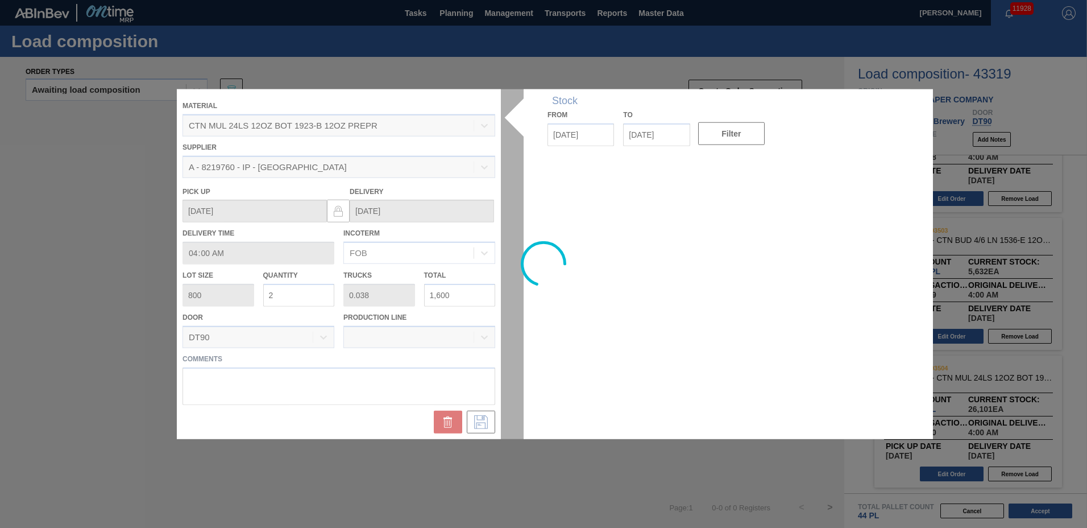
click at [308, 302] on div at bounding box center [544, 264] width 734 height 350
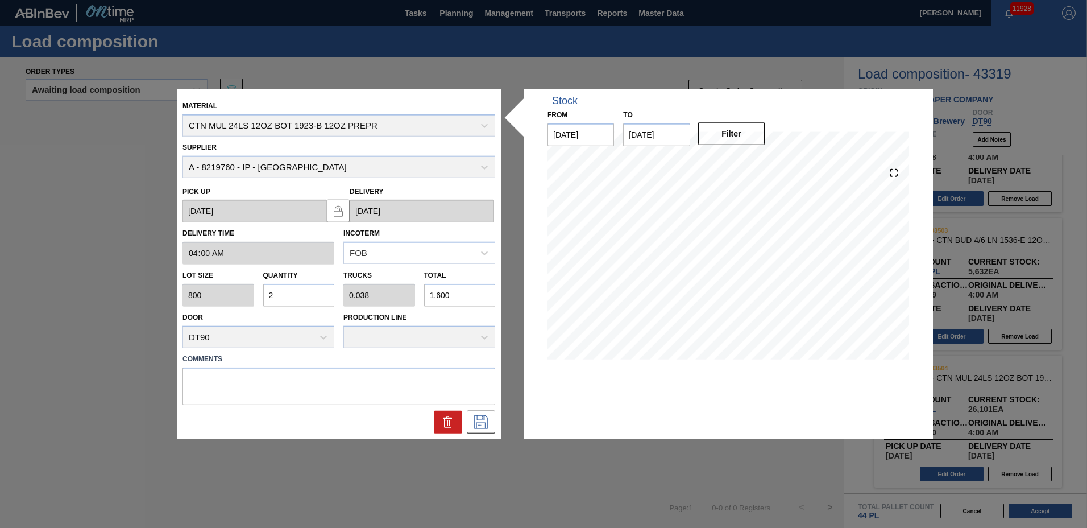
click at [308, 297] on input "2" at bounding box center [299, 295] width 72 height 23
type input "0"
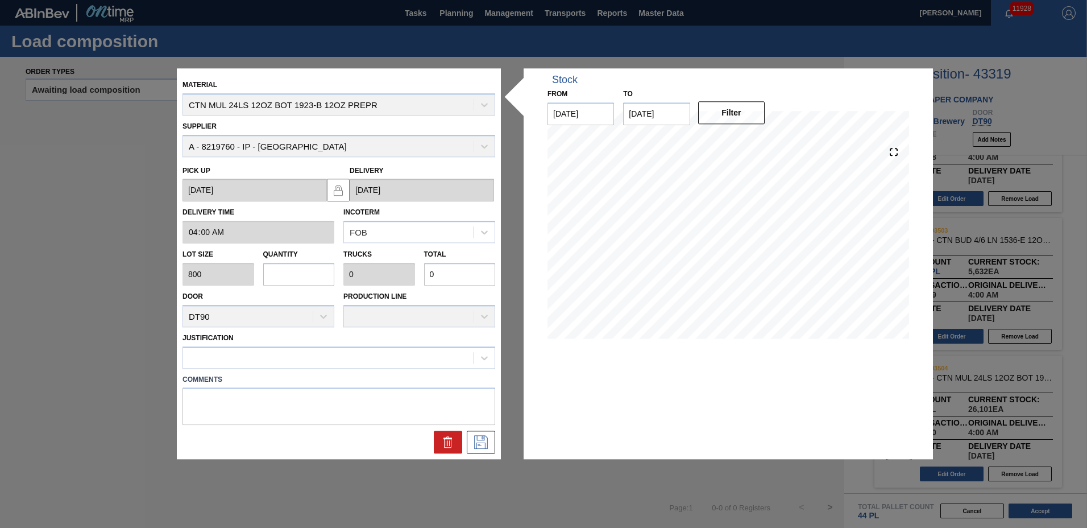
type input "1"
type input "0.019"
type input "800"
type input "10"
type input "0.192"
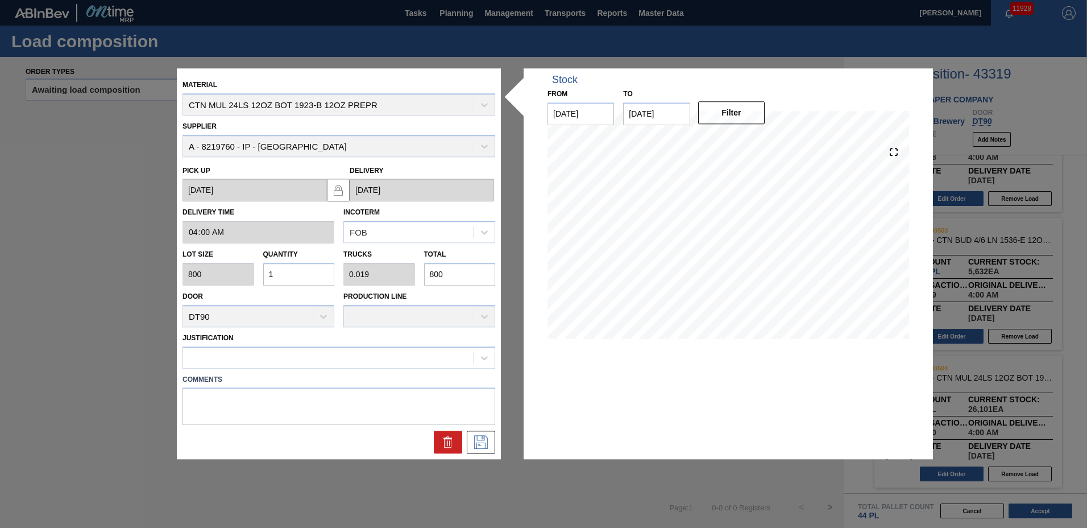
type input "8,000"
type input "10"
click at [254, 350] on div at bounding box center [328, 357] width 291 height 16
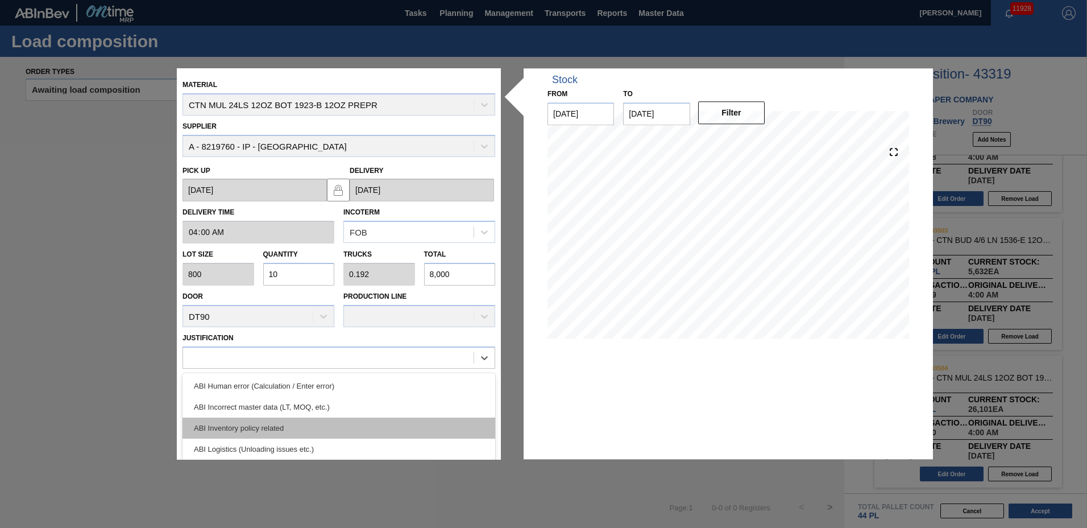
click at [246, 425] on div "ABI Inventory policy related" at bounding box center [339, 427] width 313 height 21
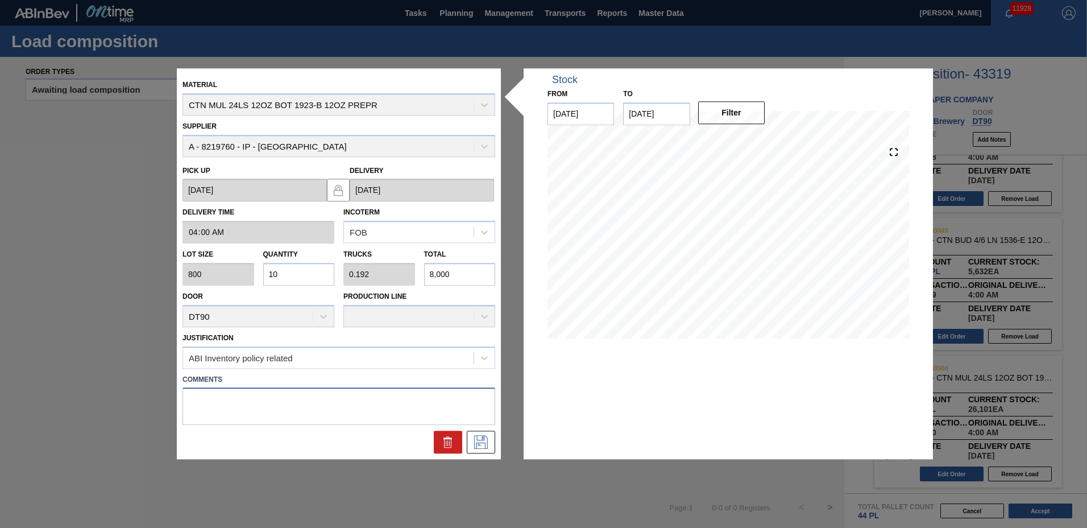
click at [243, 406] on textarea at bounding box center [339, 407] width 313 height 38
type textarea "TAIL"
click at [479, 440] on icon at bounding box center [481, 443] width 18 height 14
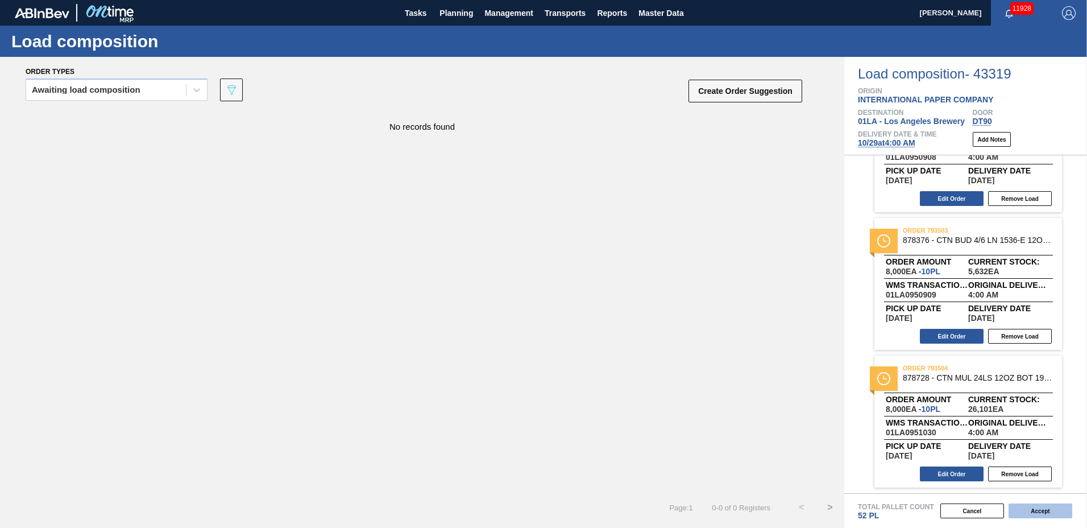
click at [1052, 508] on button "Accept" at bounding box center [1041, 510] width 64 height 15
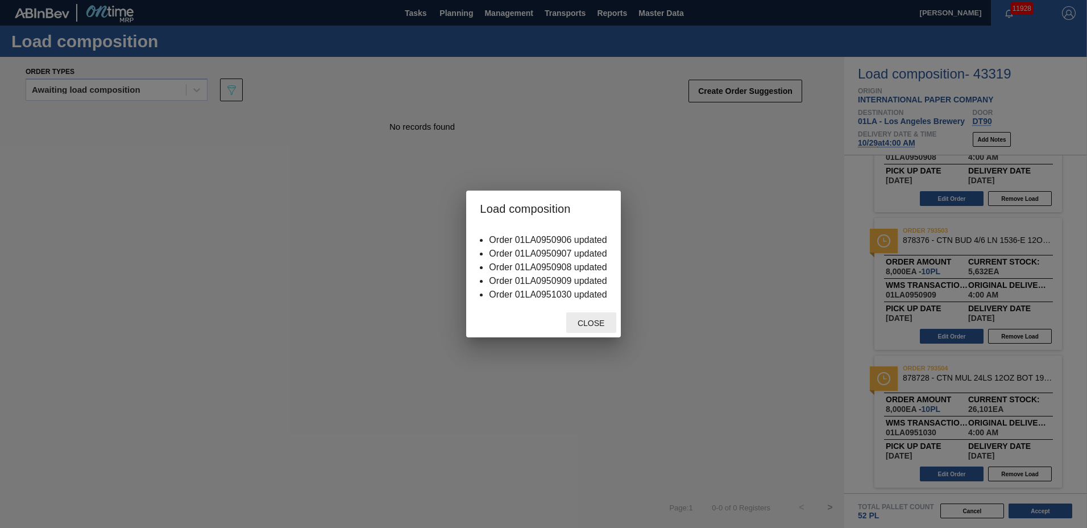
click at [593, 320] on span "Close" at bounding box center [591, 322] width 45 height 9
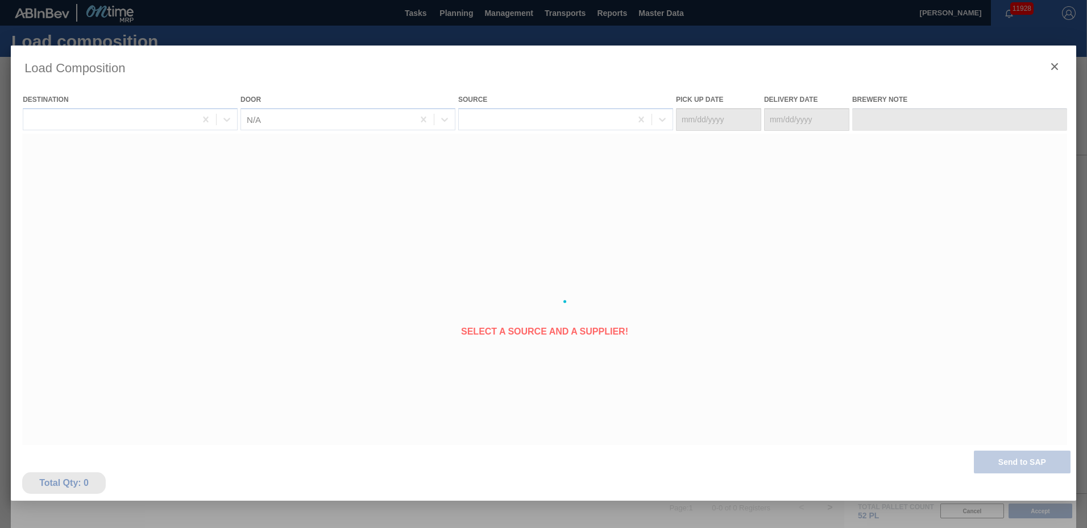
type Date "[DATE]"
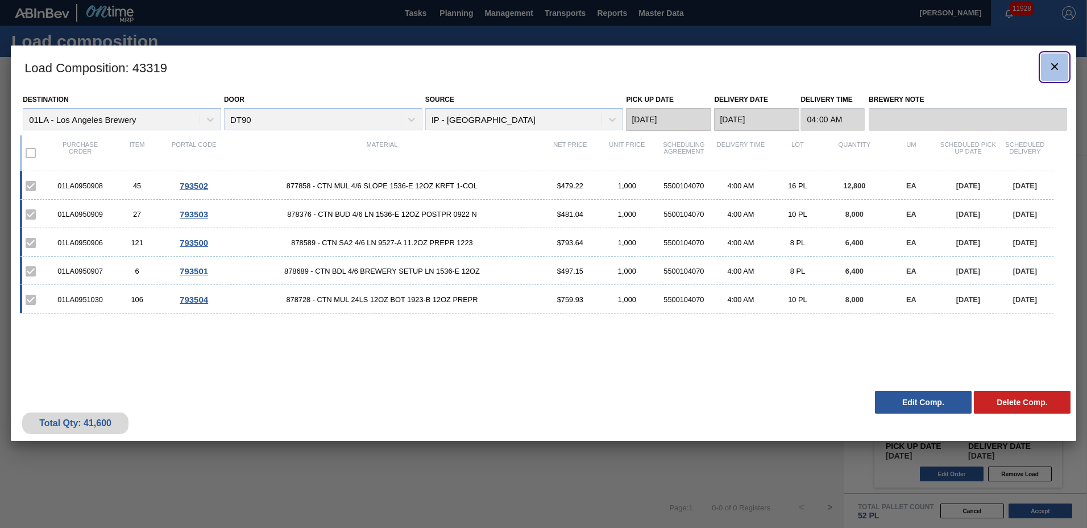
click at [1051, 65] on icon "botão de ícone" at bounding box center [1055, 67] width 14 height 14
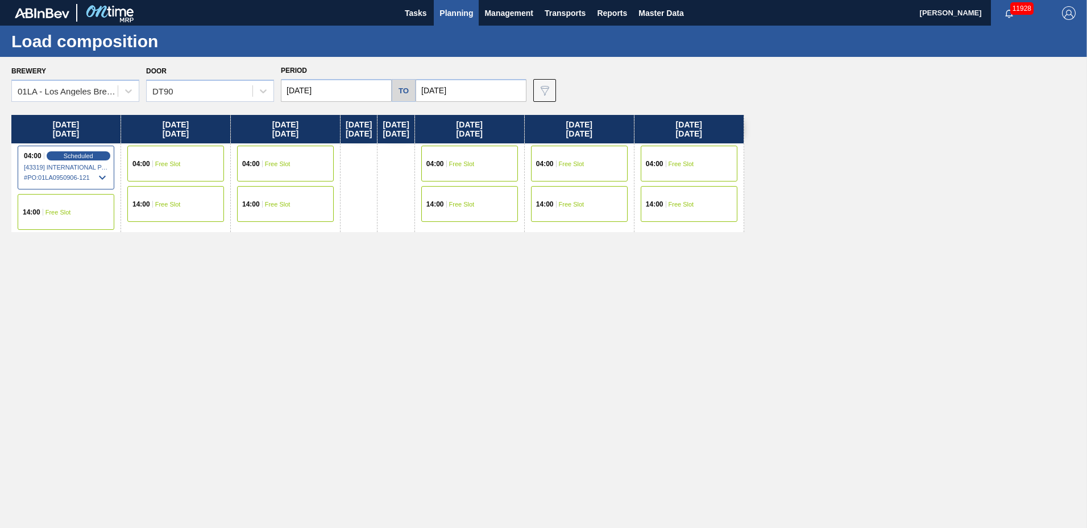
click at [448, 7] on span "Planning" at bounding box center [457, 13] width 34 height 14
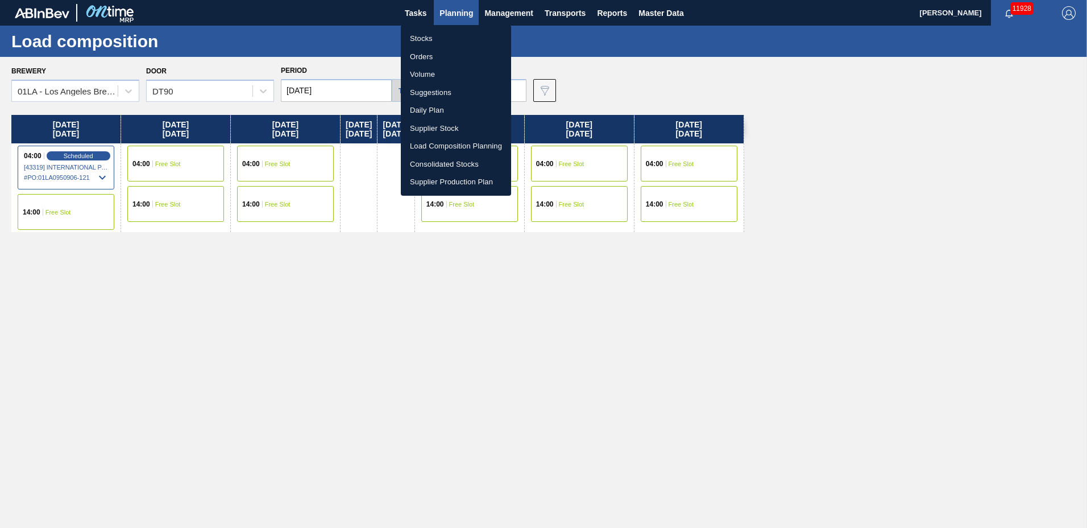
click at [435, 89] on li "Suggestions" at bounding box center [456, 93] width 110 height 18
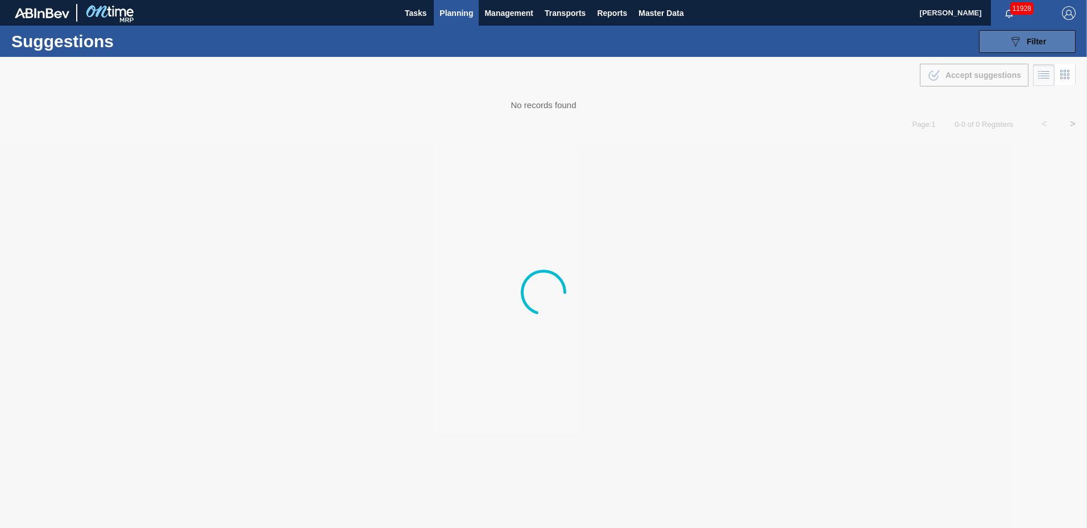
type to "[DATE]"
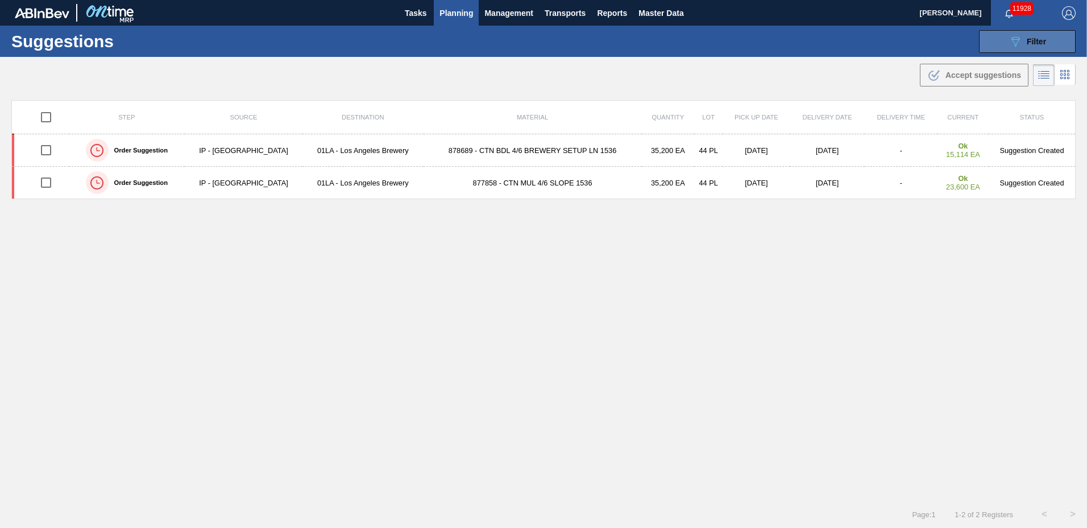
click at [1047, 39] on button "089F7B8B-B2A5-4AFE-B5C0-19BA573D28AC Filter" at bounding box center [1027, 41] width 97 height 23
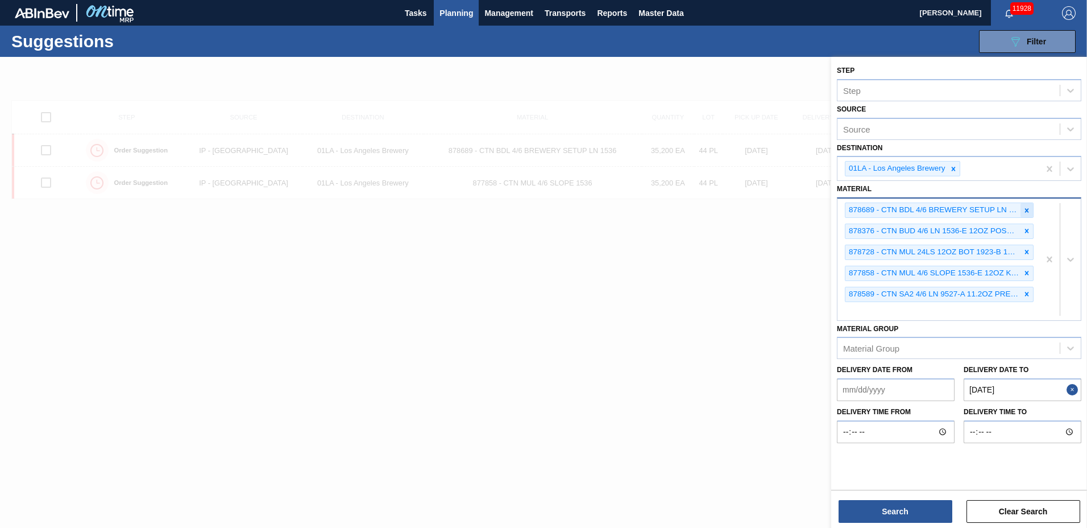
click at [1027, 213] on icon at bounding box center [1027, 210] width 8 height 8
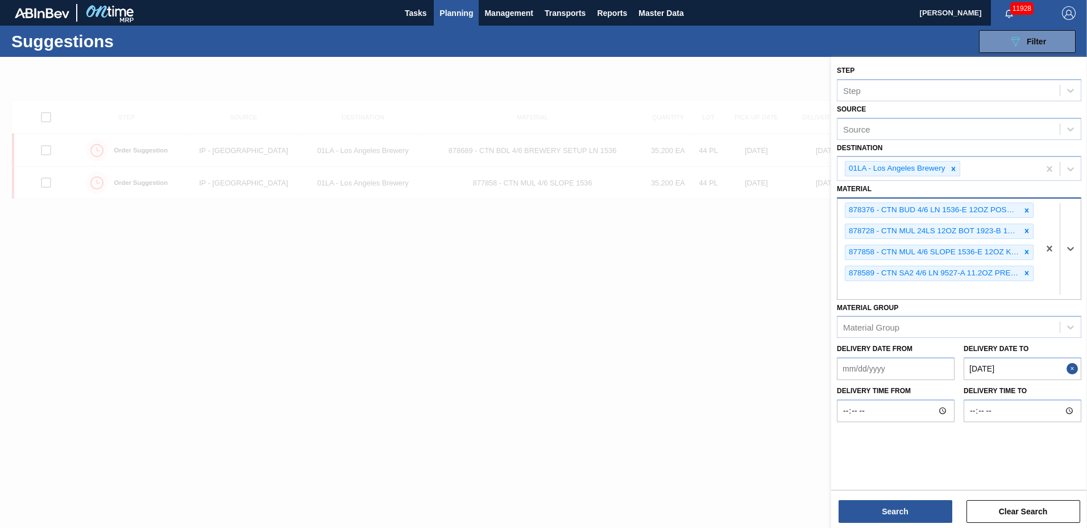
click at [1027, 213] on icon at bounding box center [1027, 210] width 8 height 8
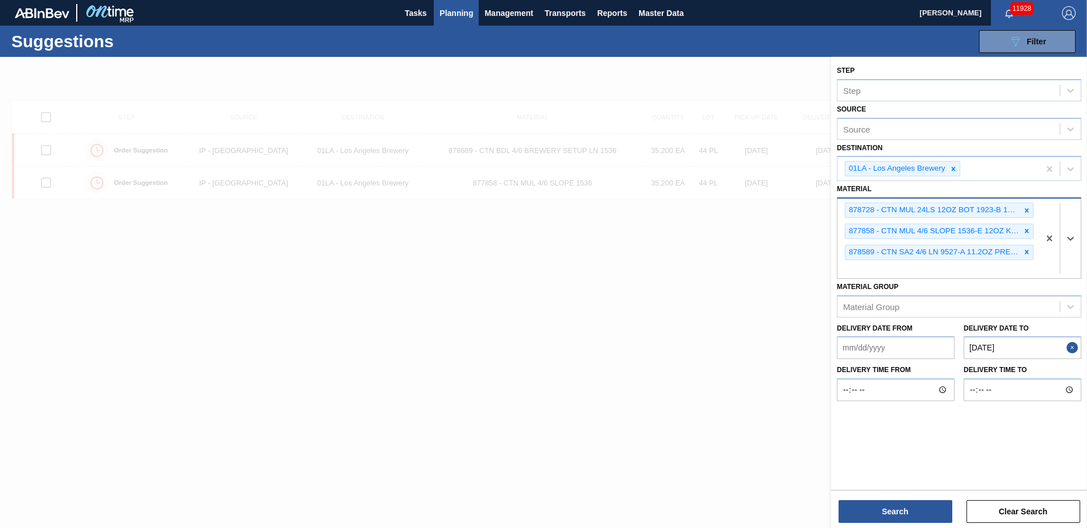
click at [1027, 213] on icon at bounding box center [1027, 210] width 8 height 8
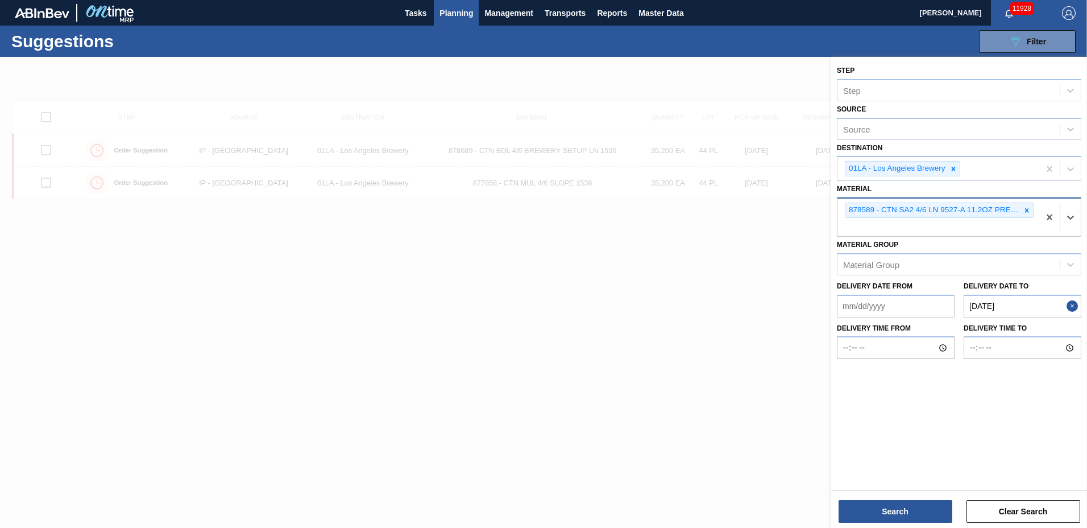
click at [1027, 213] on icon at bounding box center [1027, 210] width 8 height 8
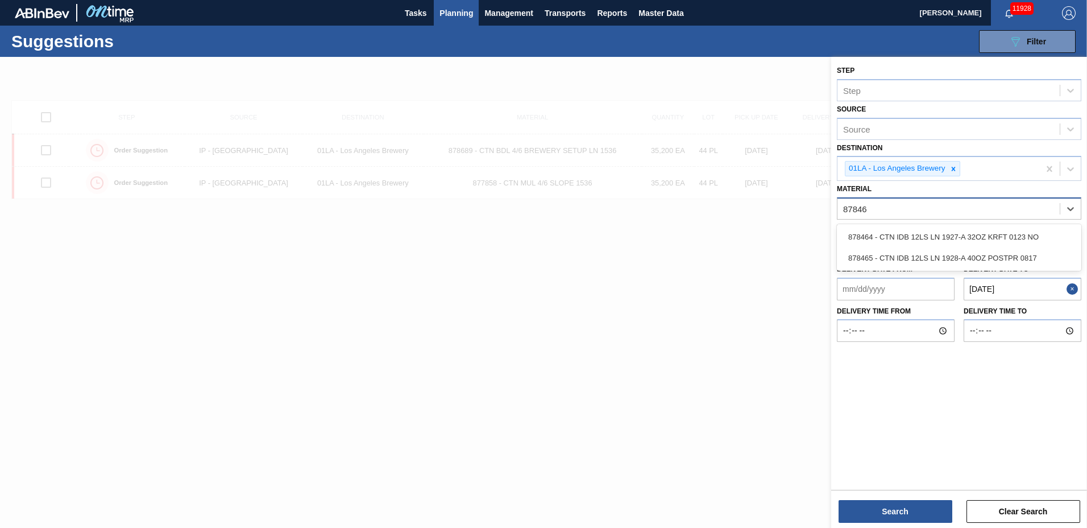
type input "878464"
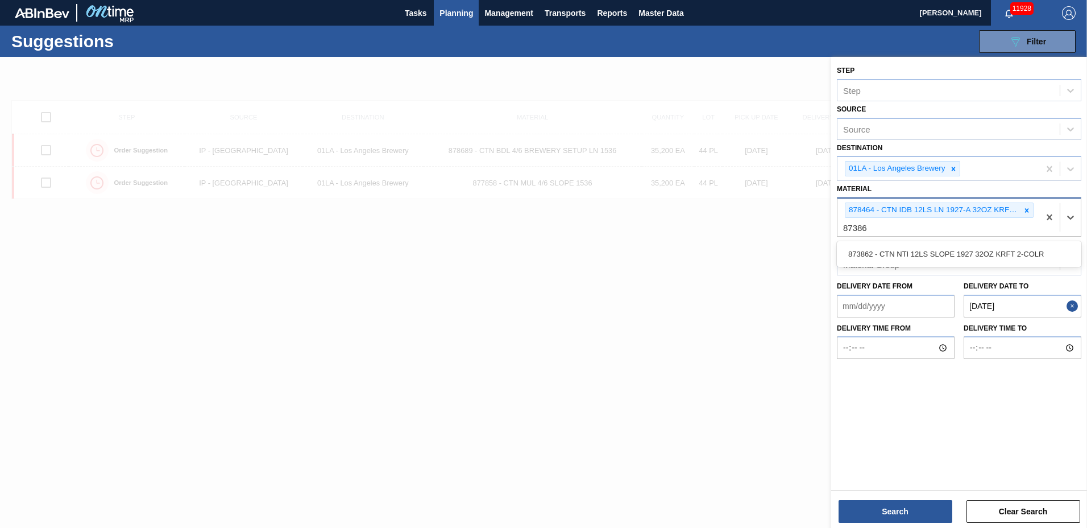
type input "873862"
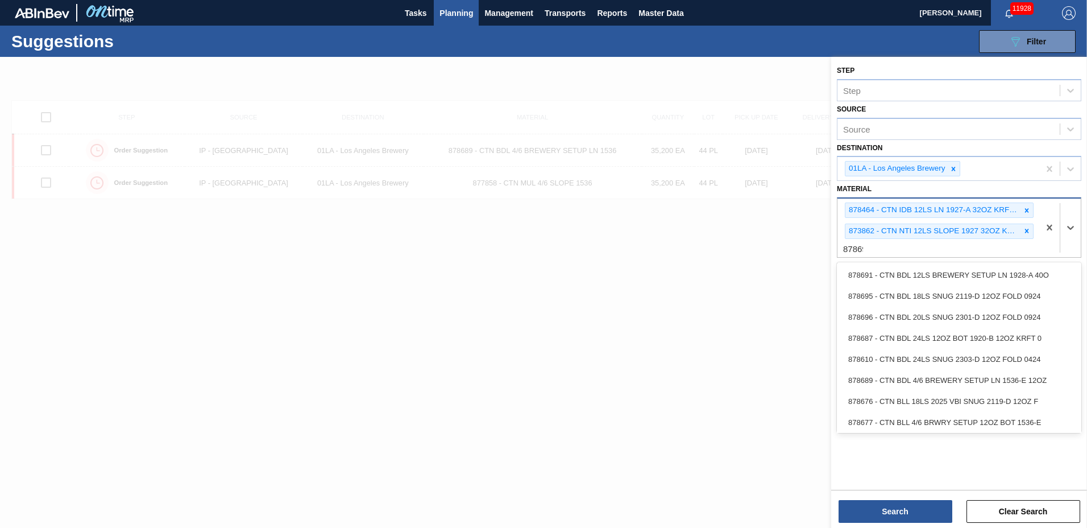
type input "878691"
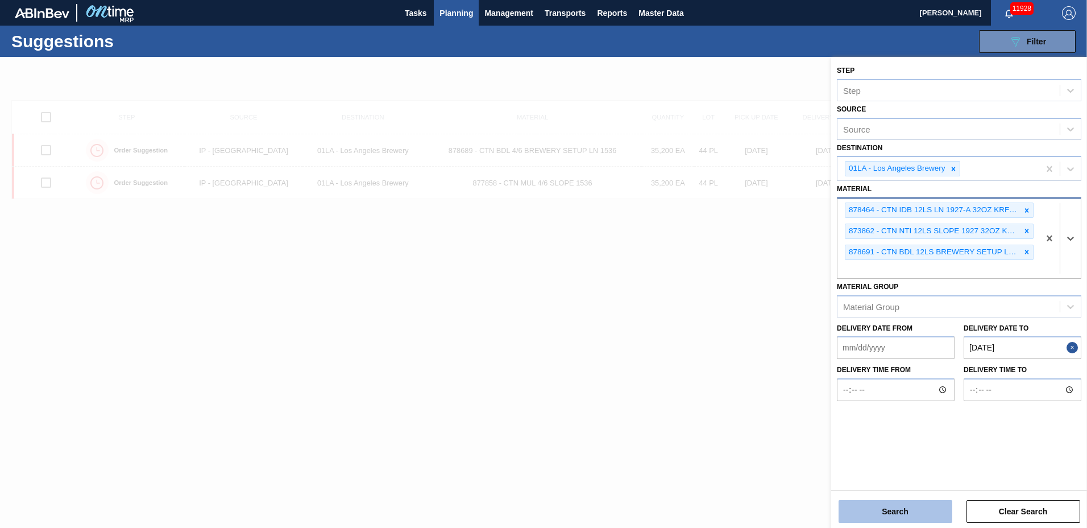
click at [880, 507] on button "Search" at bounding box center [896, 511] width 114 height 23
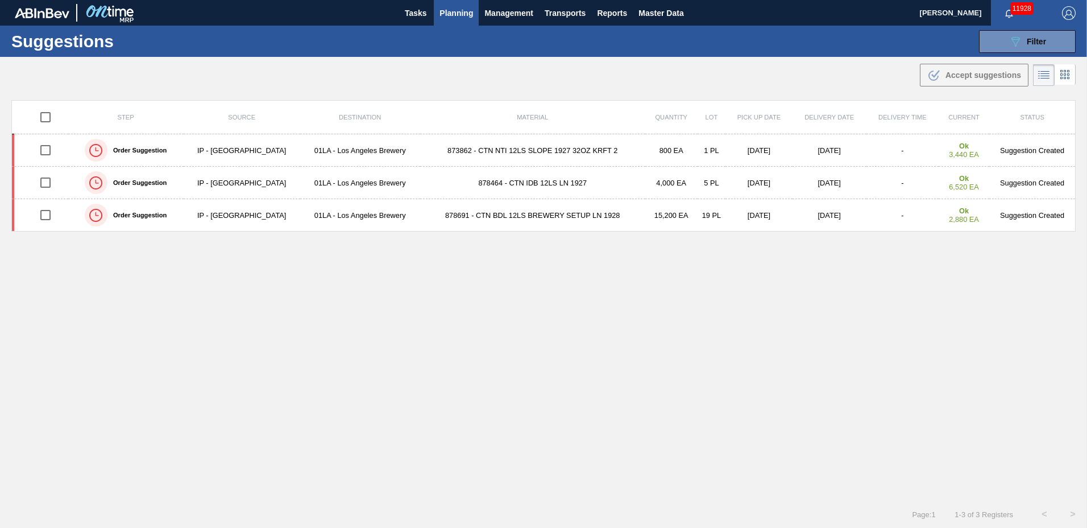
click at [50, 117] on input "checkbox" at bounding box center [46, 117] width 24 height 24
checkbox input "true"
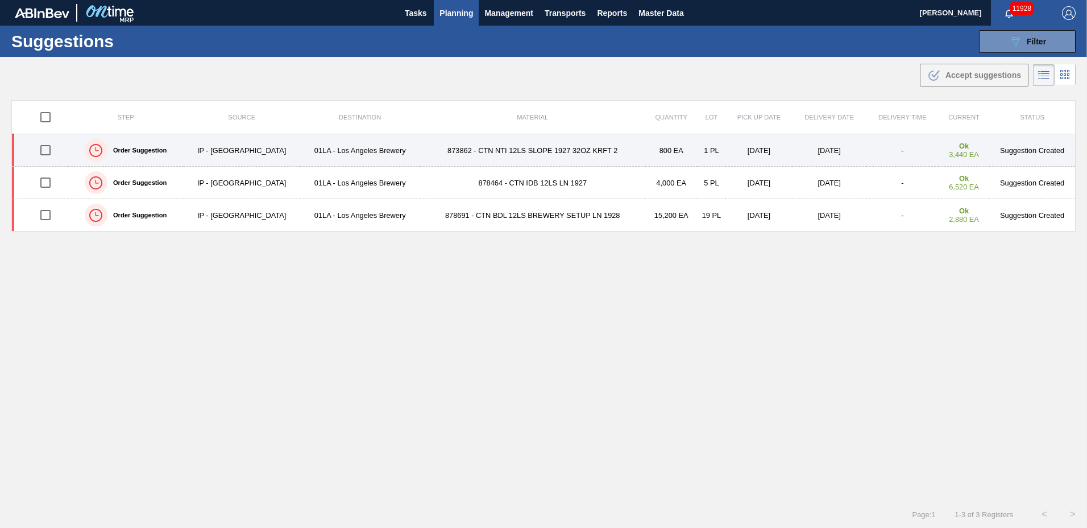
checkbox input "true"
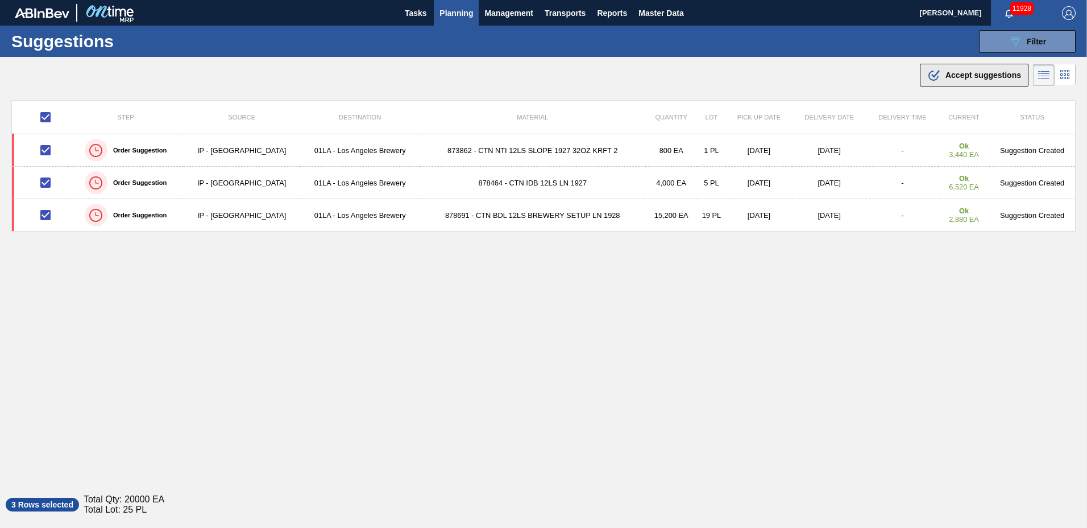
click at [989, 76] on span "Accept suggestions" at bounding box center [984, 75] width 76 height 9
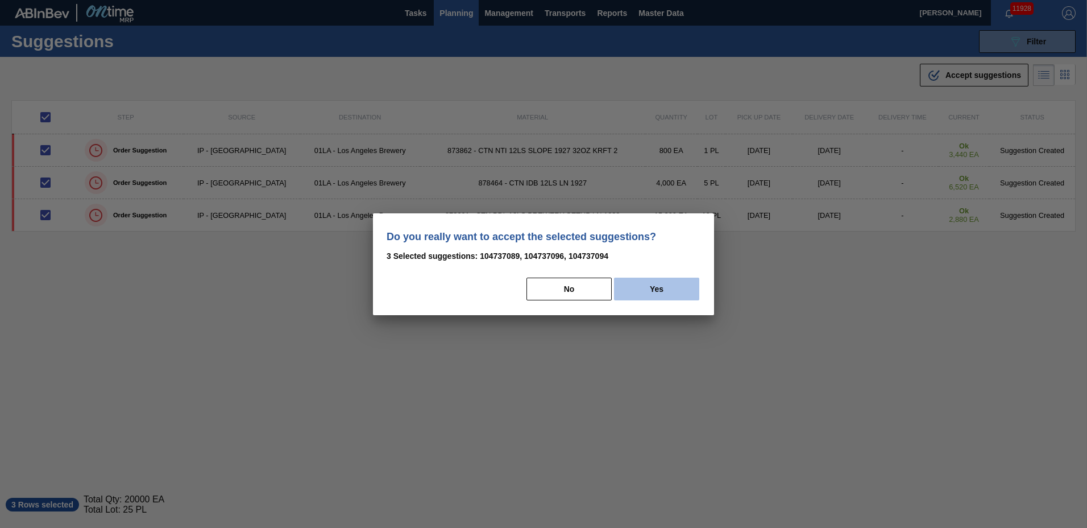
click at [643, 293] on button "Yes" at bounding box center [656, 289] width 85 height 23
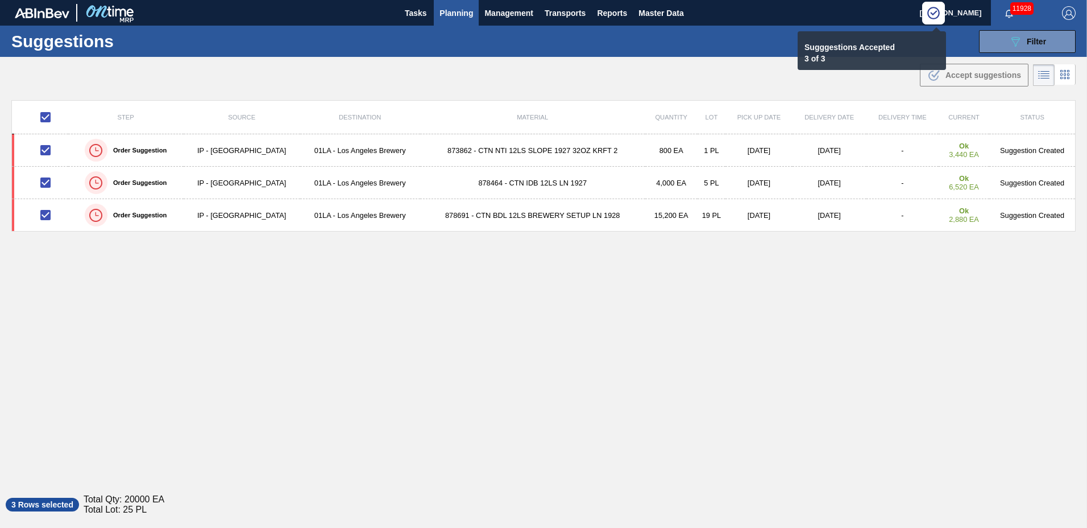
click at [450, 11] on span "Planning" at bounding box center [457, 13] width 34 height 14
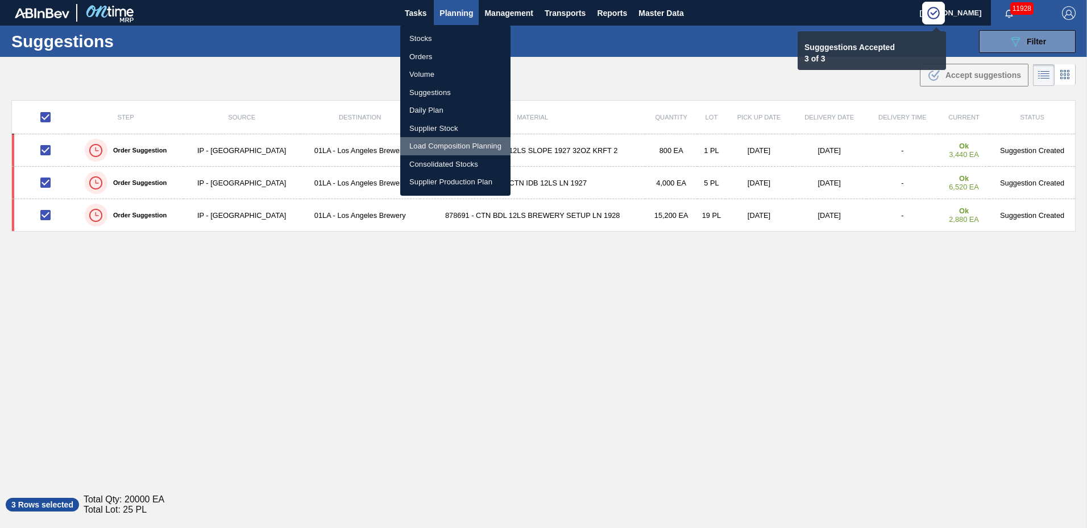
click at [430, 145] on li "Load Composition Planning" at bounding box center [455, 146] width 110 height 18
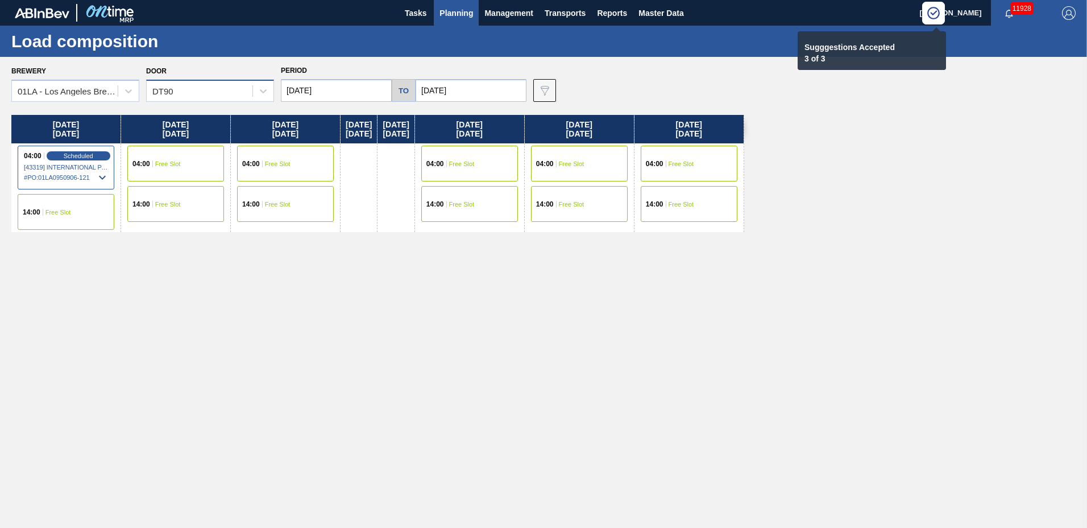
click at [184, 96] on div "DT90" at bounding box center [200, 91] width 106 height 16
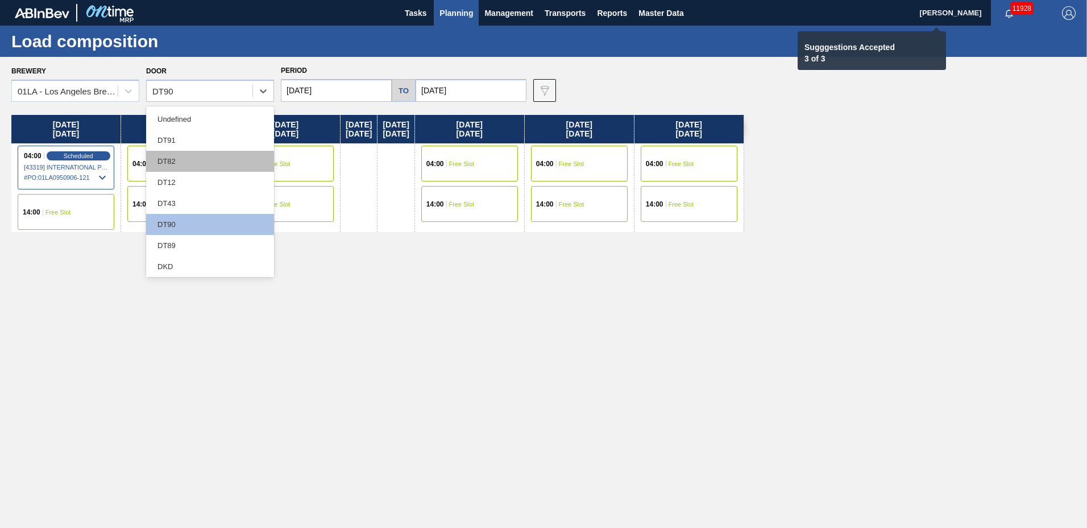
click at [194, 163] on div "DT82" at bounding box center [210, 161] width 128 height 21
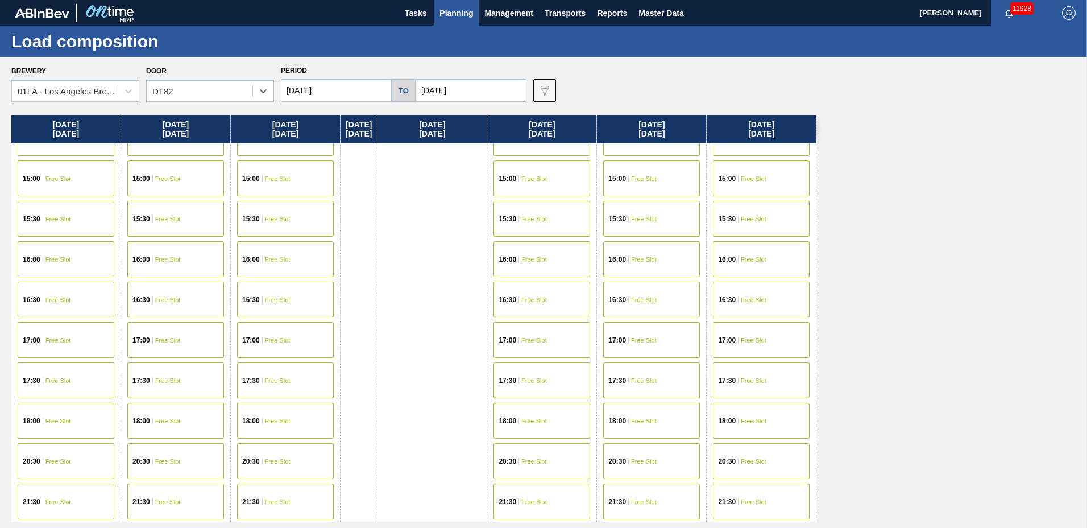
scroll to position [155, 0]
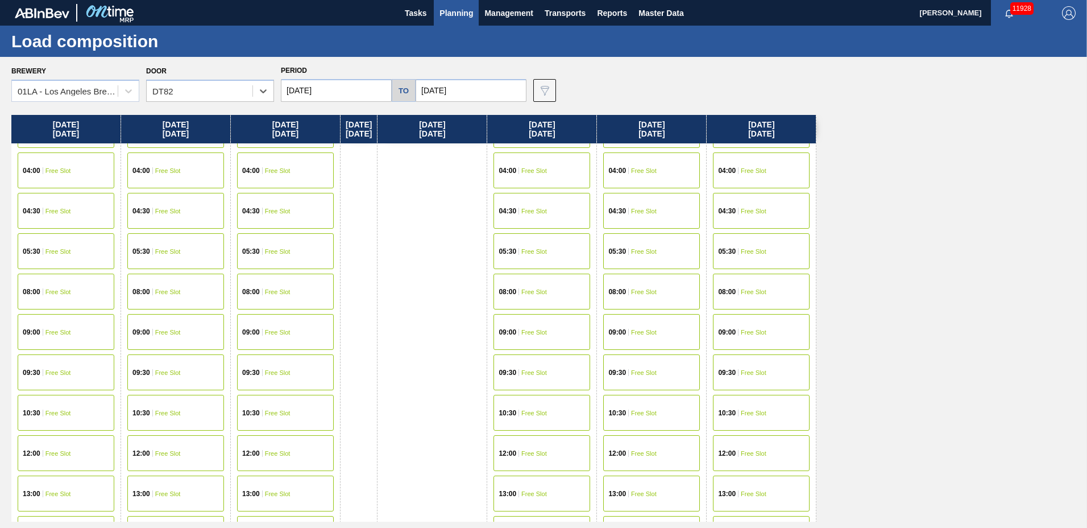
click at [941, 468] on div "[DATE] 00:30 Free Slot 01:00 Free Slot 03:00 Free Slot 03:30 Free Slot 04:00 Fr…" at bounding box center [546, 318] width 1070 height 407
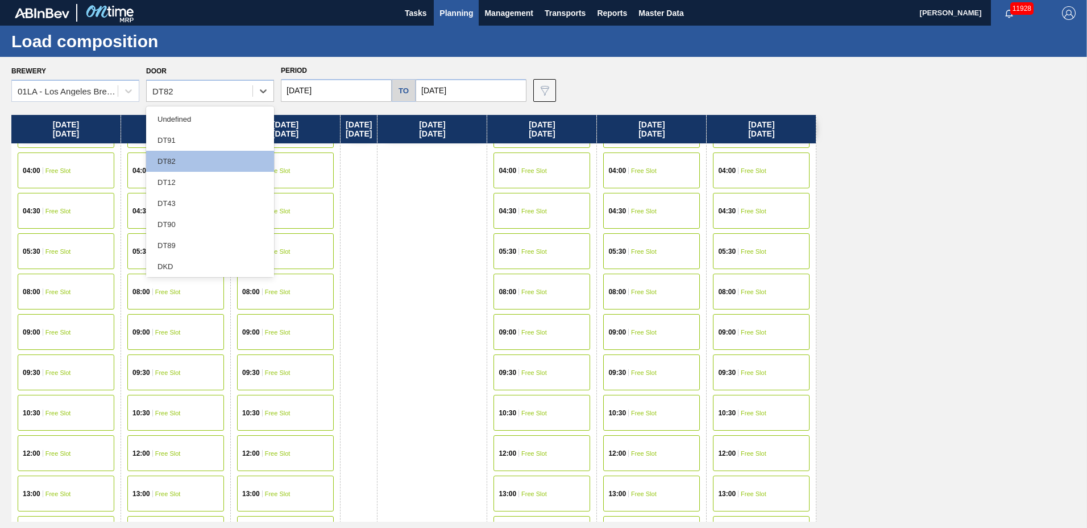
click at [437, 396] on div "[DATE] 23:30 Free Slot" at bounding box center [433, 458] width 110 height 997
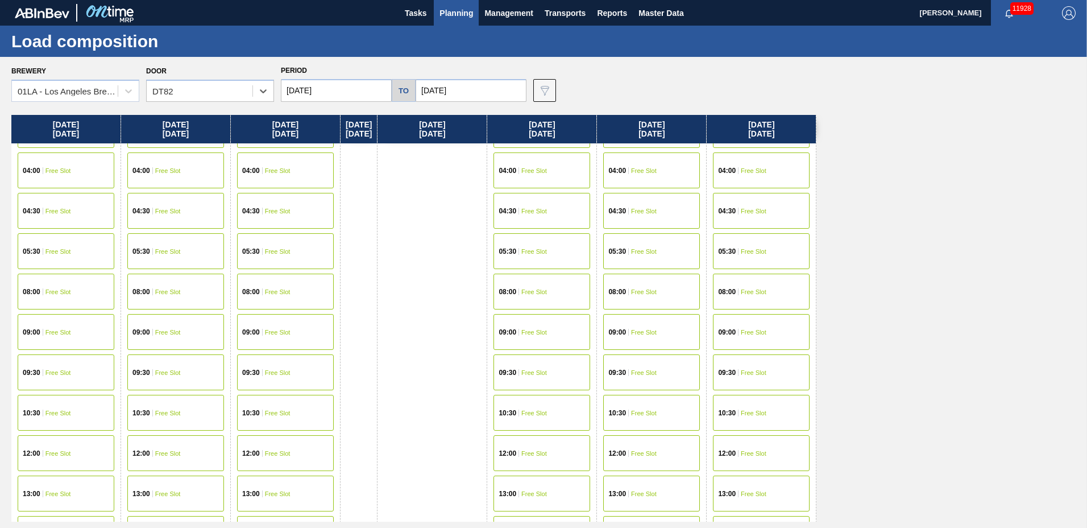
click at [438, 397] on div "[DATE] 23:30 Free Slot" at bounding box center [433, 458] width 110 height 997
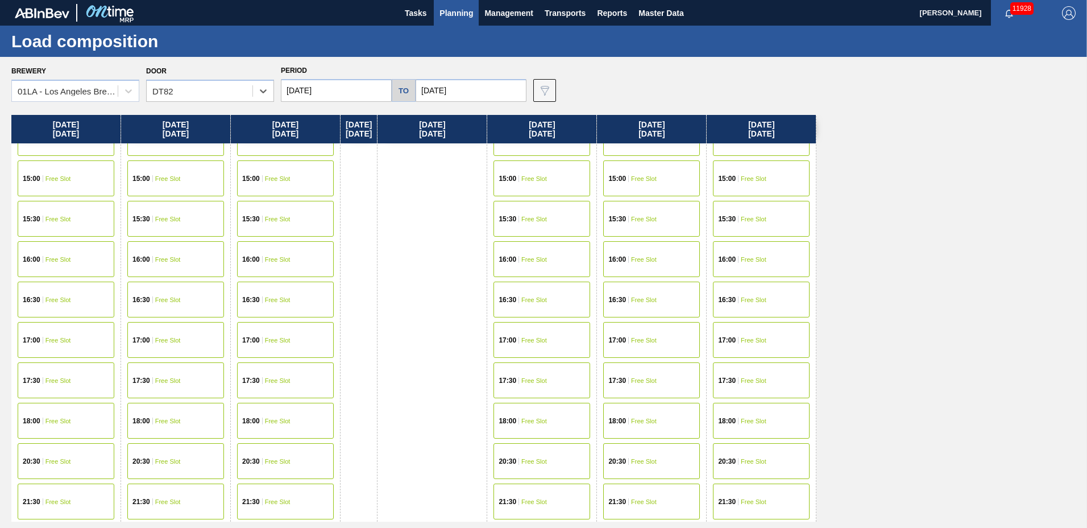
click at [568, 147] on div "14:30 Free Slot" at bounding box center [542, 138] width 97 height 36
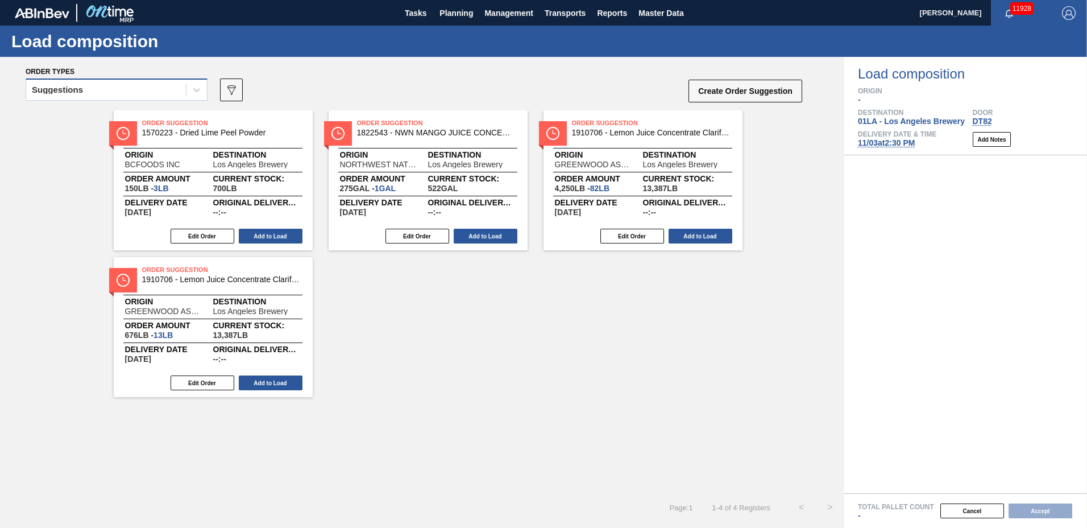
click at [156, 90] on div "Suggestions" at bounding box center [106, 90] width 160 height 16
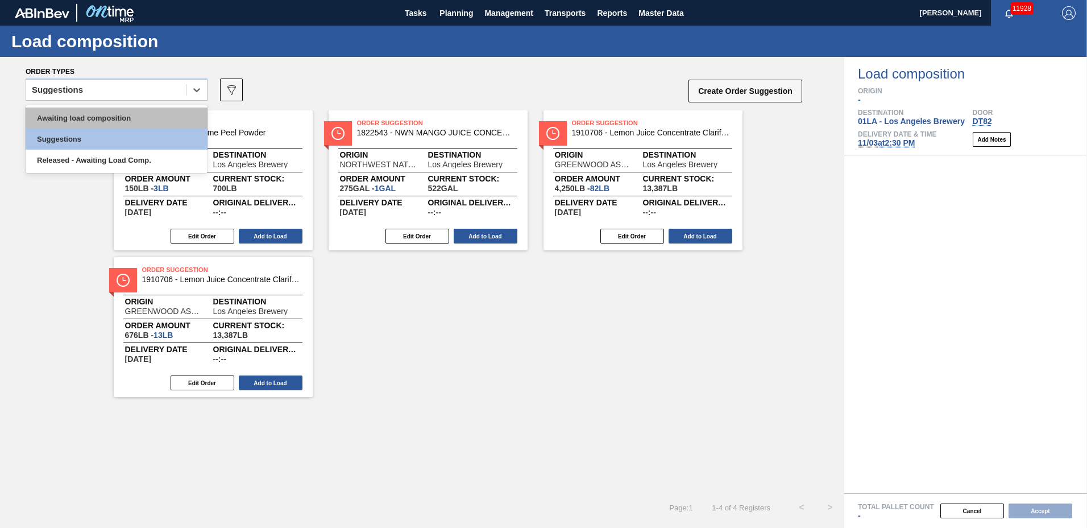
click at [135, 122] on div "Awaiting load composition" at bounding box center [117, 117] width 182 height 21
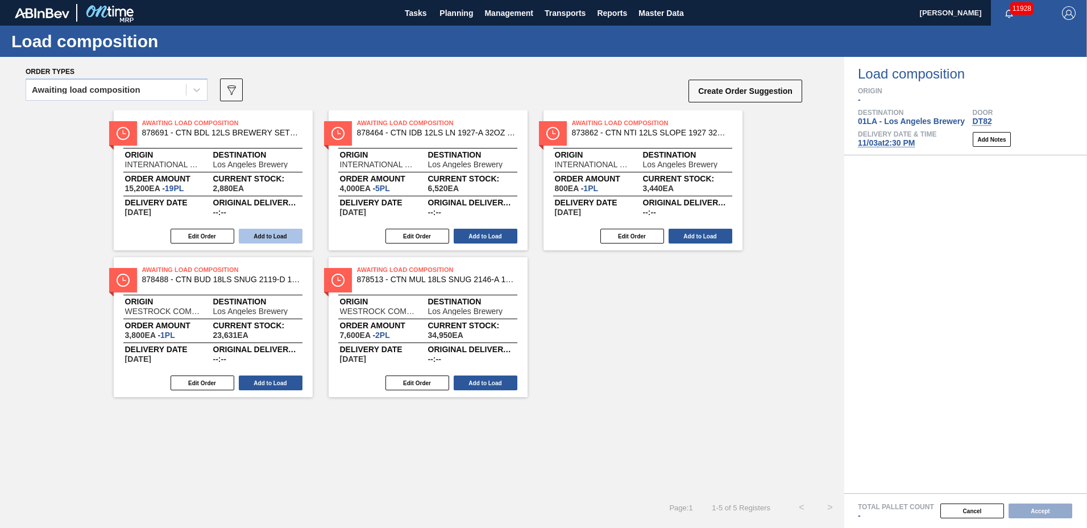
click at [258, 239] on button "Add to Load" at bounding box center [271, 236] width 64 height 15
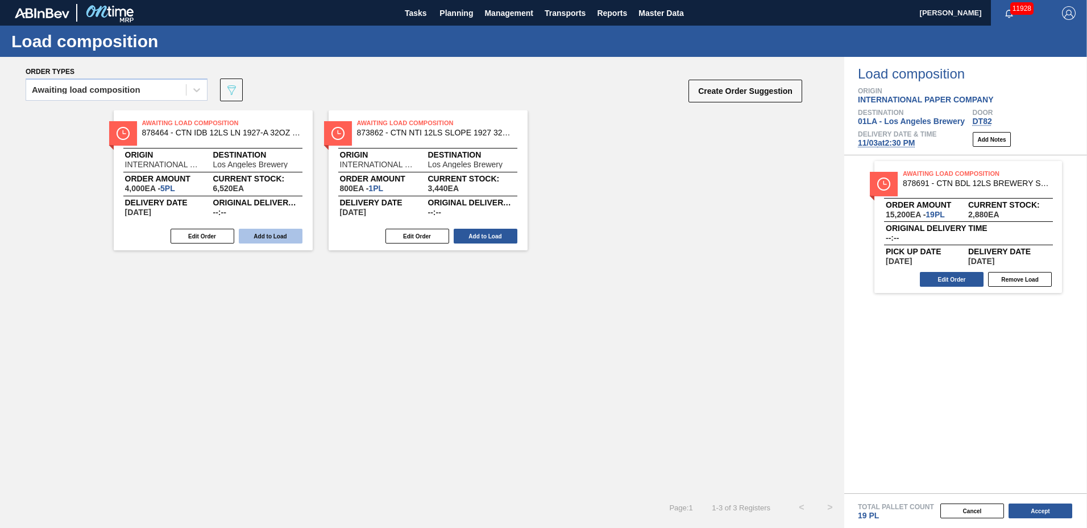
click at [259, 234] on button "Add to Load" at bounding box center [271, 236] width 64 height 15
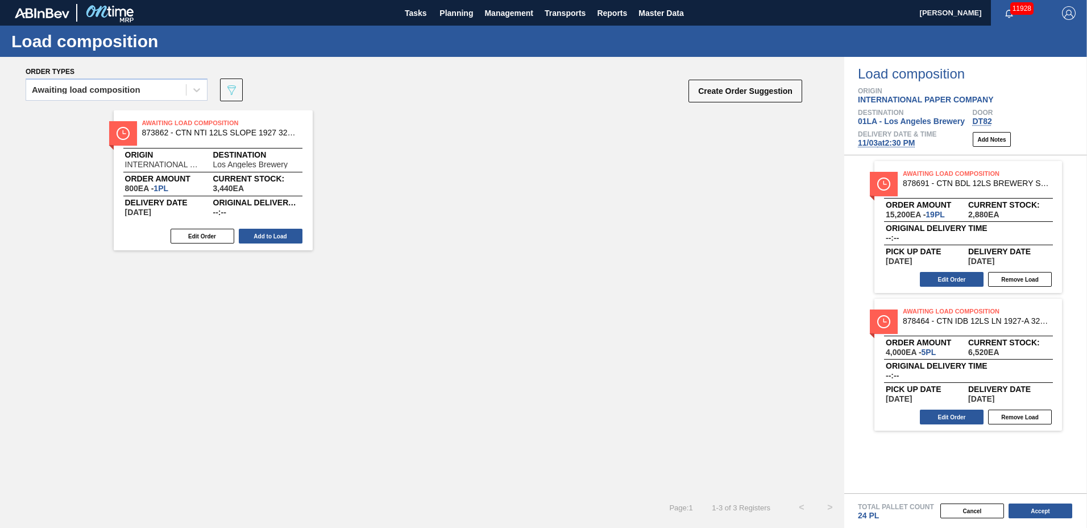
click at [259, 234] on button "Add to Load" at bounding box center [271, 236] width 64 height 15
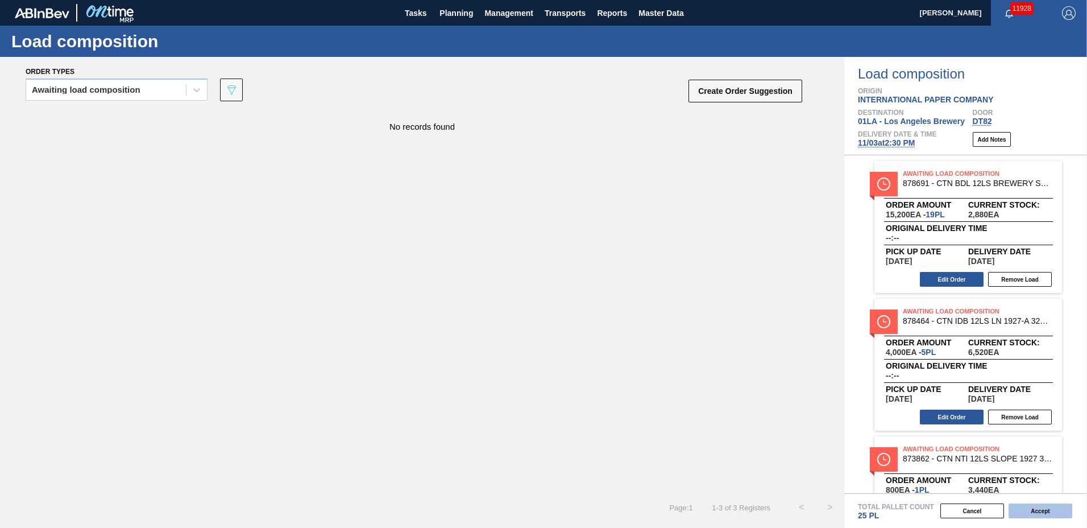
click at [1037, 509] on button "Accept" at bounding box center [1041, 510] width 64 height 15
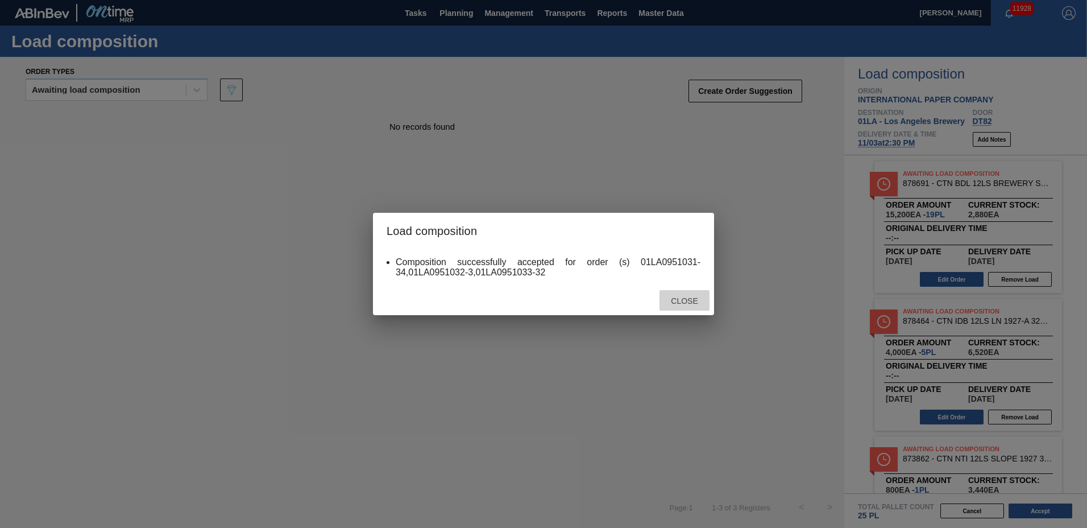
click at [690, 301] on span "Close" at bounding box center [684, 300] width 45 height 9
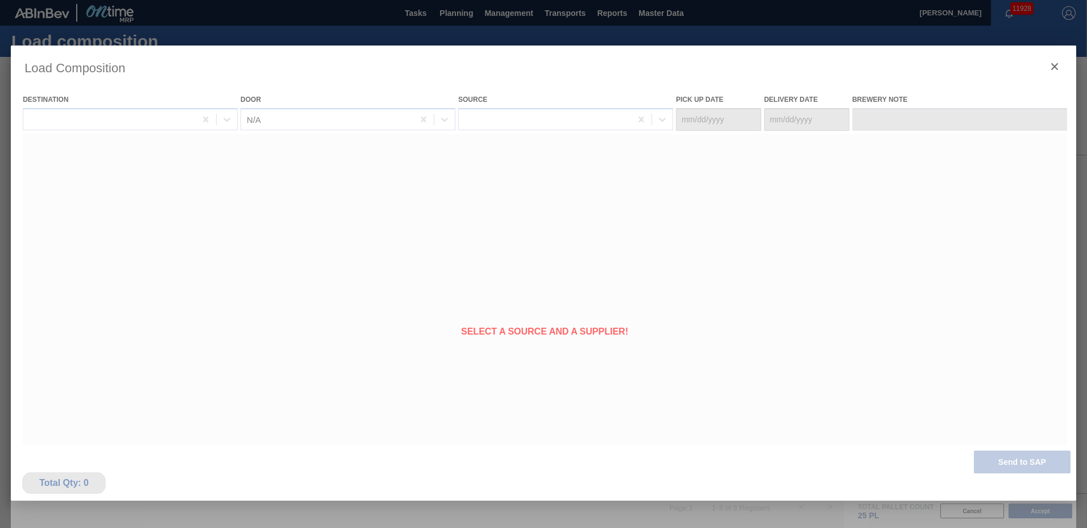
type Date "[DATE]"
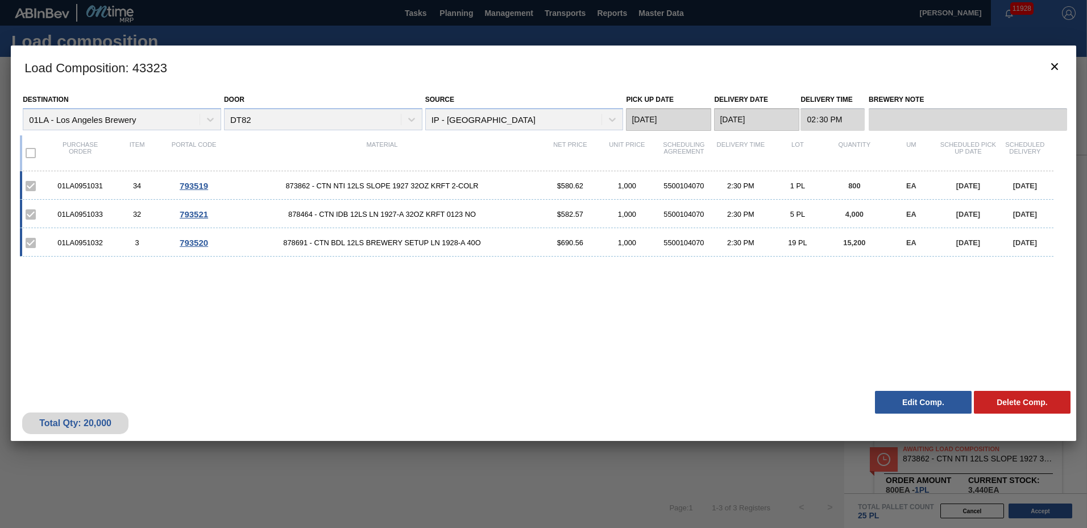
click at [915, 398] on button "Edit Comp." at bounding box center [923, 402] width 97 height 23
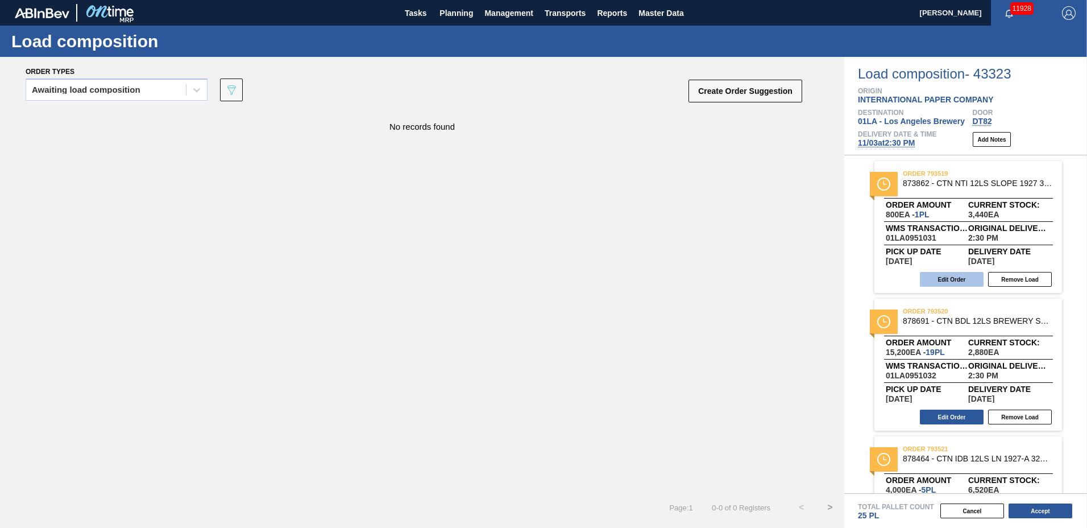
click at [948, 281] on button "Edit Order" at bounding box center [952, 279] width 64 height 15
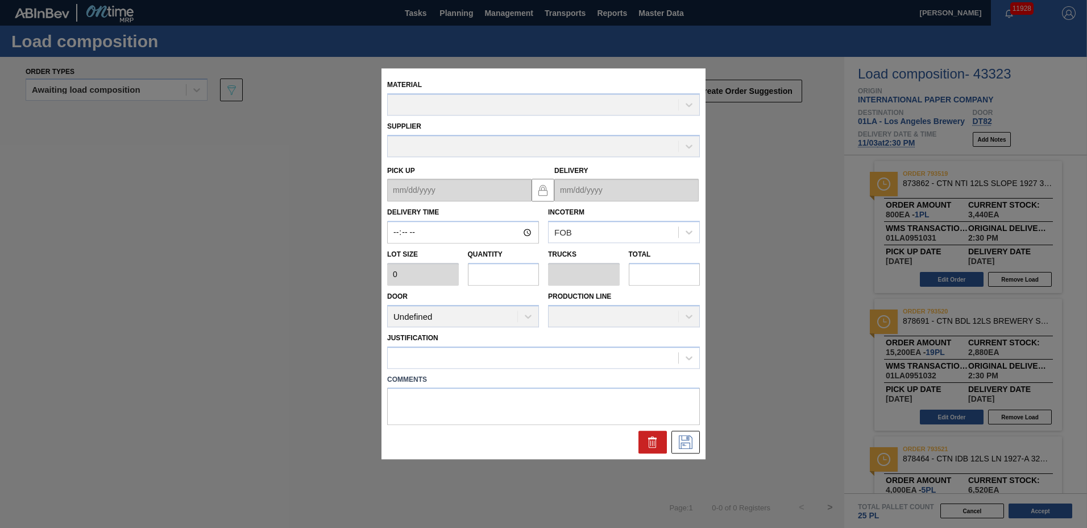
type input "14:30:00"
type input "800"
type input "1"
type input "0.042"
type input "800"
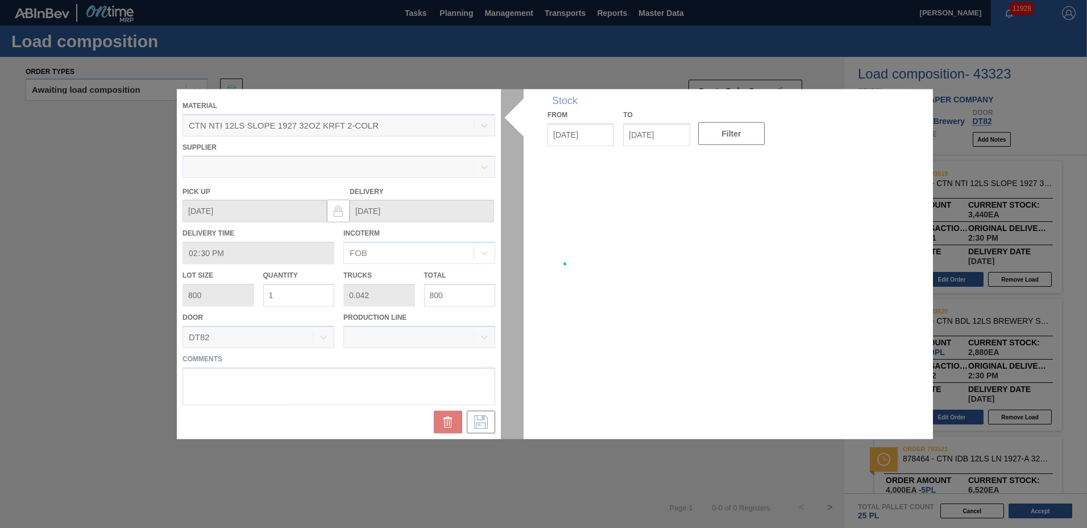
type up "[DATE]"
type input "[DATE]"
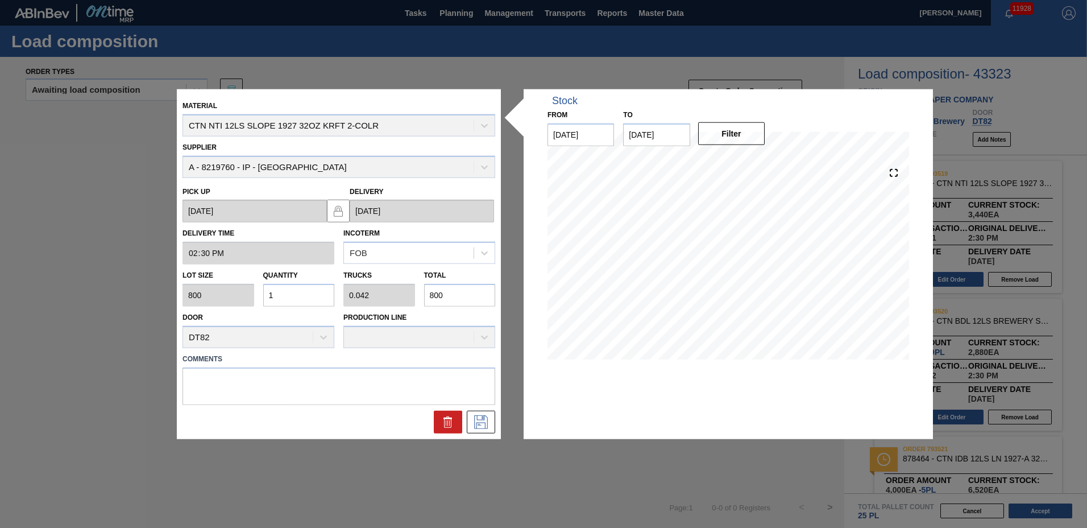
drag, startPoint x: 307, startPoint y: 293, endPoint x: 6, endPoint y: 297, distance: 301.4
click at [53, 297] on div "Material CTN NTI 12LS SLOPE 1927 32OZ KRFT 2-COLR Supplier A - 8219760 - IP - […" at bounding box center [543, 264] width 1087 height 528
type input "6"
type input "0.25"
type input "4,800"
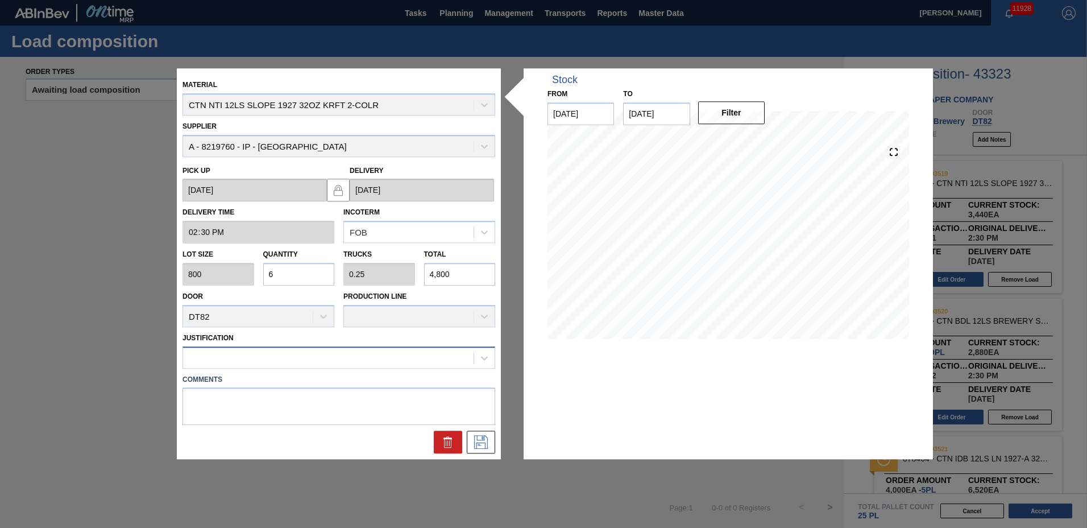
type input "6"
click at [225, 365] on div at bounding box center [339, 357] width 313 height 22
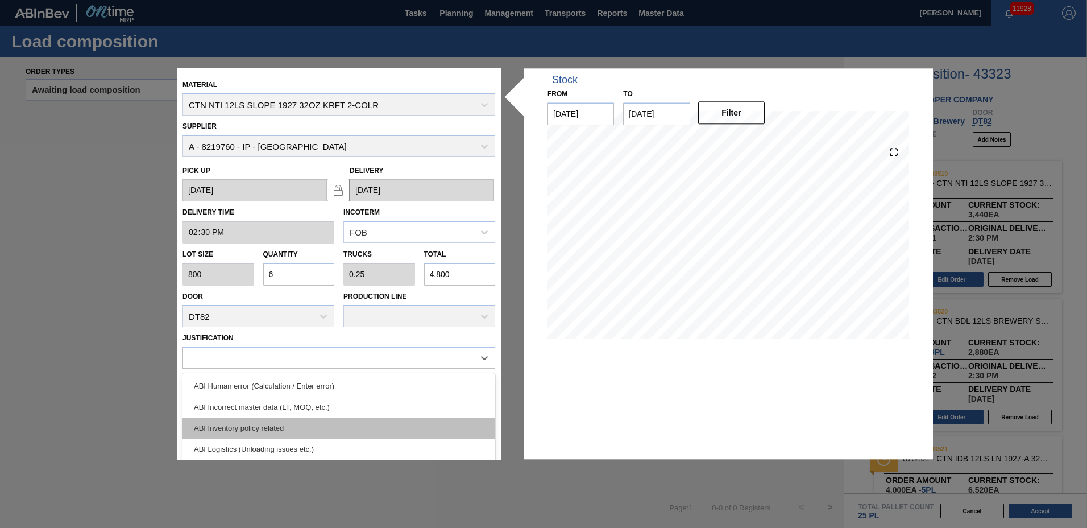
click at [222, 420] on div "ABI Inventory policy related" at bounding box center [339, 427] width 313 height 21
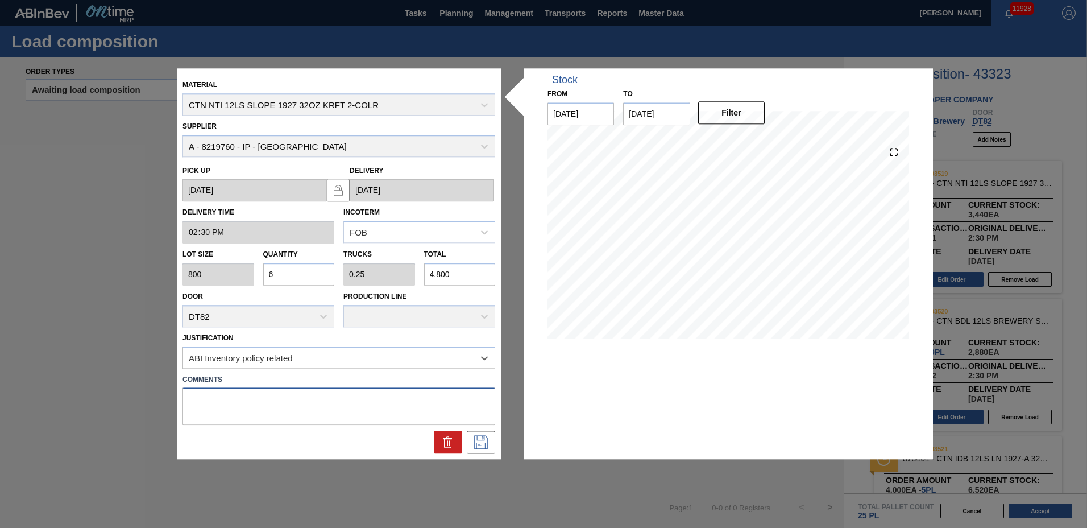
click at [223, 409] on textarea at bounding box center [339, 407] width 313 height 38
type textarea "TAIL"
click at [482, 441] on icon at bounding box center [481, 443] width 18 height 14
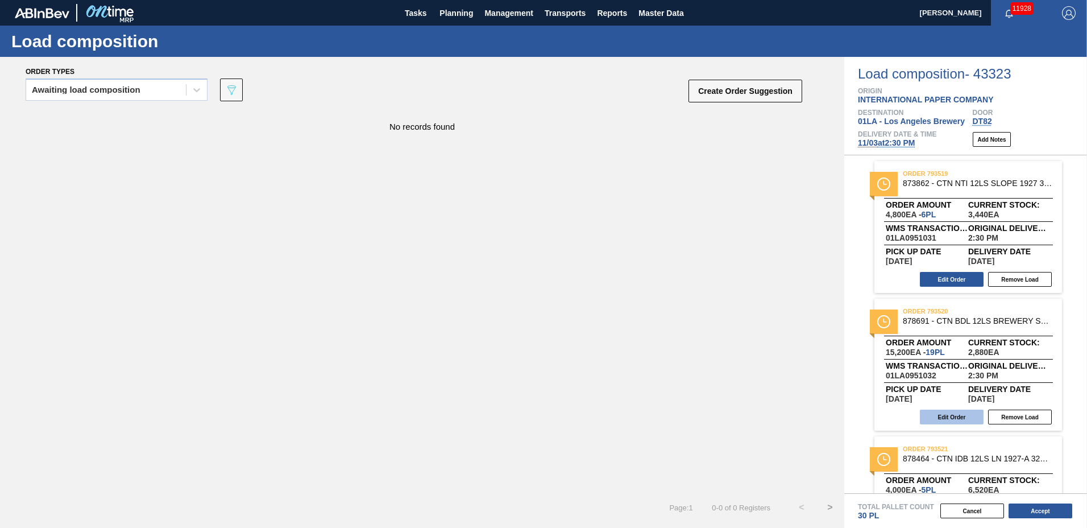
click at [950, 413] on button "Edit Order" at bounding box center [952, 416] width 64 height 15
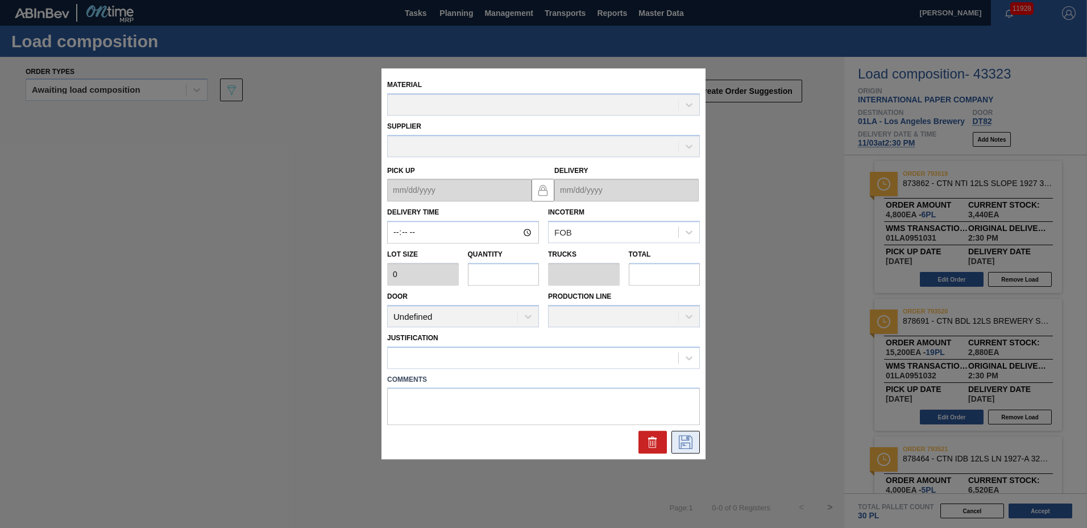
type input "14:30:00"
type input "800"
type input "19"
type input "0.365"
type input "15,200"
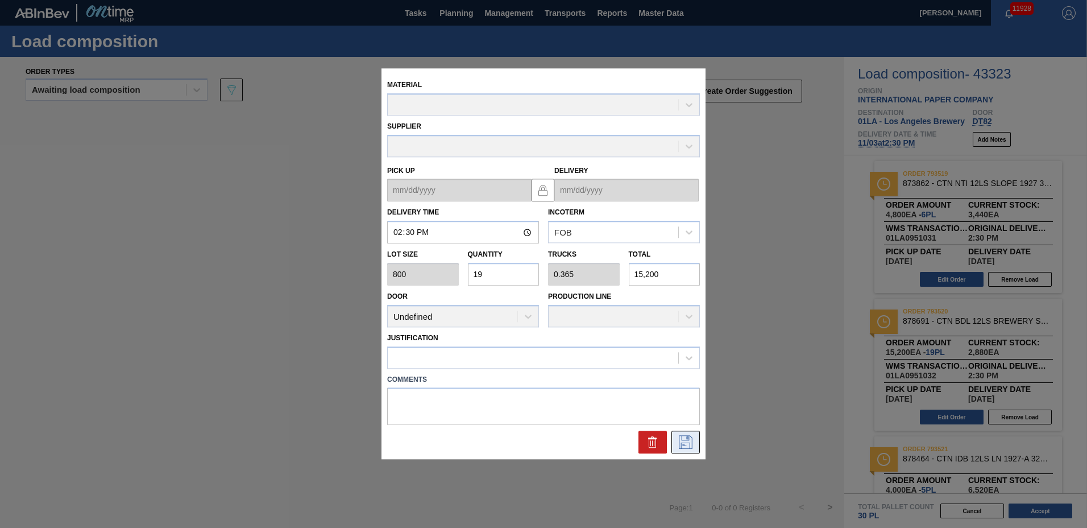
type up "[DATE]"
type input "[DATE]"
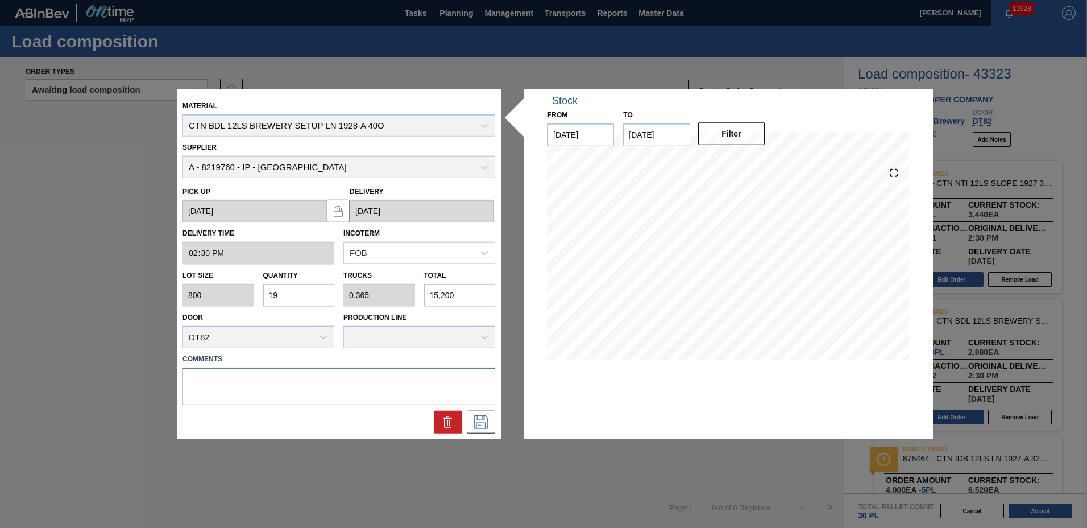
click at [284, 379] on textarea at bounding box center [339, 386] width 313 height 38
type textarea "NOSE"
click at [197, 288] on div "Lot size 800 Quantity 19 Trucks 0.365 Total 15,200" at bounding box center [339, 285] width 322 height 42
type input "2"
type input "0.038"
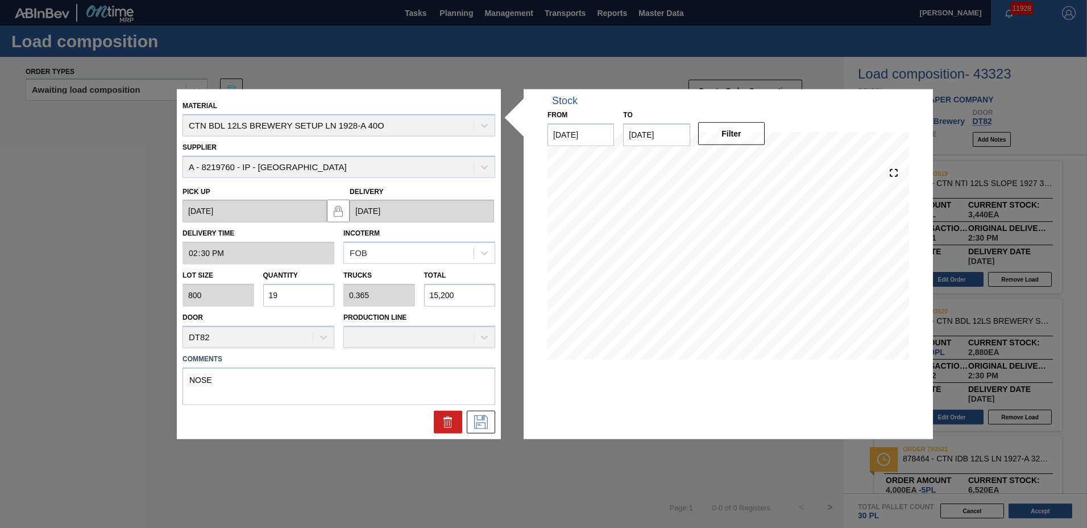
type input "1,600"
type input "24"
type input "0.462"
type input "19,200"
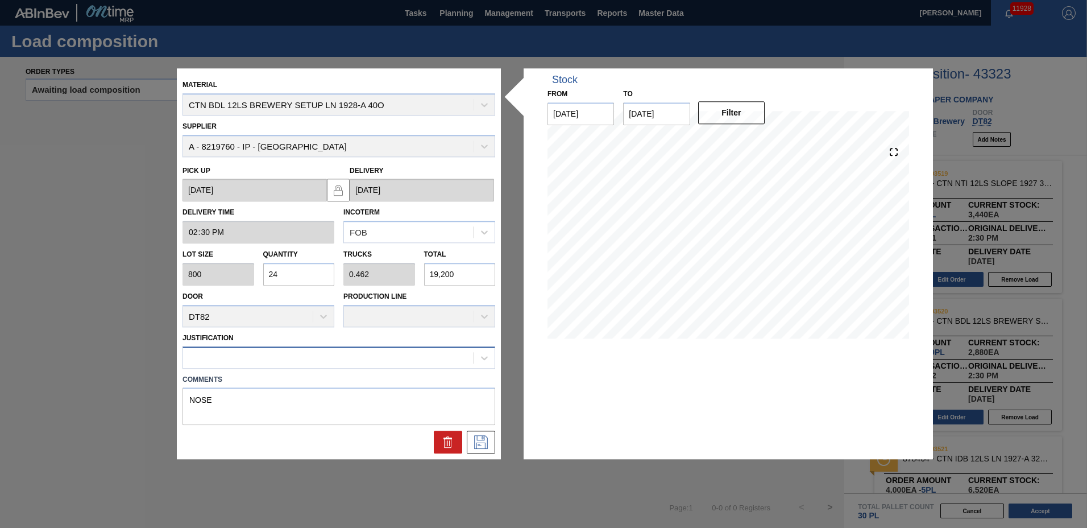
type input "24"
click at [248, 352] on div at bounding box center [328, 357] width 291 height 16
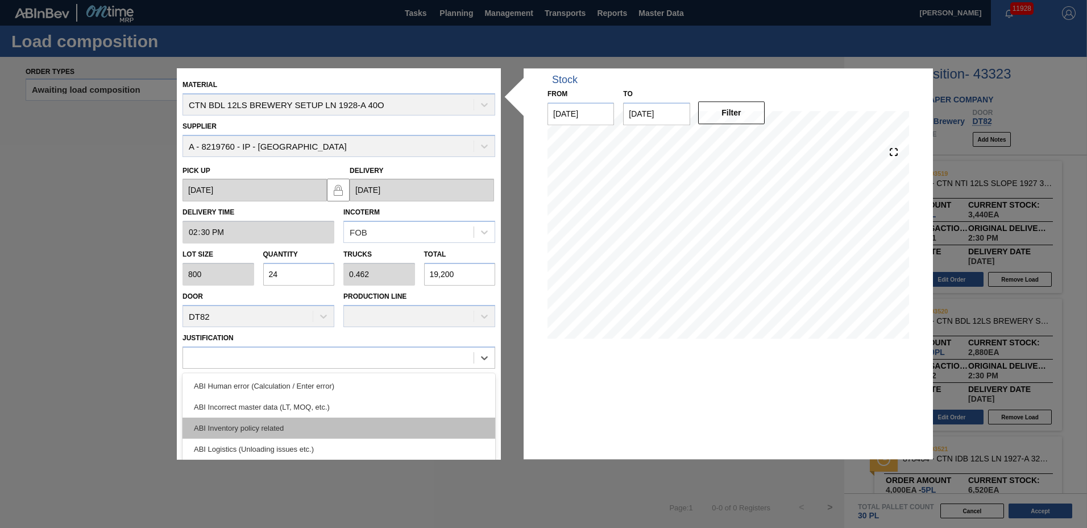
click at [242, 424] on div "ABI Inventory policy related" at bounding box center [339, 427] width 313 height 21
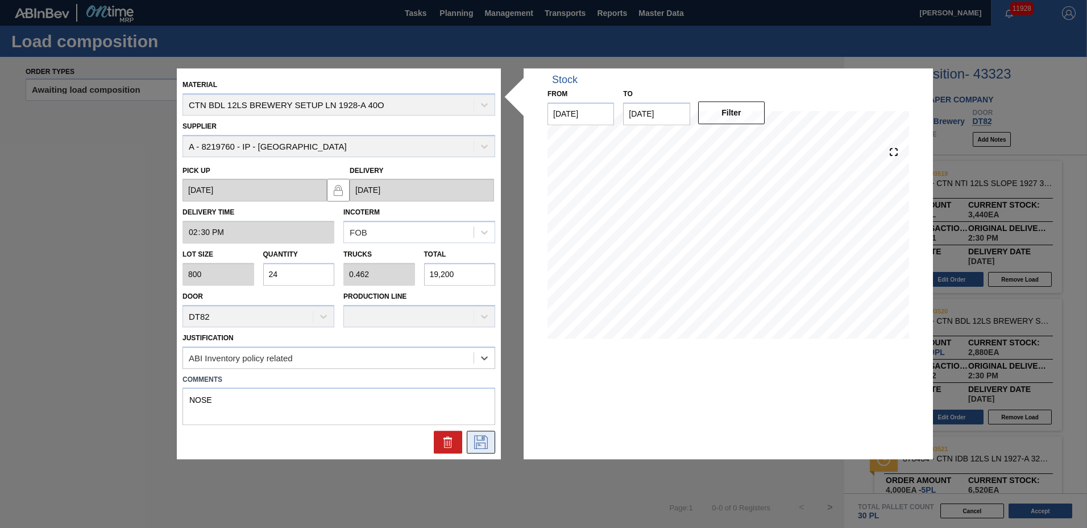
click at [481, 439] on icon at bounding box center [481, 443] width 18 height 14
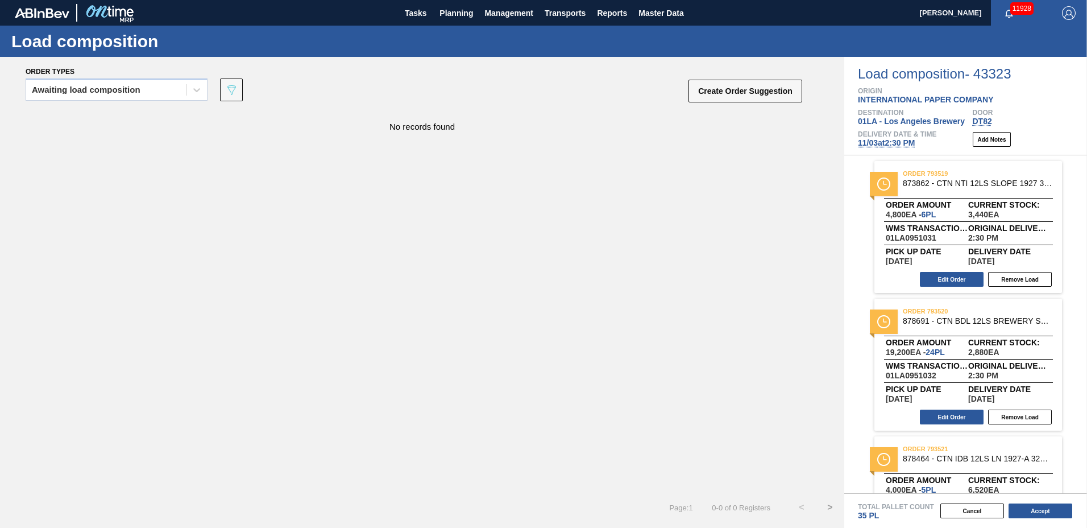
scroll to position [81, 0]
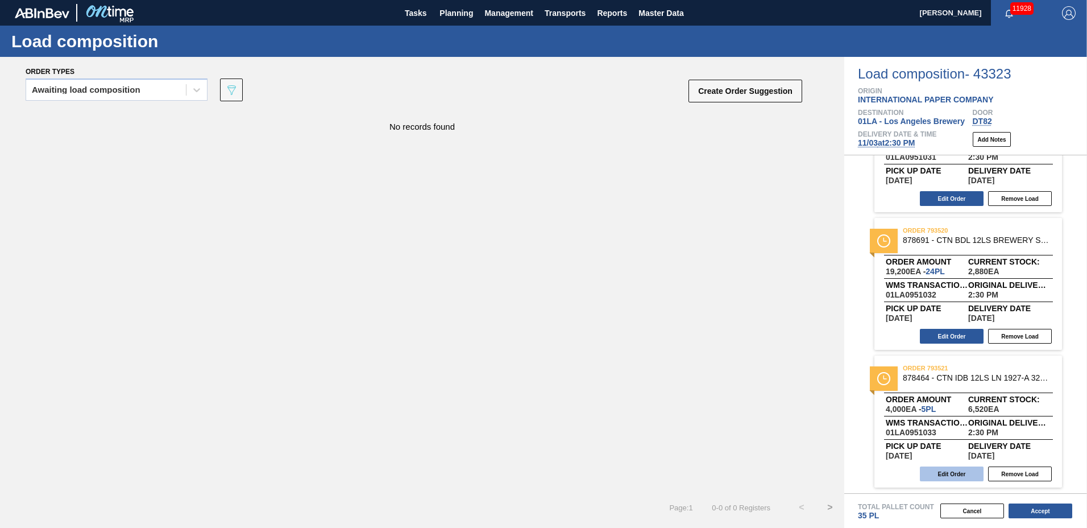
click at [956, 476] on button "Edit Order" at bounding box center [952, 473] width 64 height 15
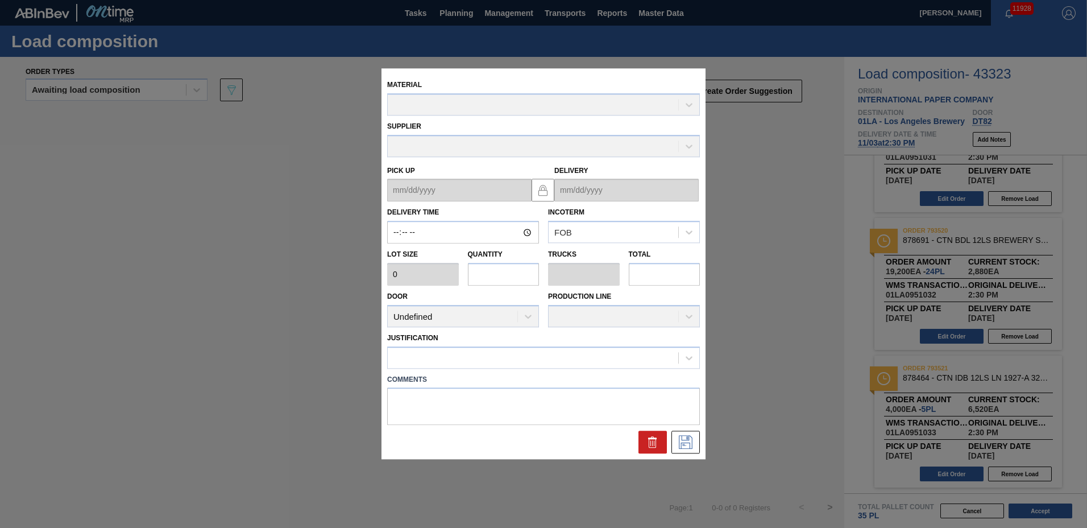
type input "14:30:00"
type input "800"
type input "5"
type input "0.114"
type input "4,000"
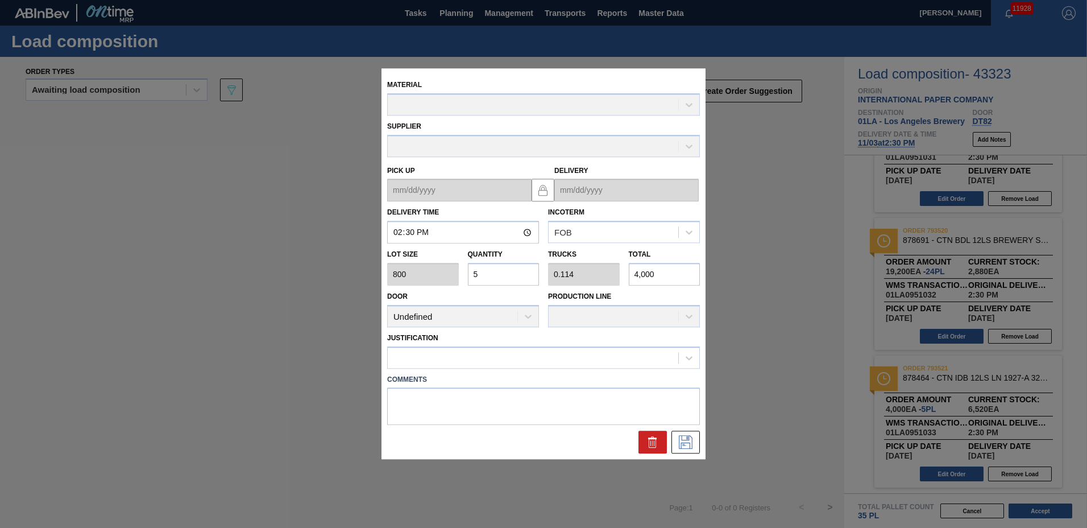
type up "[DATE]"
type input "[DATE]"
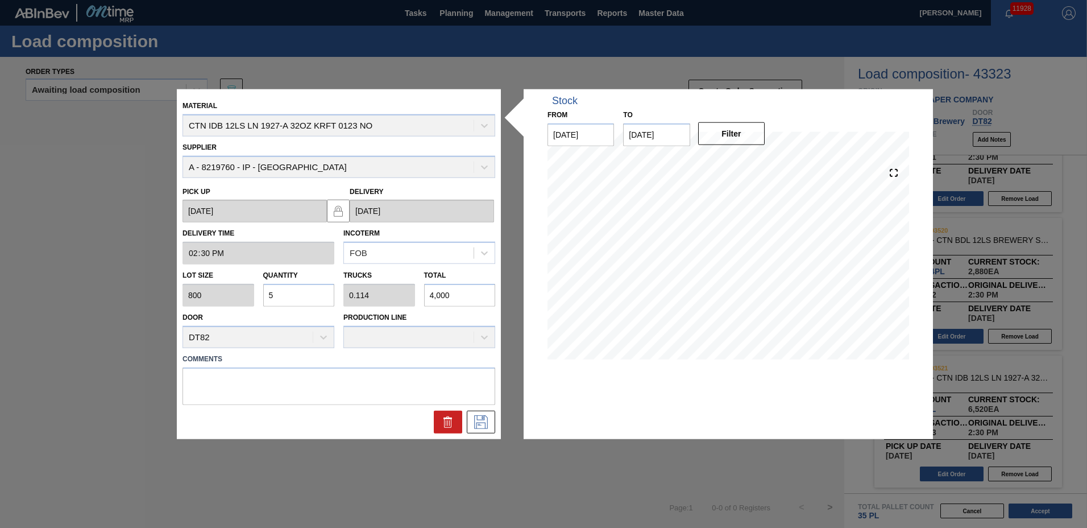
click at [281, 293] on input "5" at bounding box center [299, 295] width 72 height 23
type input "0"
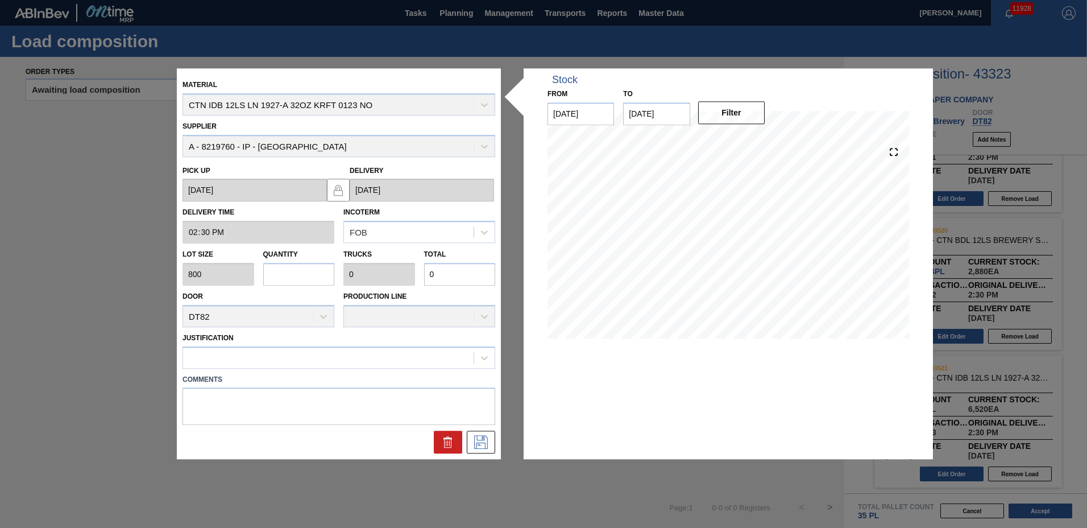
type input "1"
type input "0.023"
type input "800"
type input "10"
type input "0.227"
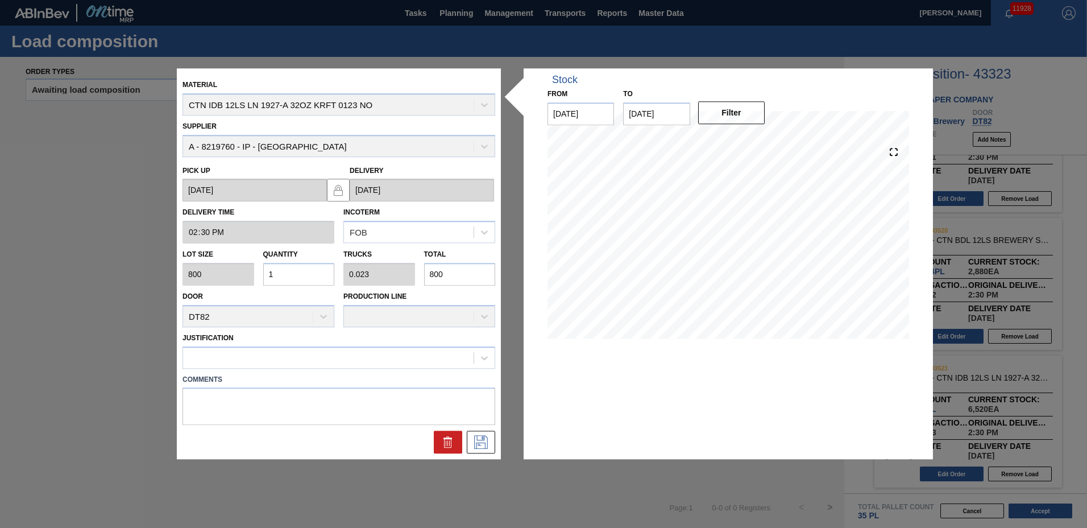
type input "8,000"
type input "10"
click at [250, 360] on div at bounding box center [328, 357] width 291 height 16
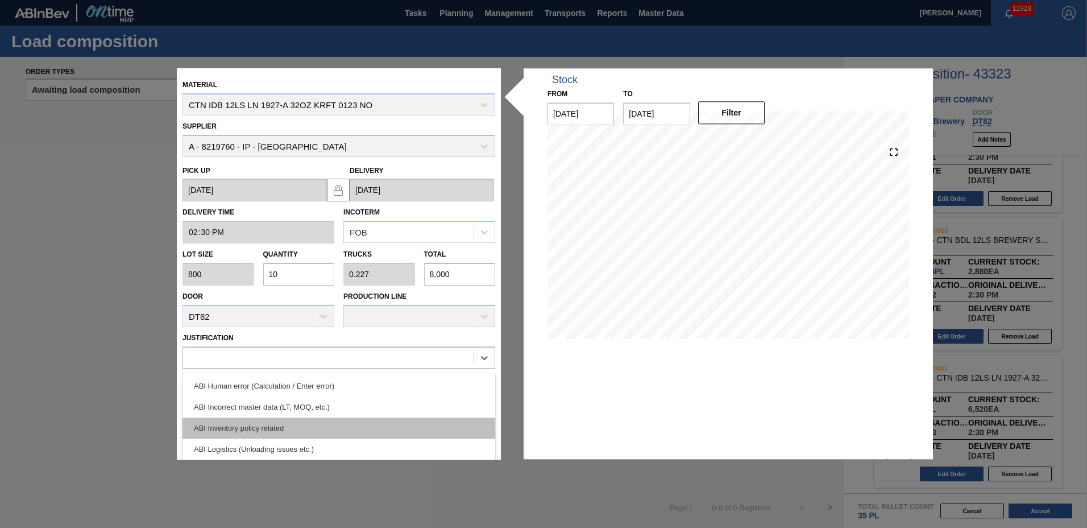
click at [237, 430] on div "ABI Inventory policy related" at bounding box center [339, 427] width 313 height 21
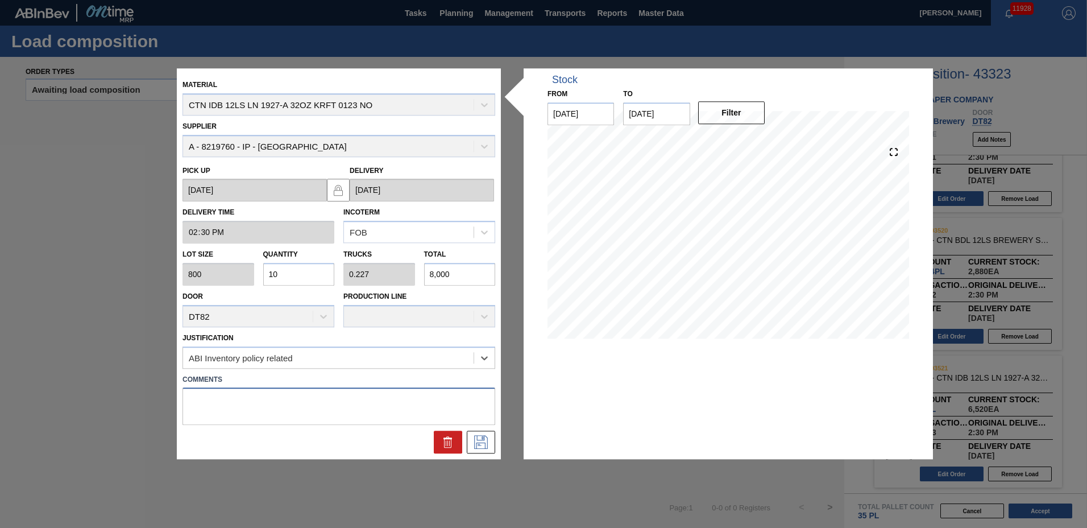
click at [222, 391] on textarea at bounding box center [339, 407] width 313 height 38
type textarea "2"
click at [473, 441] on icon at bounding box center [481, 443] width 18 height 14
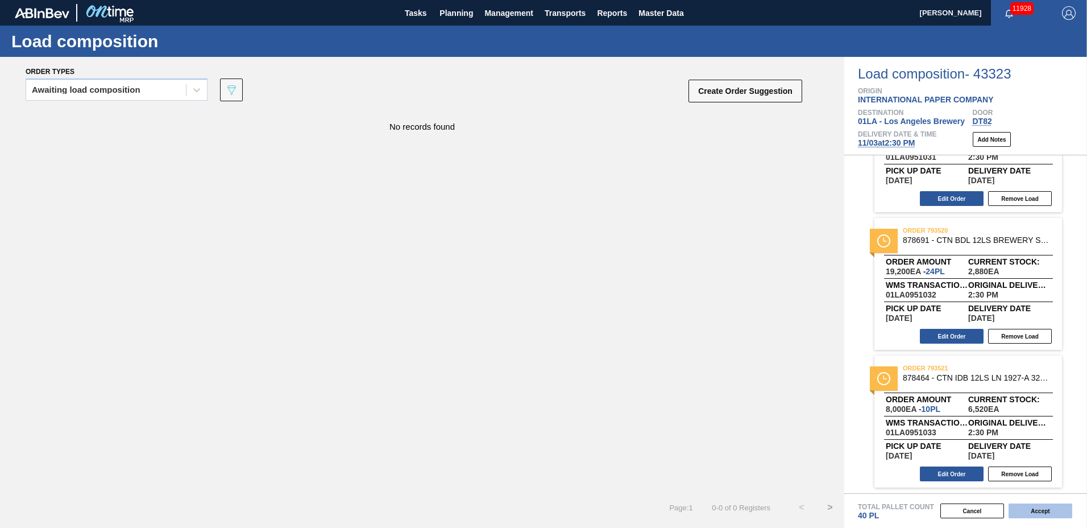
click at [1039, 508] on button "Accept" at bounding box center [1041, 510] width 64 height 15
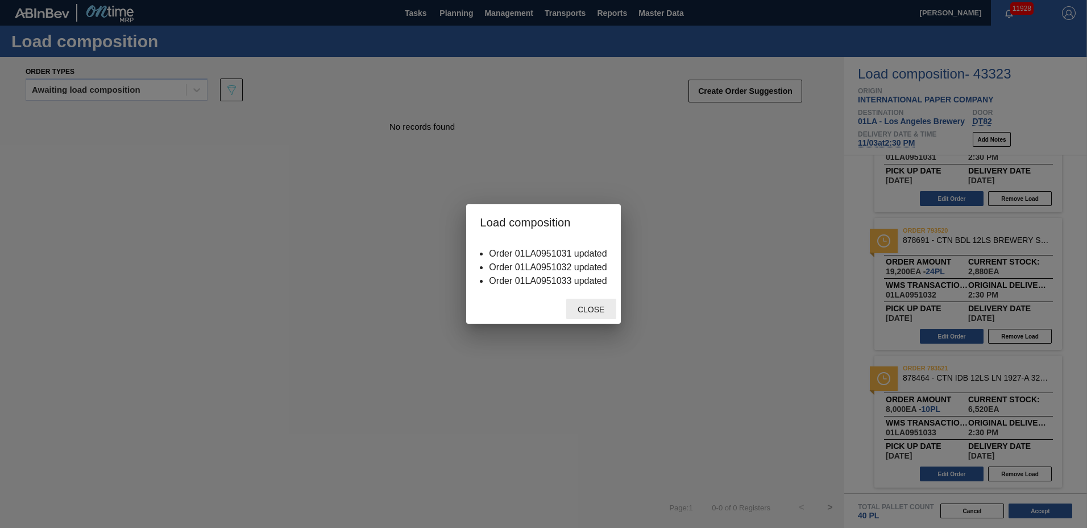
click at [594, 307] on span "Close" at bounding box center [591, 309] width 45 height 9
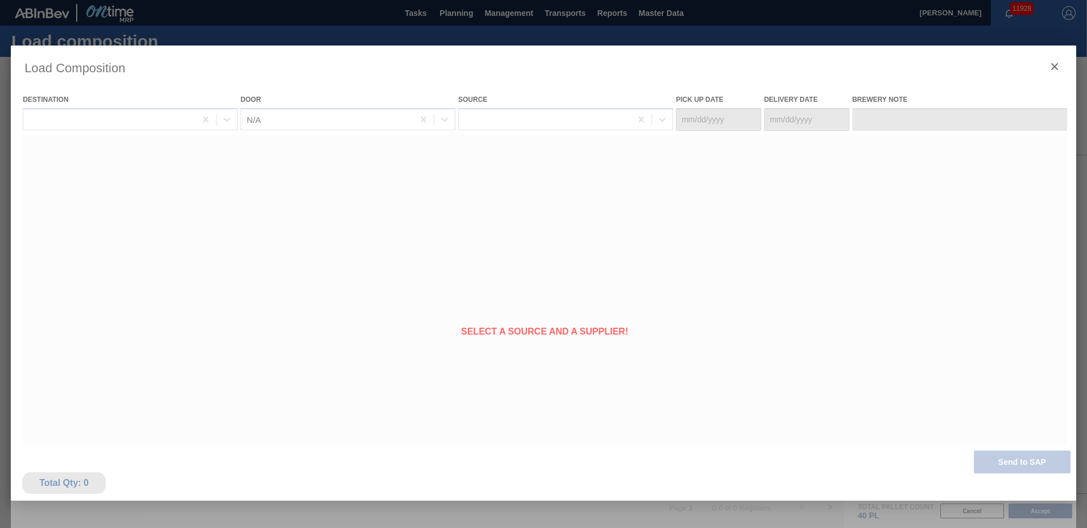
type Date "[DATE]"
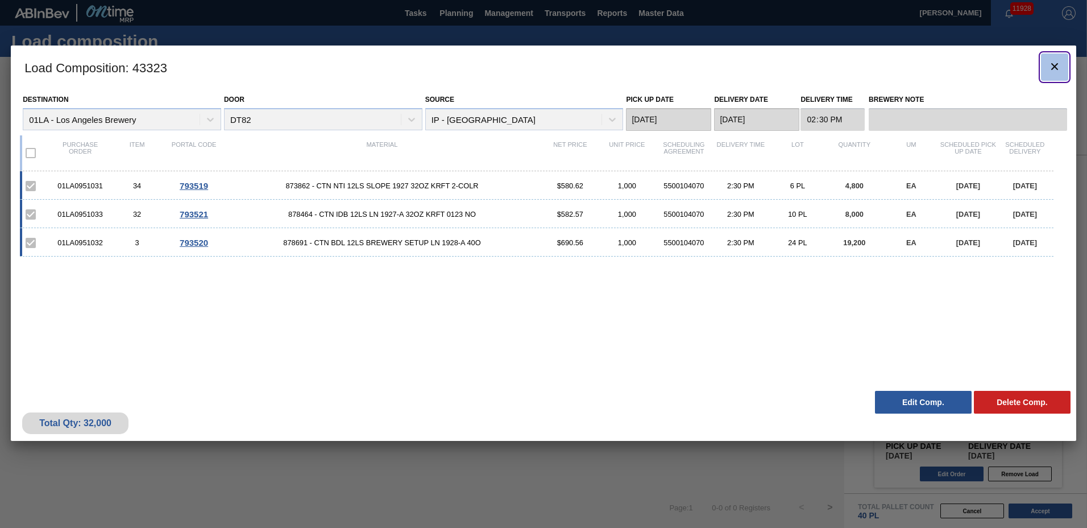
click at [1059, 64] on icon "botão de ícone" at bounding box center [1055, 67] width 14 height 14
